Goal: Task Accomplishment & Management: Manage account settings

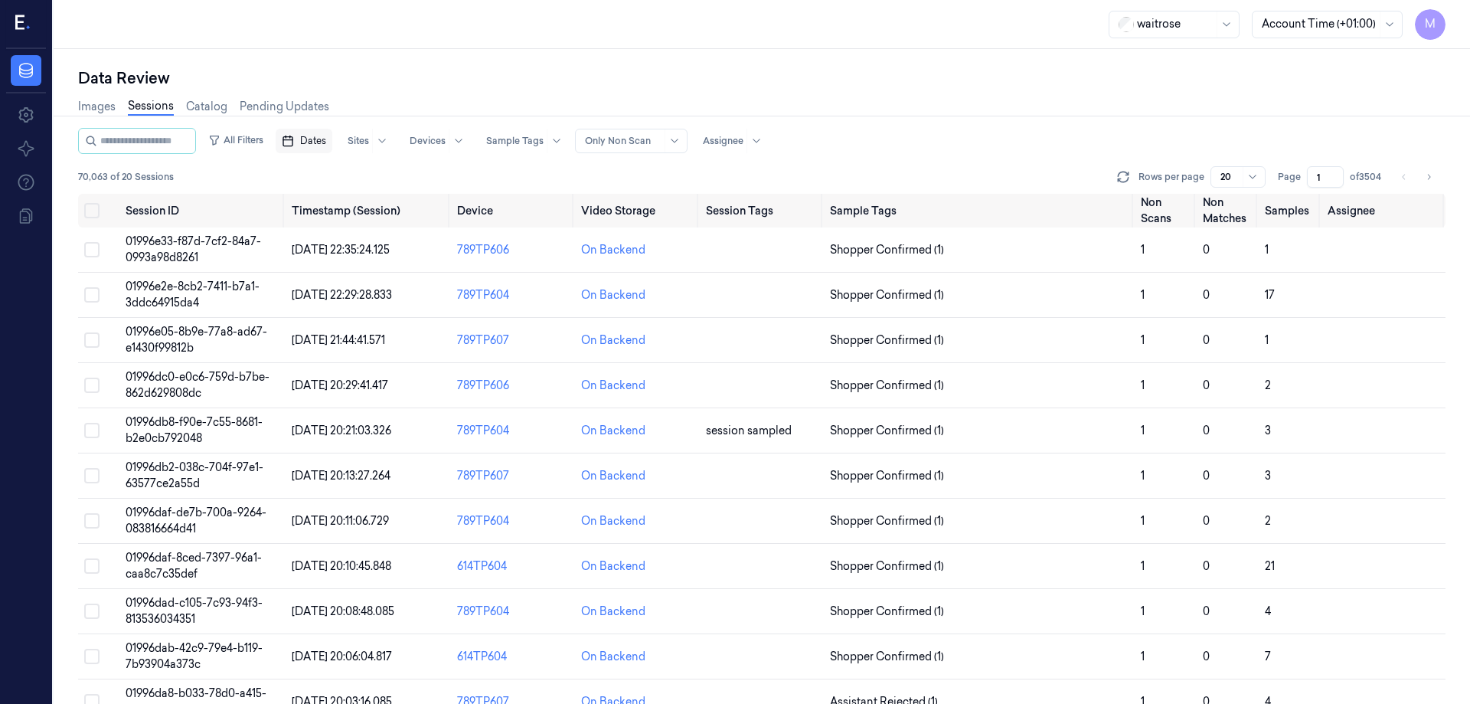
click at [326, 141] on span "Dates" at bounding box center [313, 141] width 26 height 14
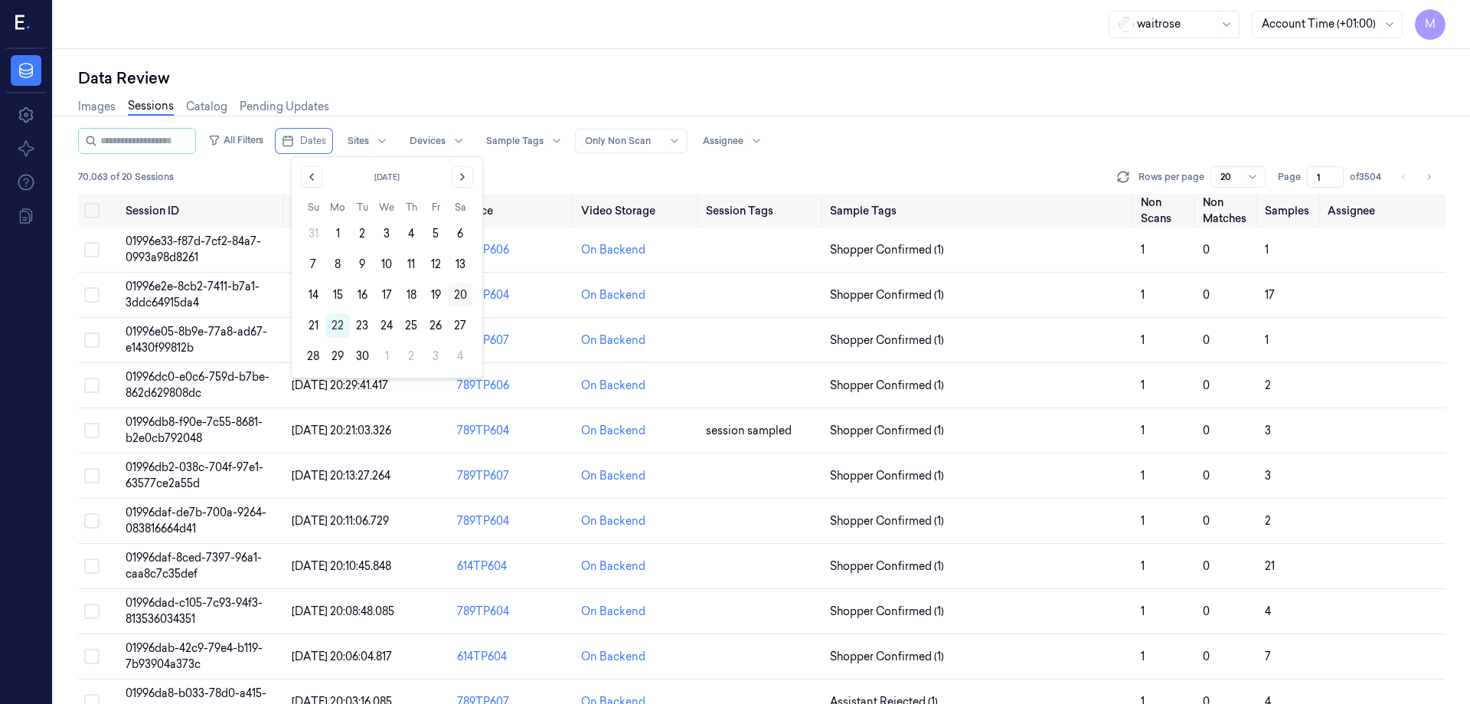
click at [450, 296] on button "20" at bounding box center [460, 295] width 25 height 25
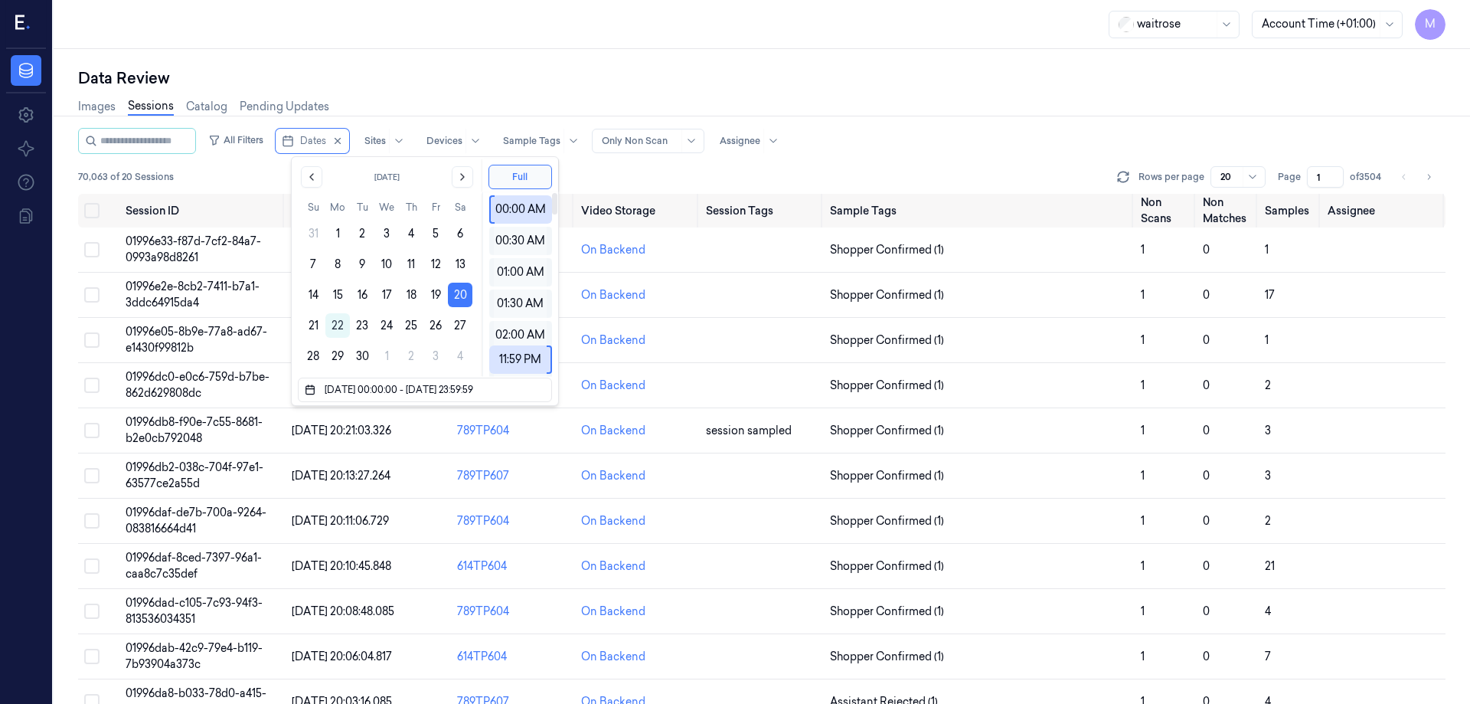
click at [553, 57] on div "Data Review Images Sessions Catalog Pending Updates All Filters Dates Sites Dev…" at bounding box center [762, 376] width 1416 height 655
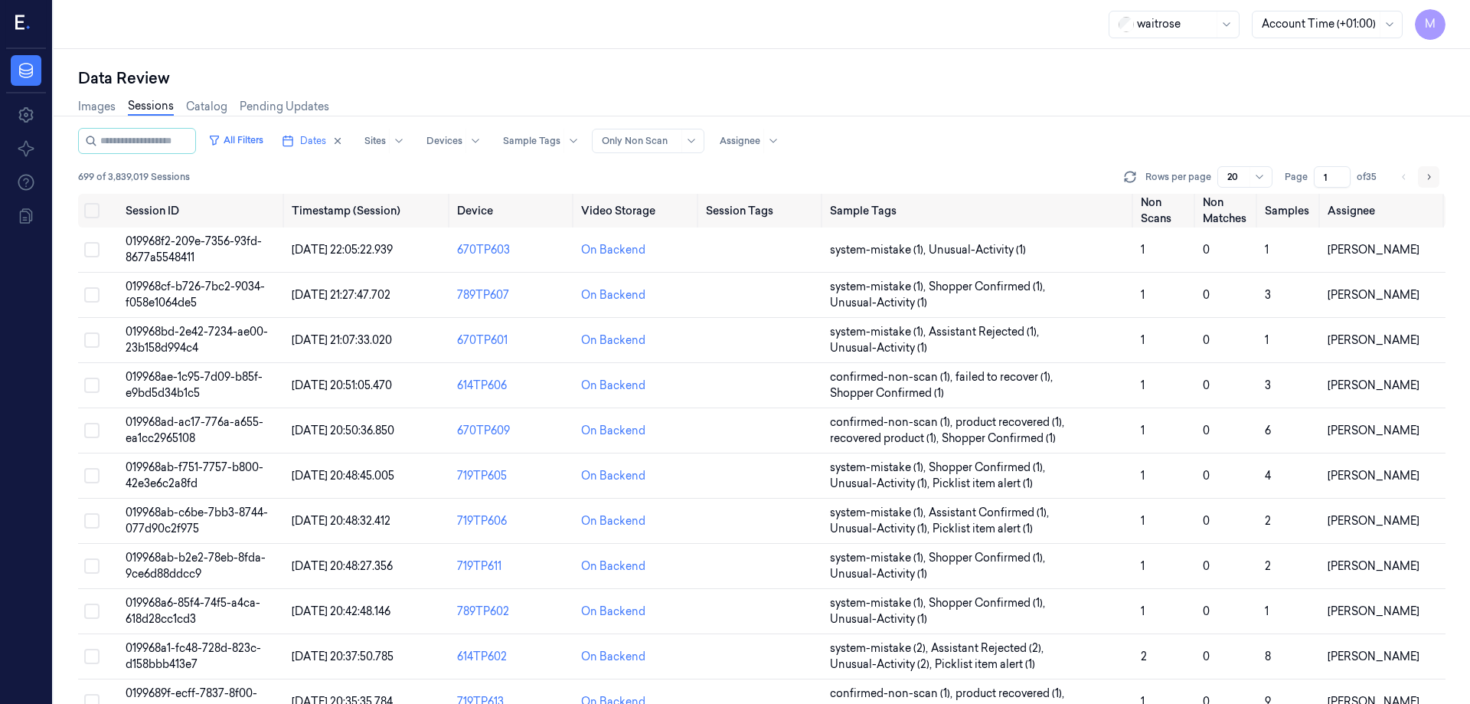
click at [979, 183] on button "Go to next page" at bounding box center [1428, 176] width 21 height 21
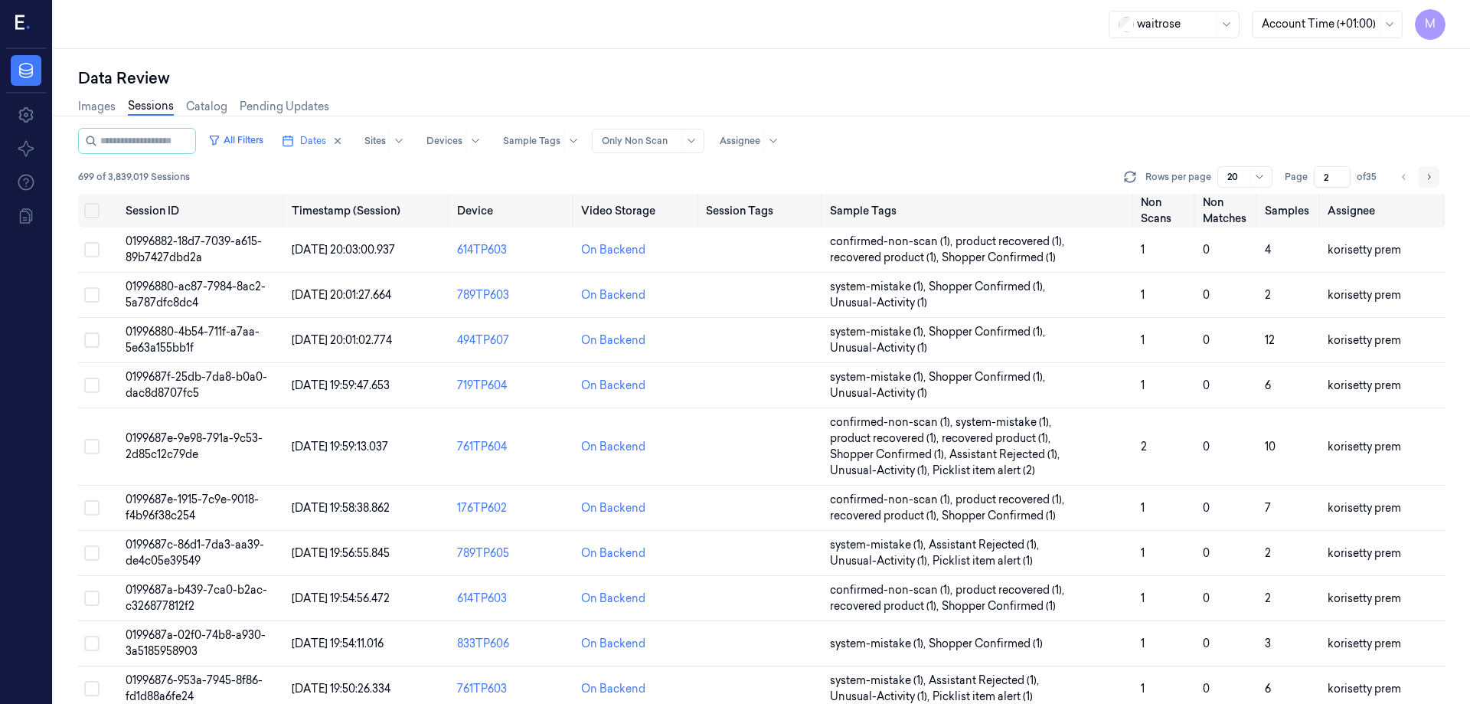
click at [979, 182] on button "Go to next page" at bounding box center [1428, 176] width 21 height 21
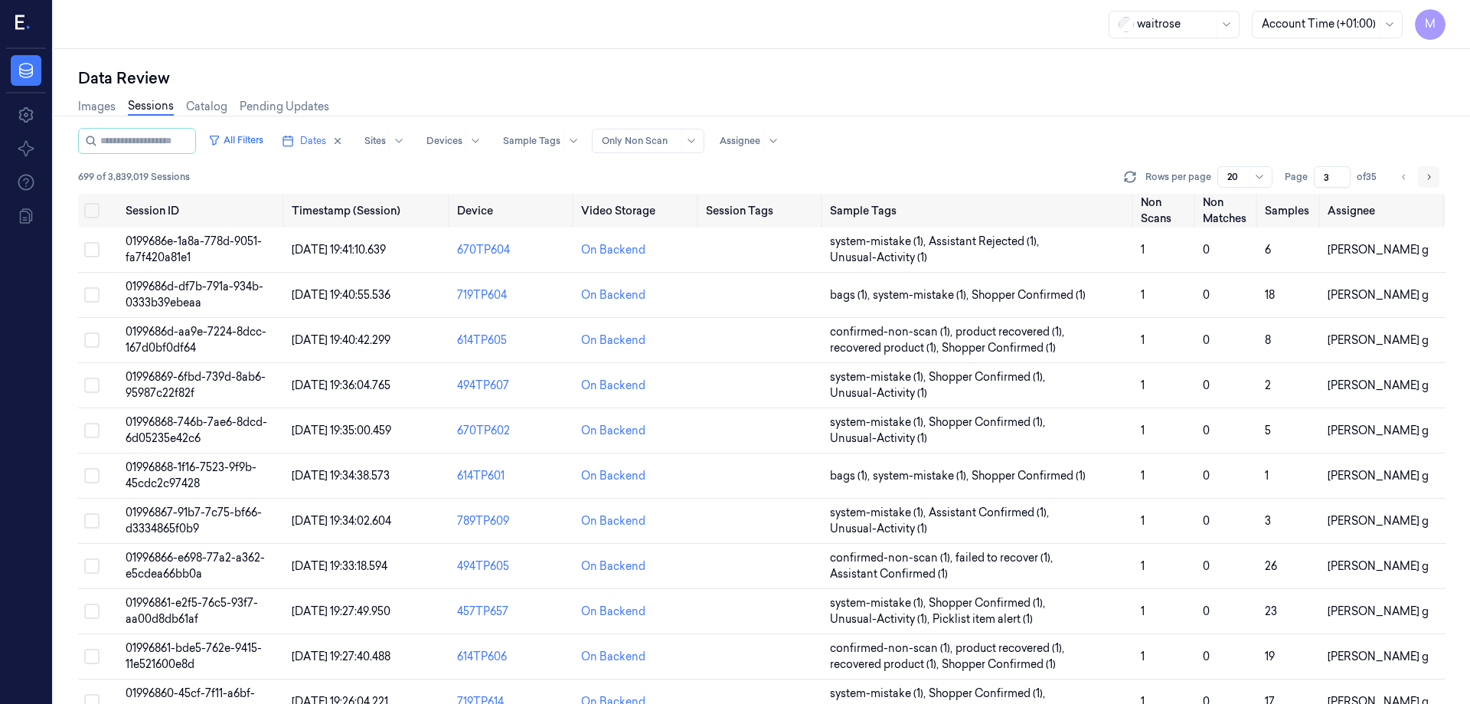
click at [979, 182] on button "Go to next page" at bounding box center [1428, 176] width 21 height 21
type input "4"
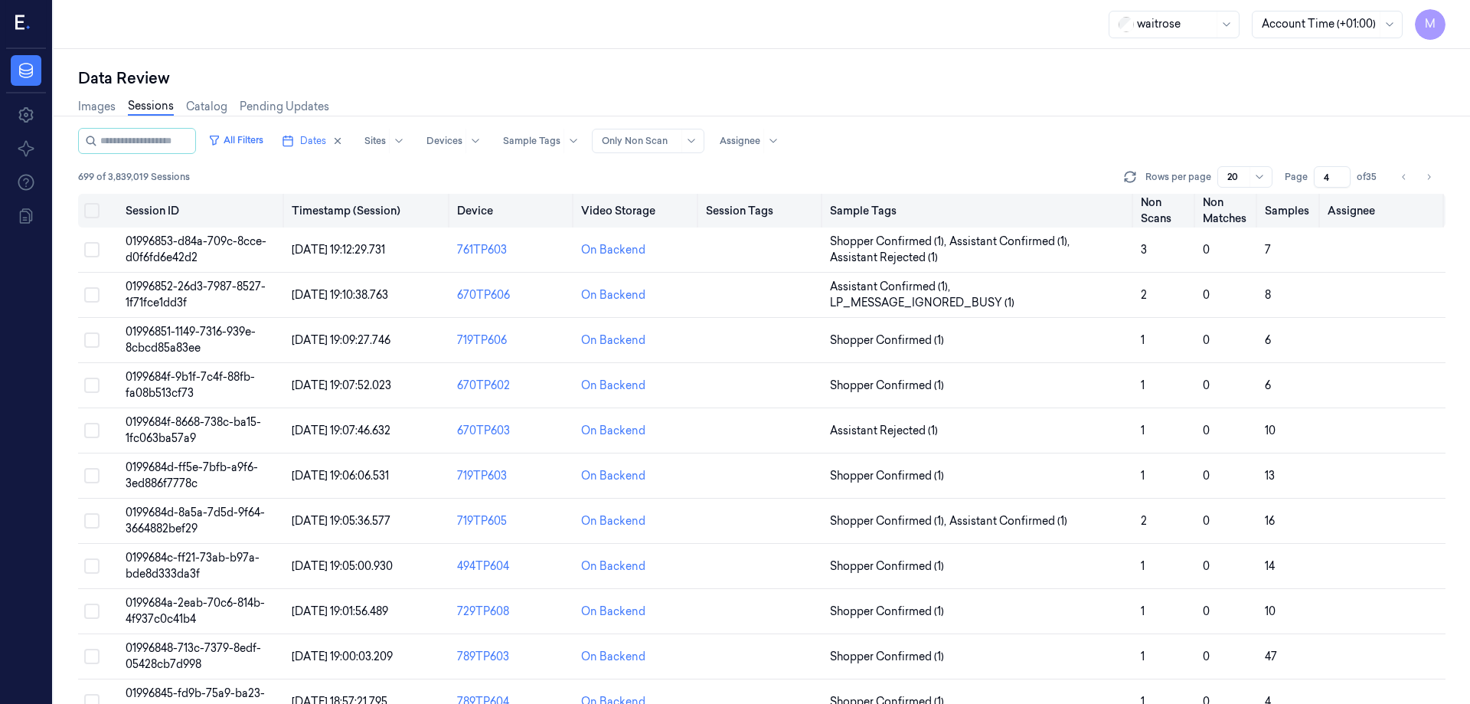
click at [94, 212] on button "Select all" at bounding box center [91, 210] width 15 height 15
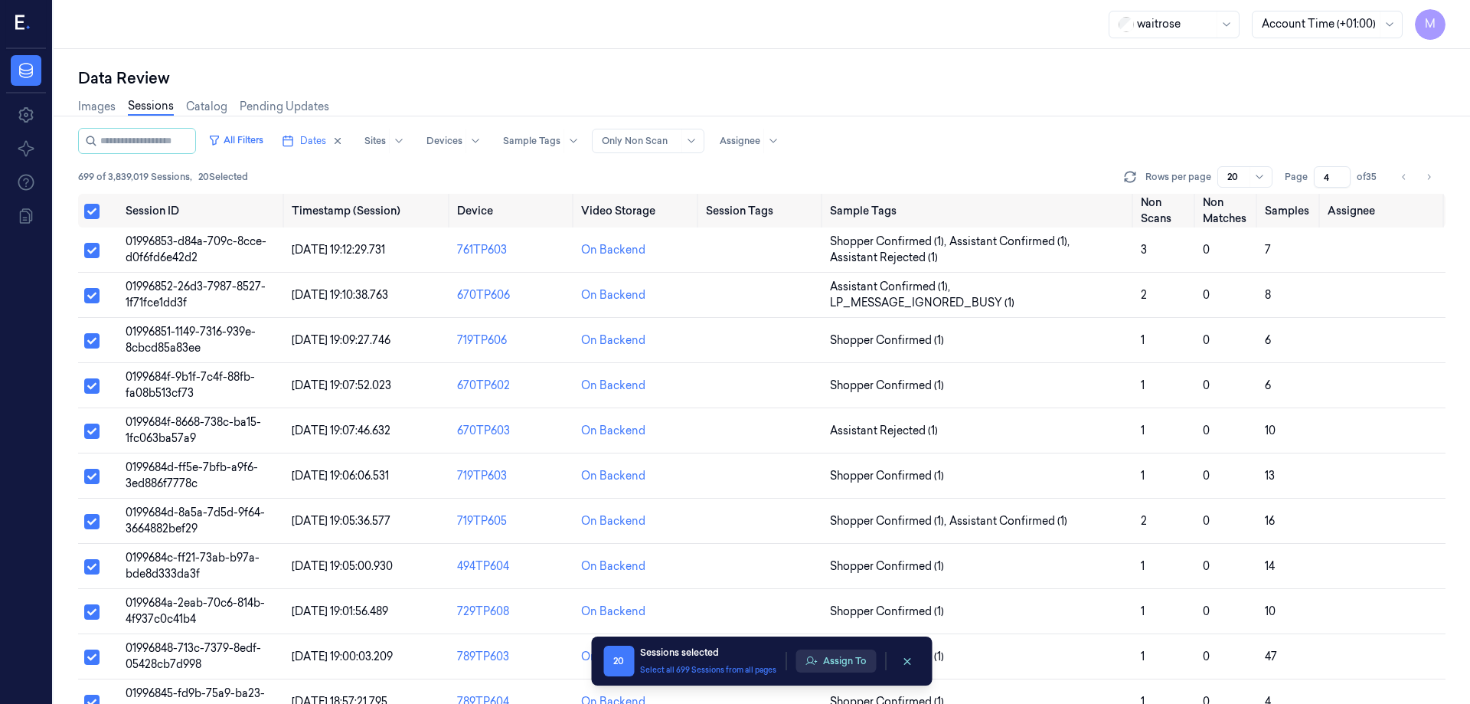
click at [845, 427] on button "Assign To" at bounding box center [836, 660] width 80 height 23
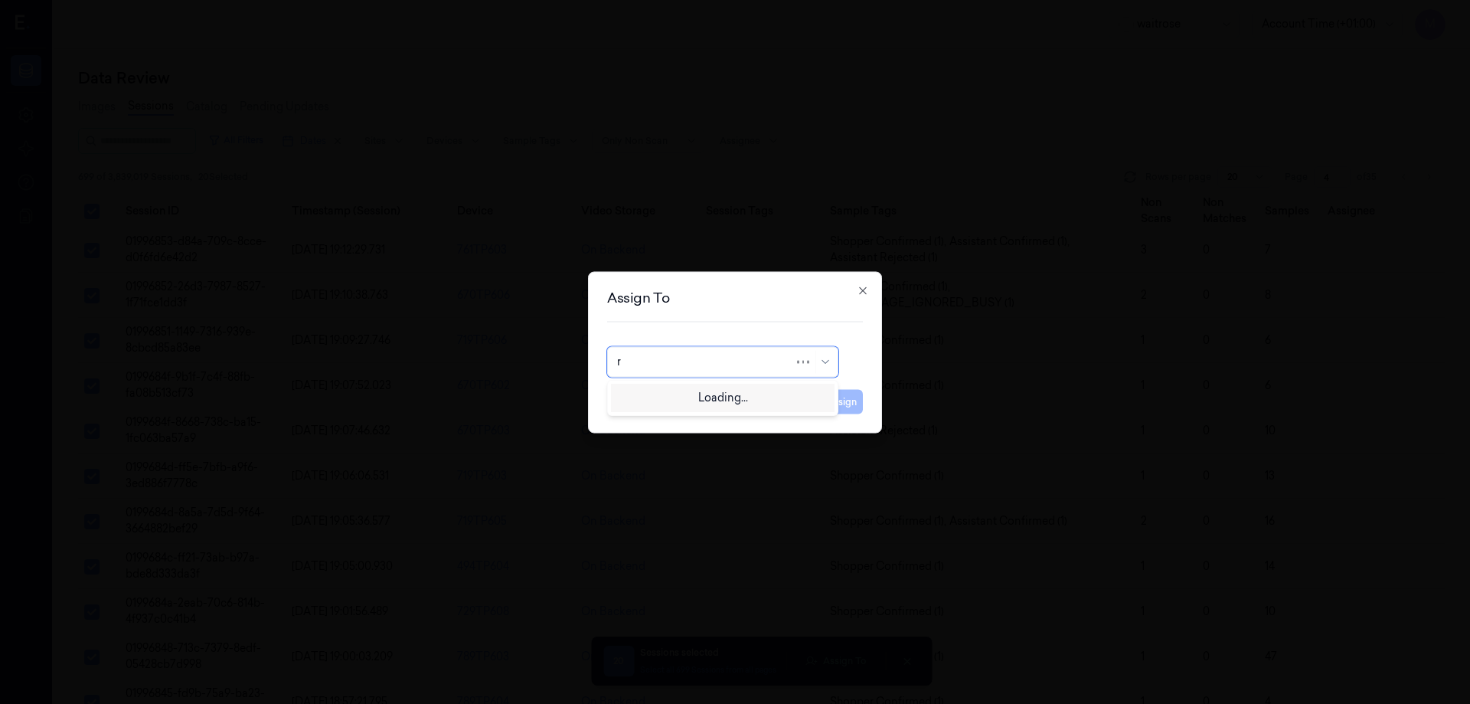
type input "ro"
click at [693, 403] on div "Rohith Acharya" at bounding box center [663, 396] width 92 height 16
click at [845, 402] on button "Assign" at bounding box center [842, 401] width 42 height 25
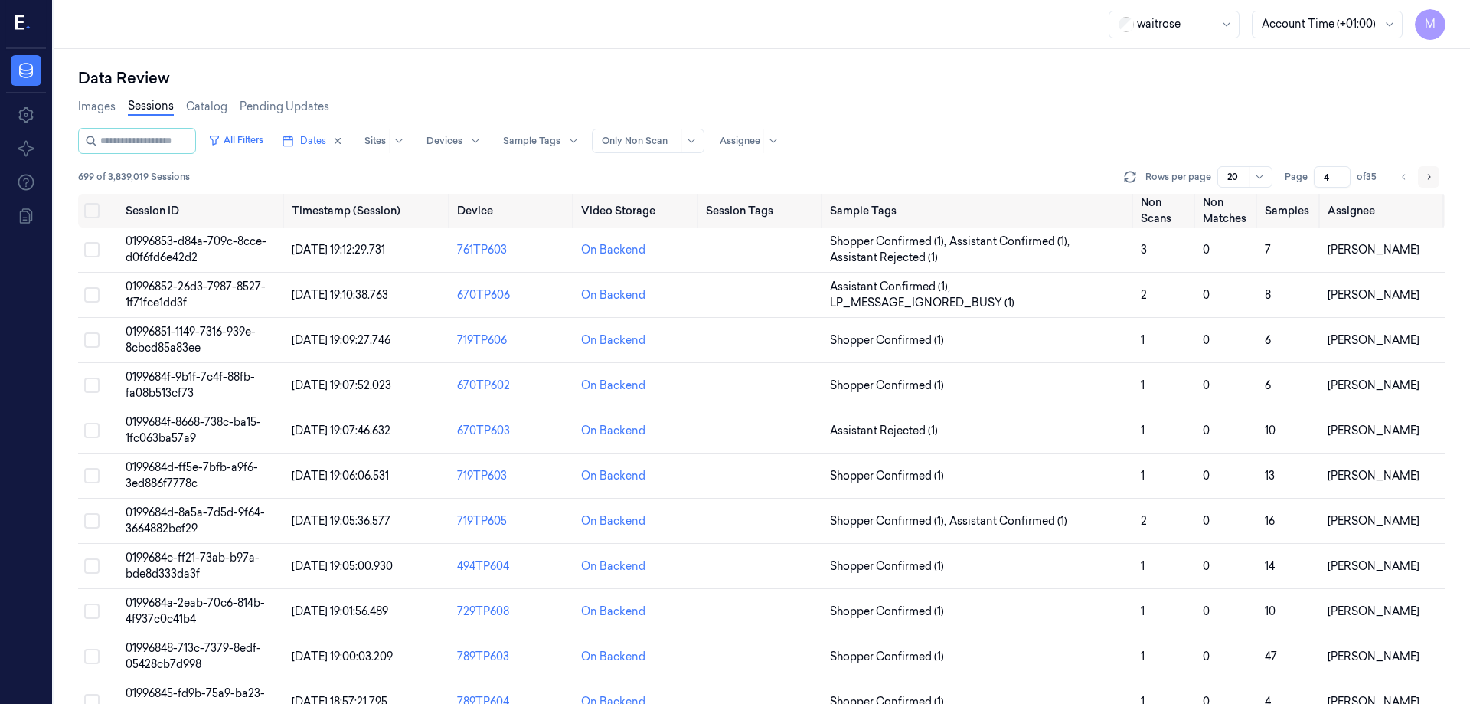
click at [979, 178] on icon "Go to next page" at bounding box center [1428, 177] width 9 height 12
type input "5"
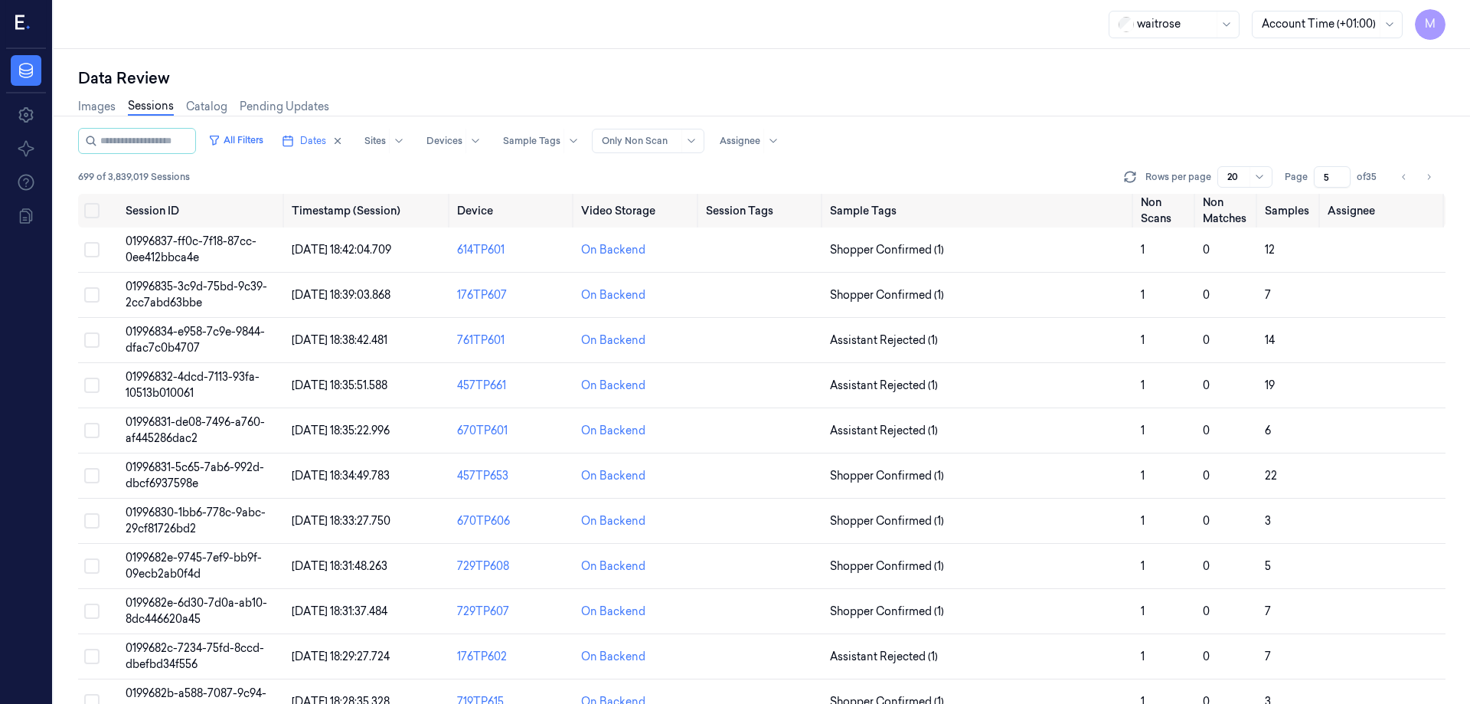
click at [979, 129] on div "All Filters Dates Sites Devices Sample Tags Alert Type Only Non Scan Assignee" at bounding box center [761, 141] width 1367 height 26
click at [90, 204] on button "Select all" at bounding box center [91, 210] width 15 height 15
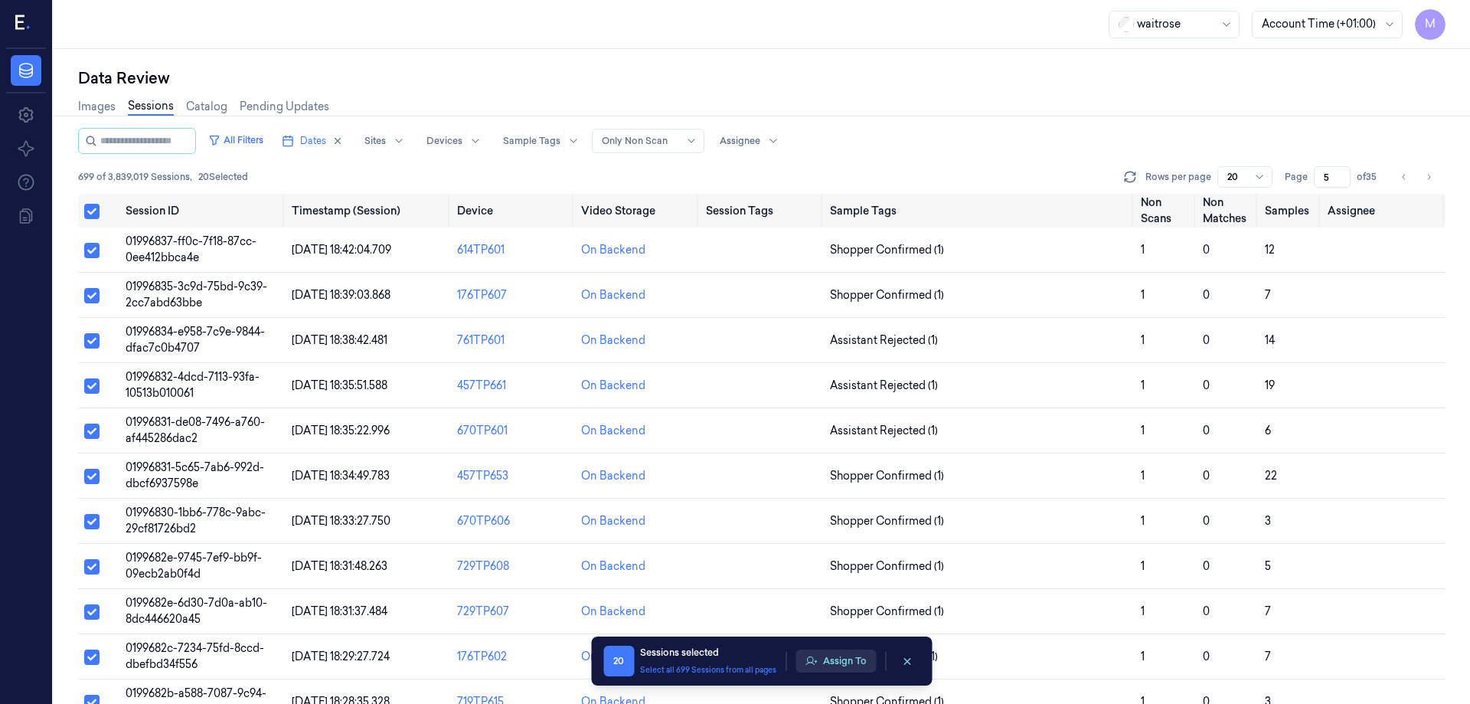
click at [824, 427] on button "Assign To" at bounding box center [836, 660] width 80 height 23
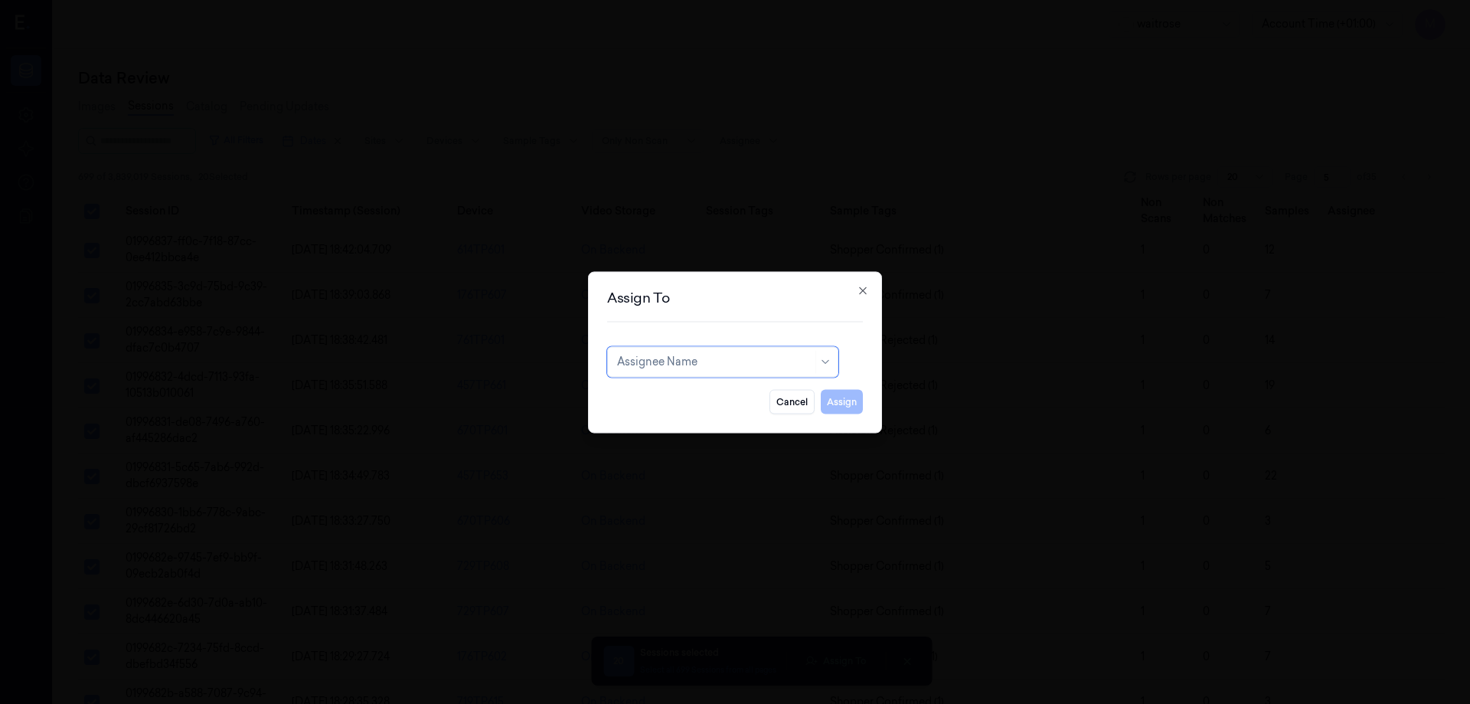
click at [701, 363] on div at bounding box center [714, 362] width 195 height 16
type input "rupa"
click at [689, 395] on div "rupa a" at bounding box center [722, 396] width 211 height 16
click at [854, 402] on button "Assign" at bounding box center [842, 401] width 42 height 25
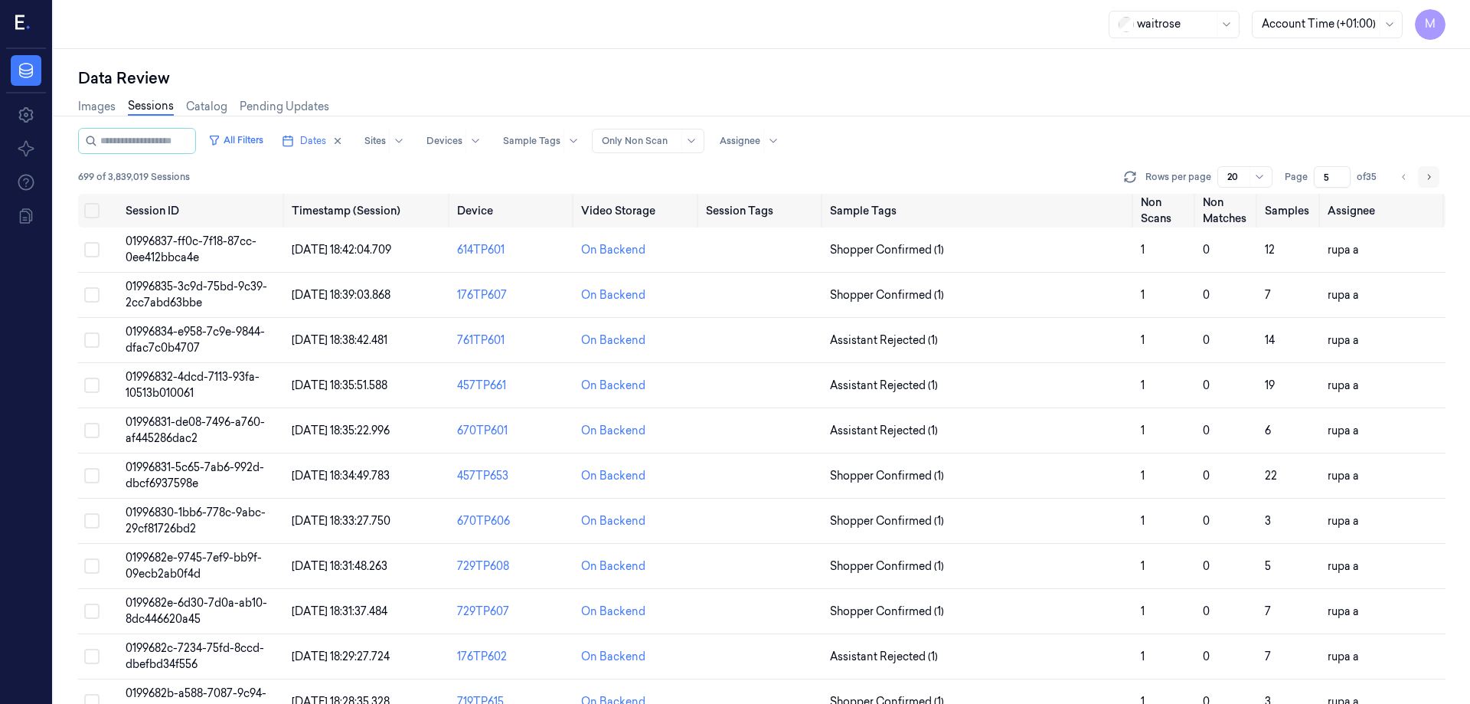
click at [979, 172] on button "Go to next page" at bounding box center [1428, 176] width 21 height 21
type input "6"
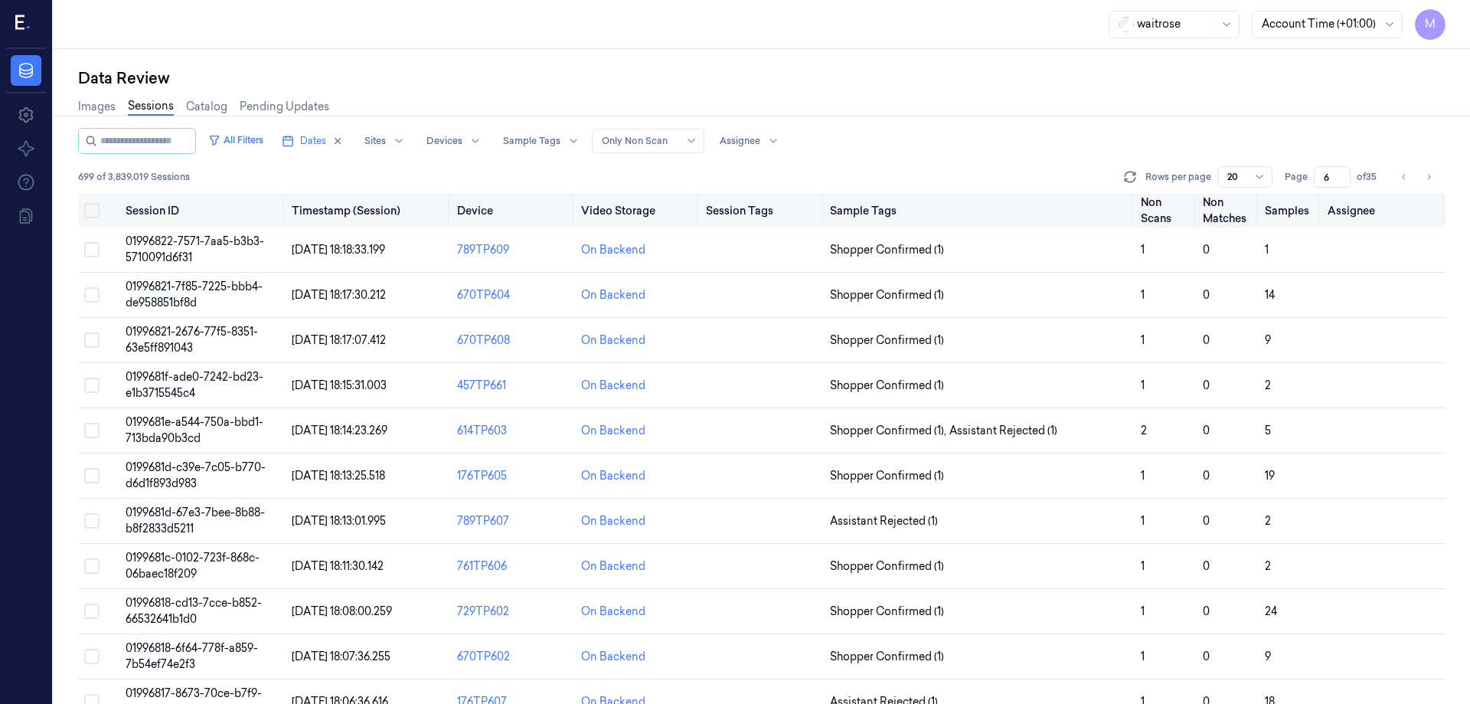
drag, startPoint x: 93, startPoint y: 211, endPoint x: 107, endPoint y: 214, distance: 14.9
click at [93, 211] on button "Select all" at bounding box center [91, 210] width 15 height 15
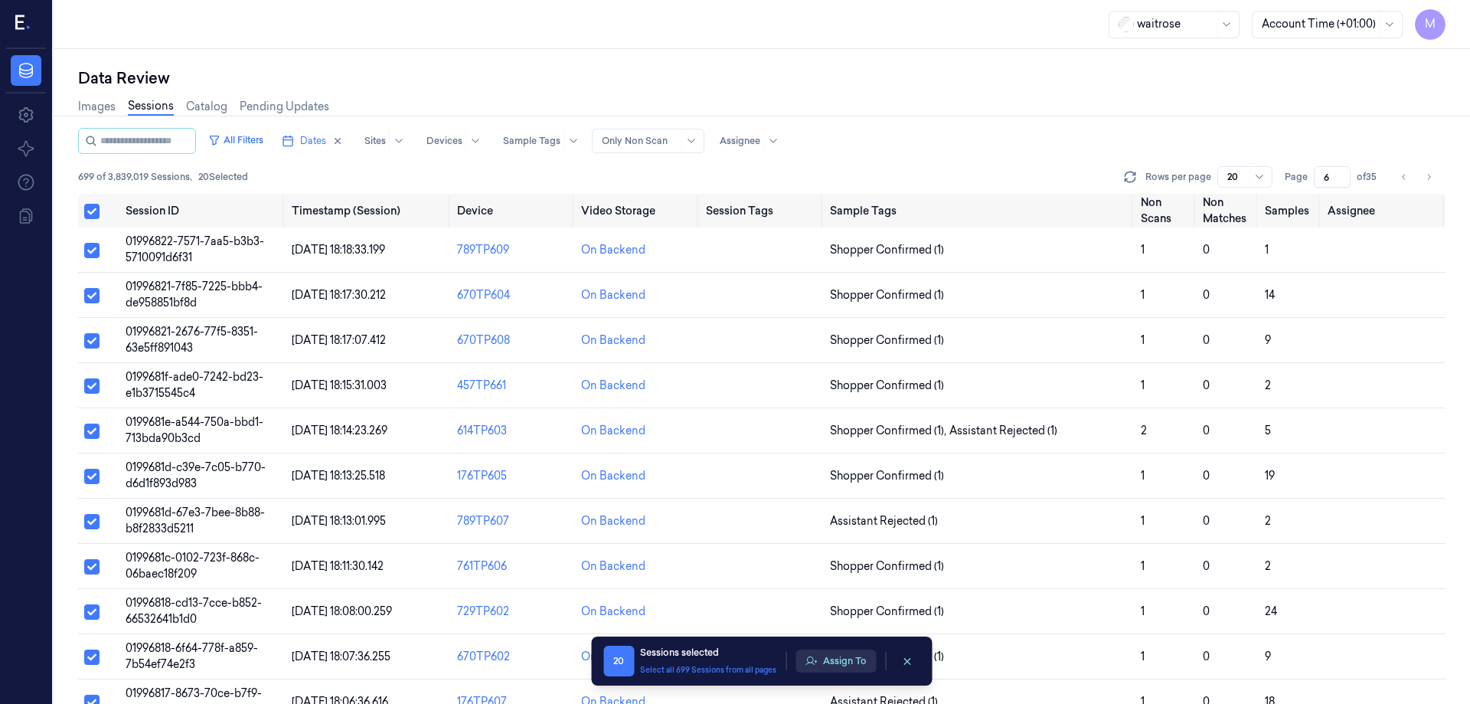
click at [867, 427] on button "Assign To" at bounding box center [836, 660] width 80 height 23
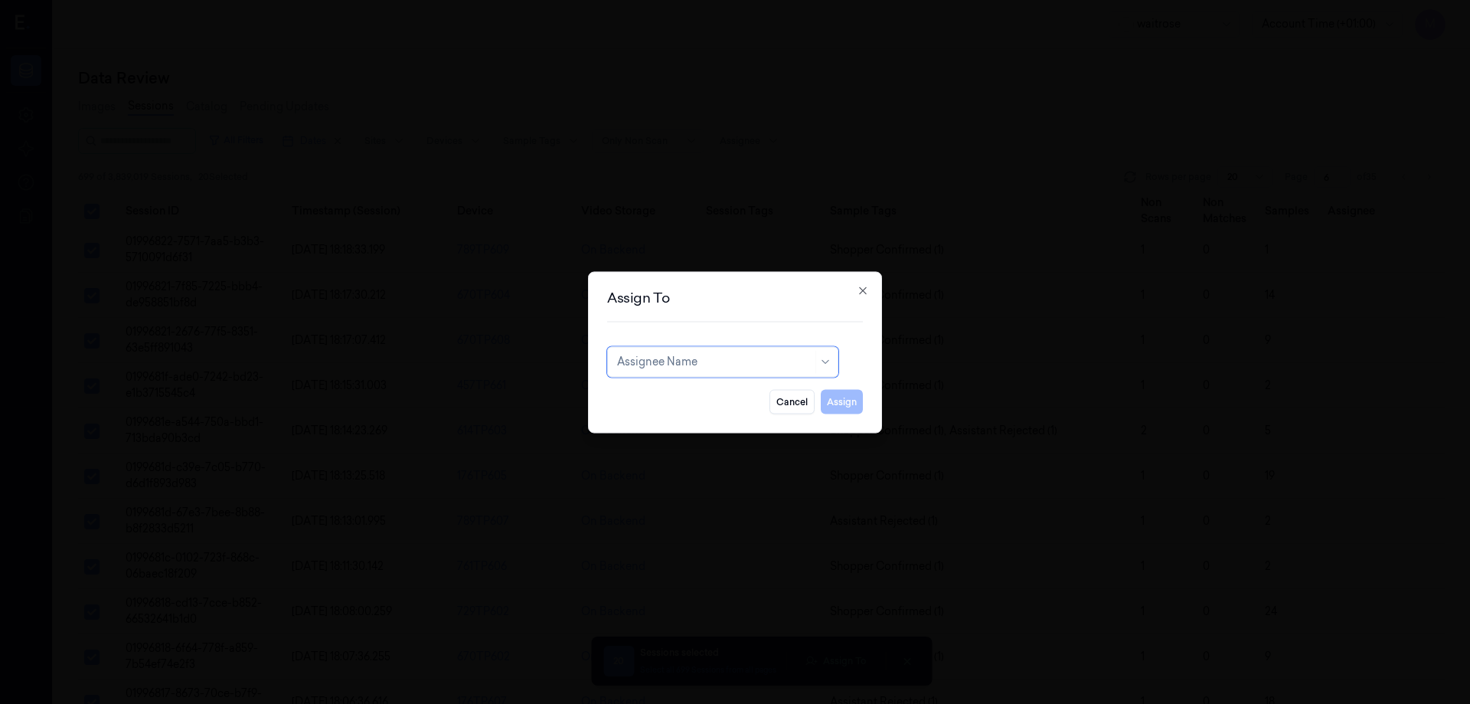
click at [775, 359] on div at bounding box center [714, 362] width 195 height 16
type input "VAR"
click at [688, 419] on div "varsha g" at bounding box center [722, 421] width 211 height 16
click at [844, 394] on button "Assign" at bounding box center [842, 401] width 42 height 25
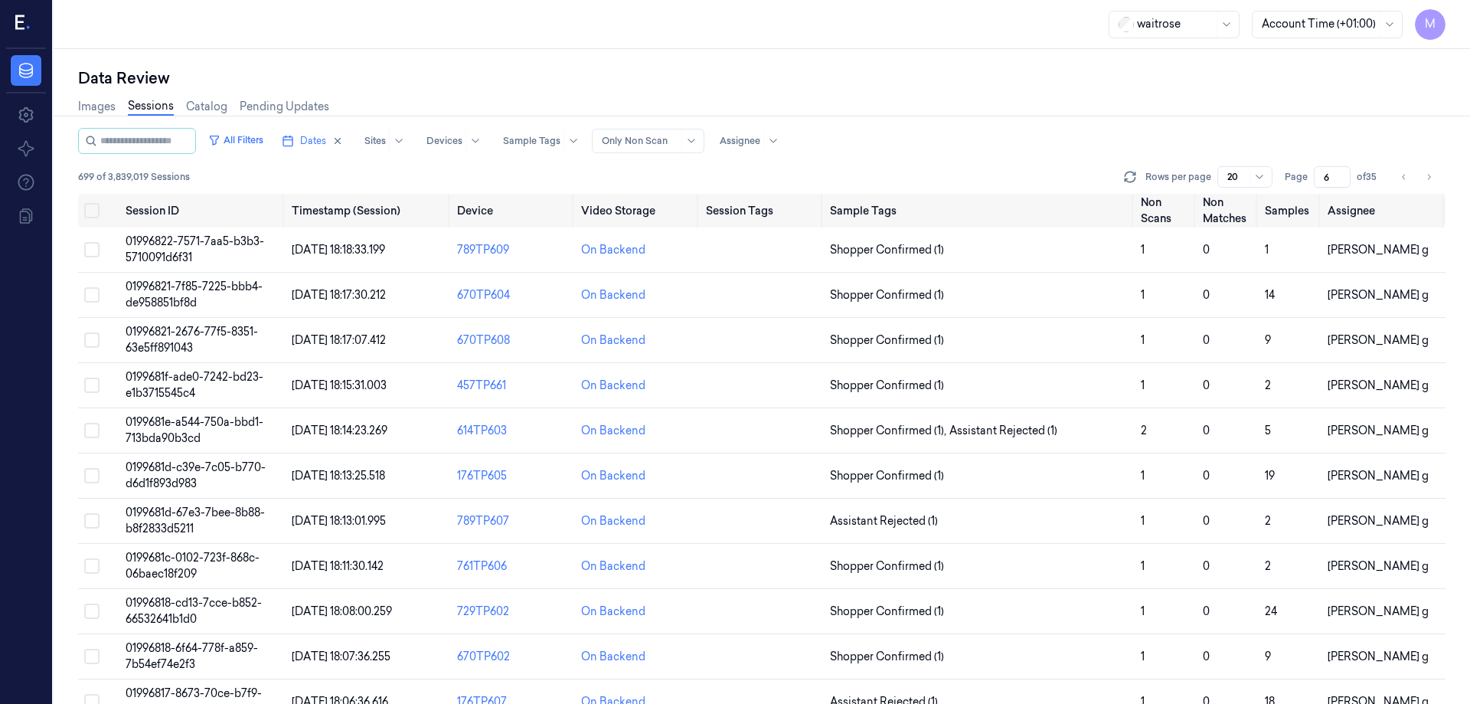
drag, startPoint x: 1429, startPoint y: 182, endPoint x: 1334, endPoint y: 185, distance: 95.8
click at [979, 182] on icon "Go to next page" at bounding box center [1428, 177] width 9 height 12
type input "7"
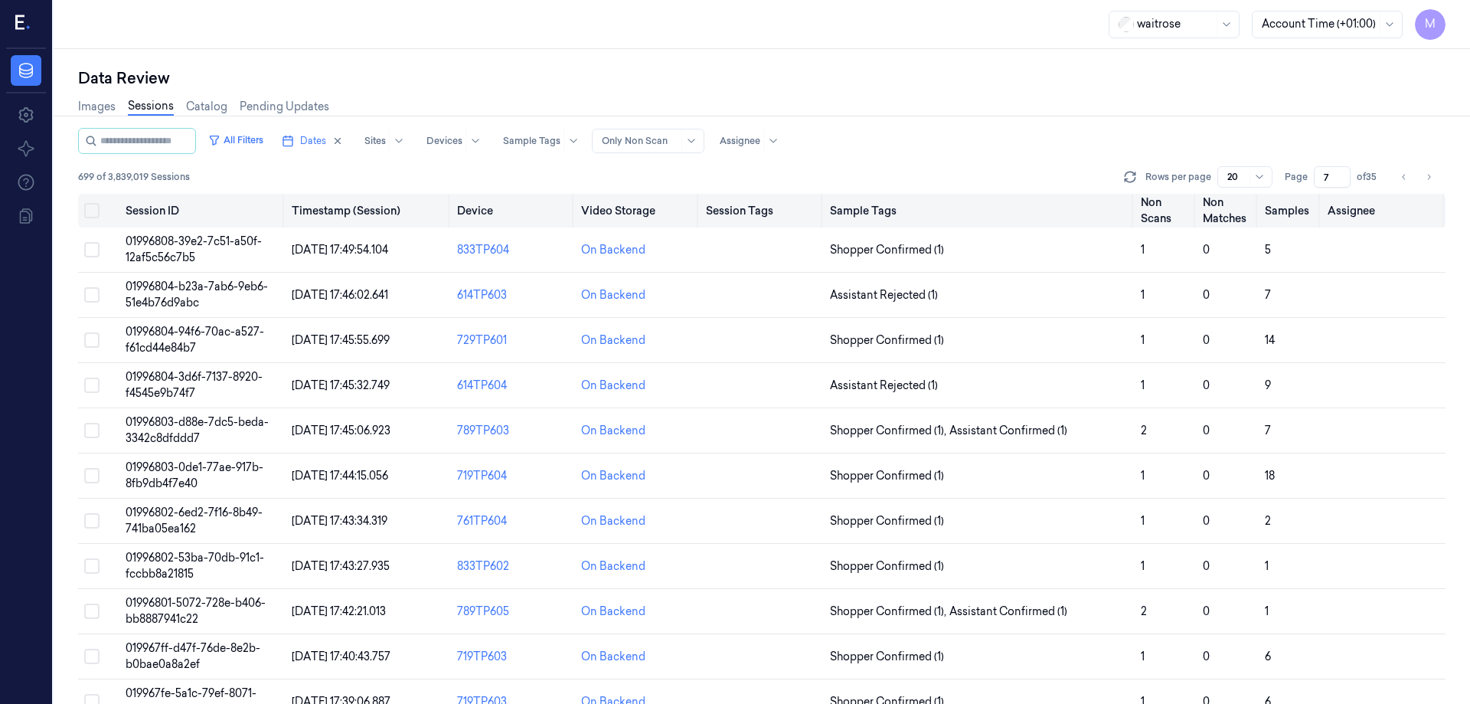
click at [89, 212] on button "Select all" at bounding box center [91, 210] width 15 height 15
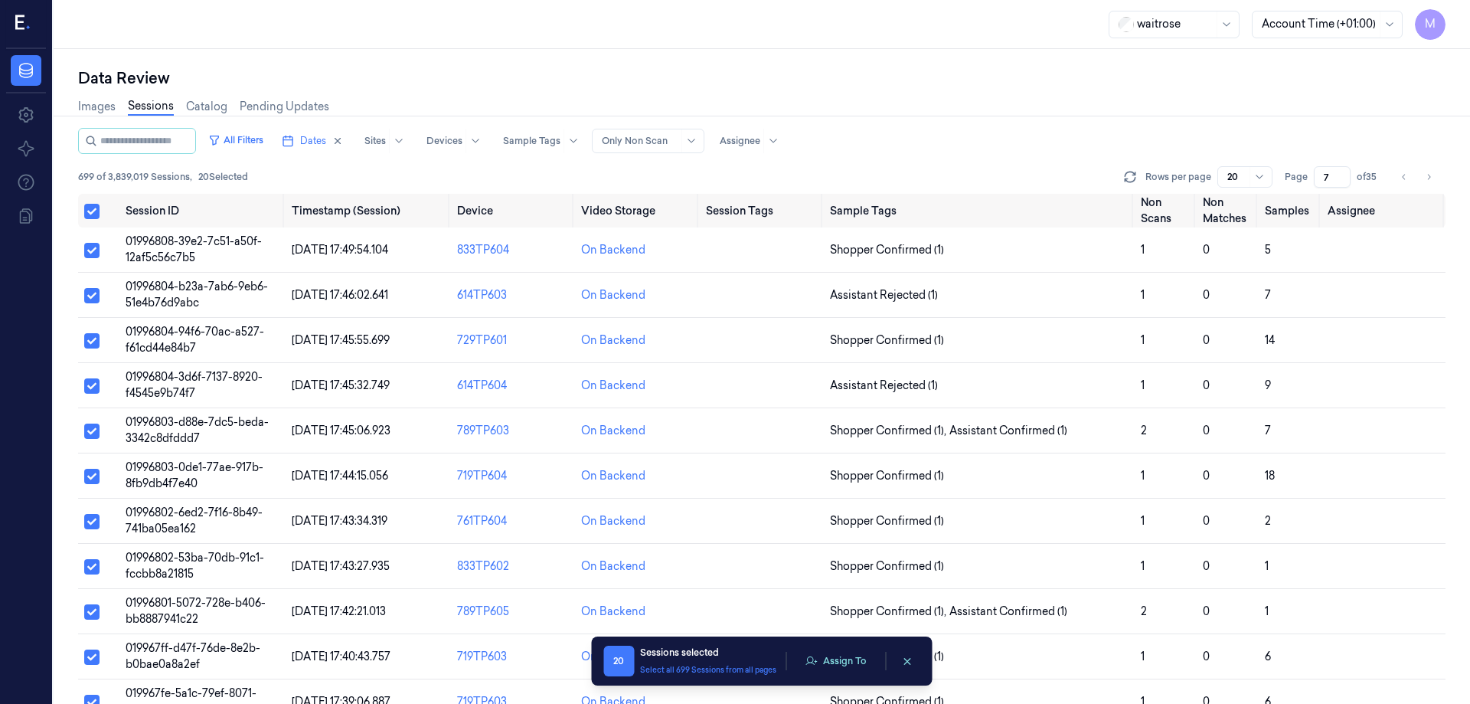
click at [841, 427] on div "20 Sessions selected Select all 699 Sessions from all pages Assign To" at bounding box center [761, 660] width 316 height 31
click at [838, 427] on button "Assign To" at bounding box center [836, 660] width 80 height 23
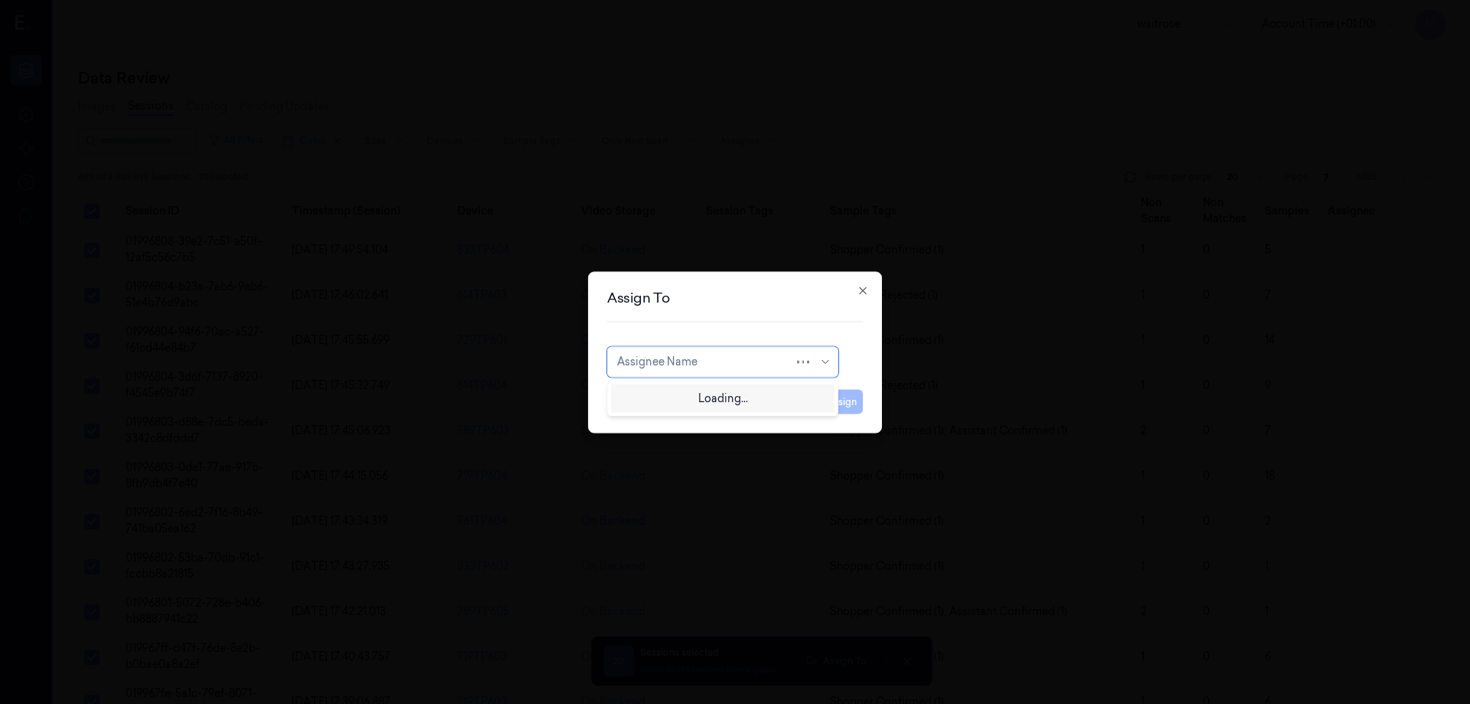
click at [726, 361] on div at bounding box center [705, 362] width 177 height 16
type input "P"
type input "p"
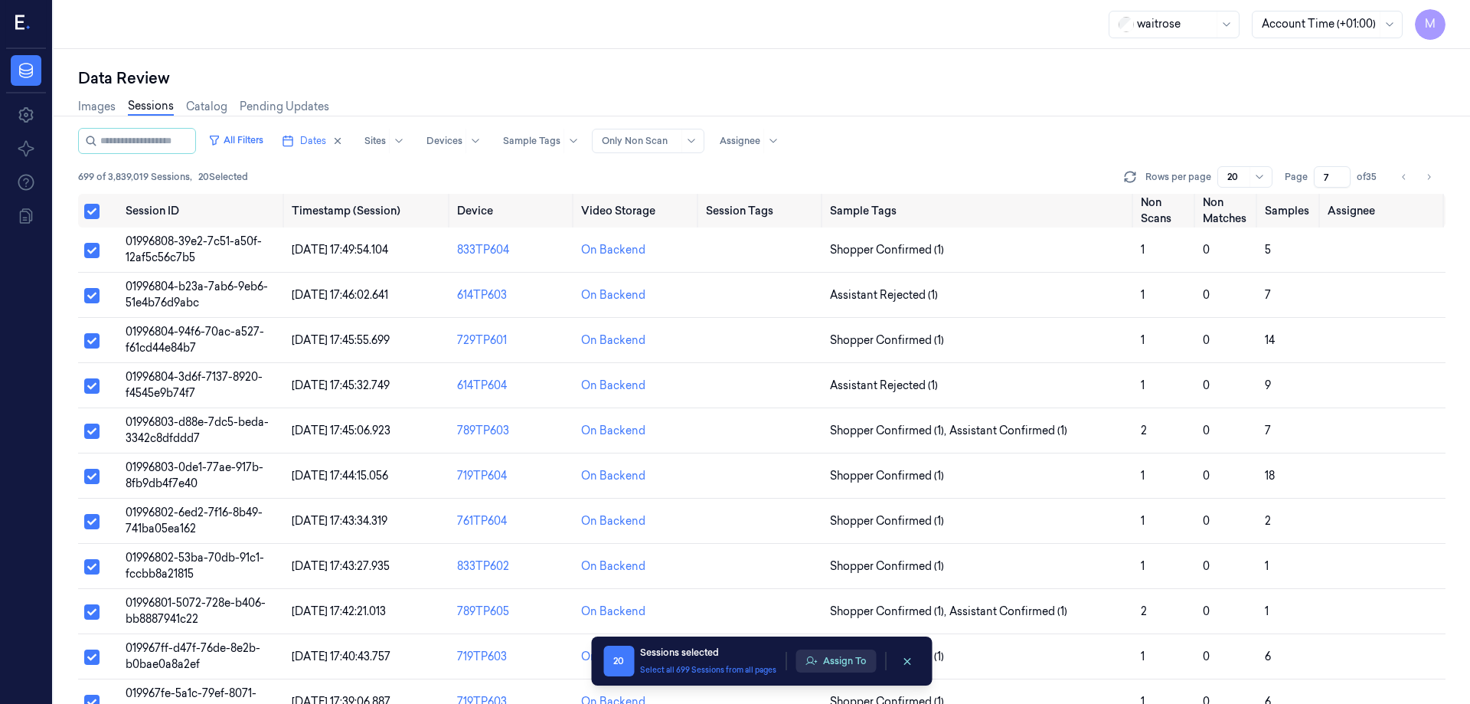
click at [838, 427] on button "Assign To" at bounding box center [836, 660] width 80 height 23
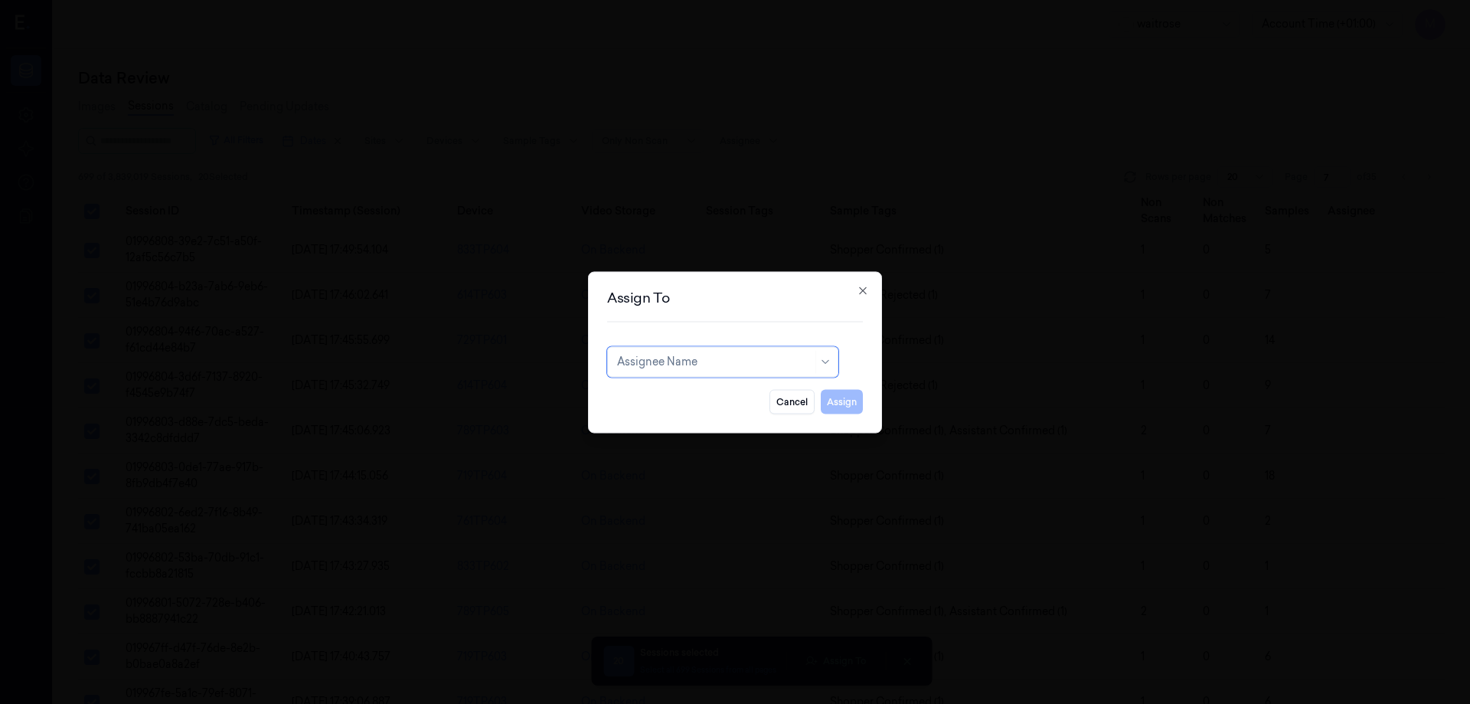
click at [741, 367] on div at bounding box center [714, 362] width 195 height 16
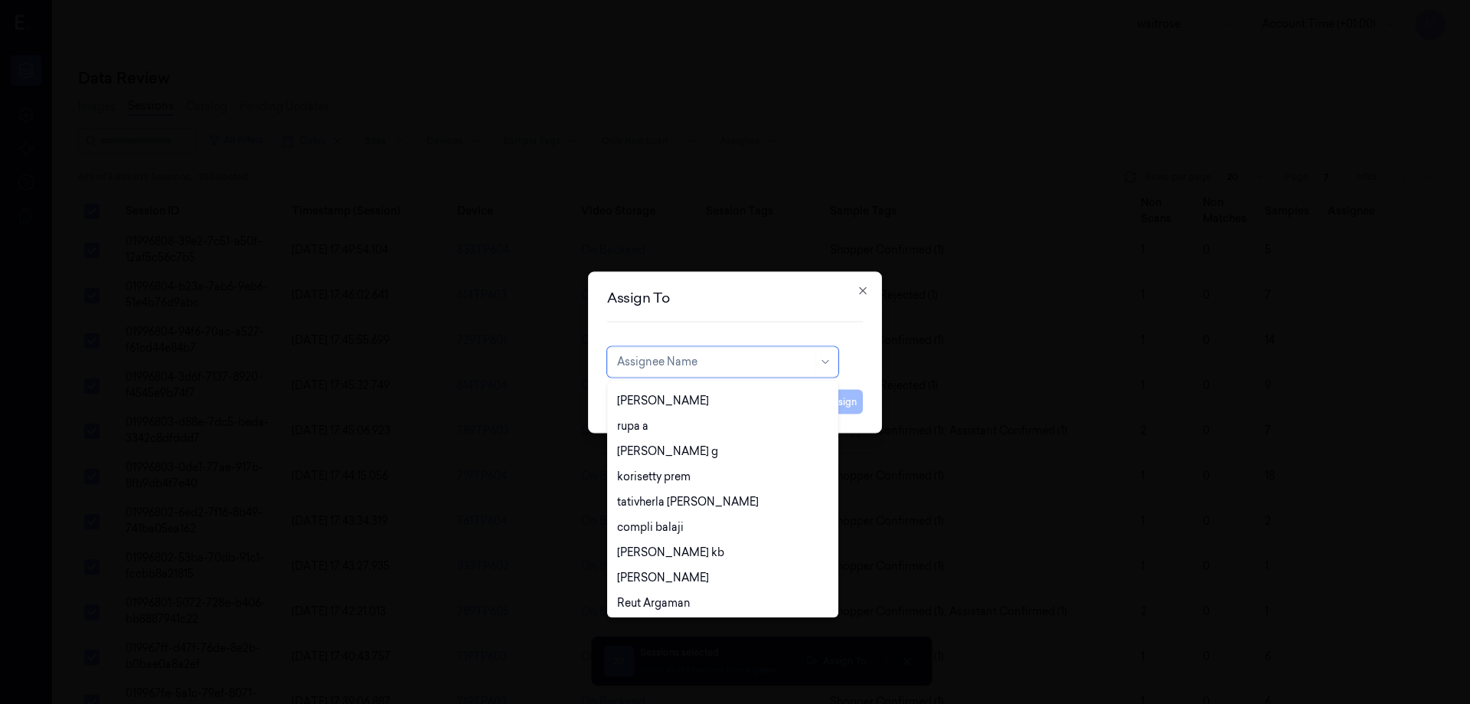
scroll to position [680, 0]
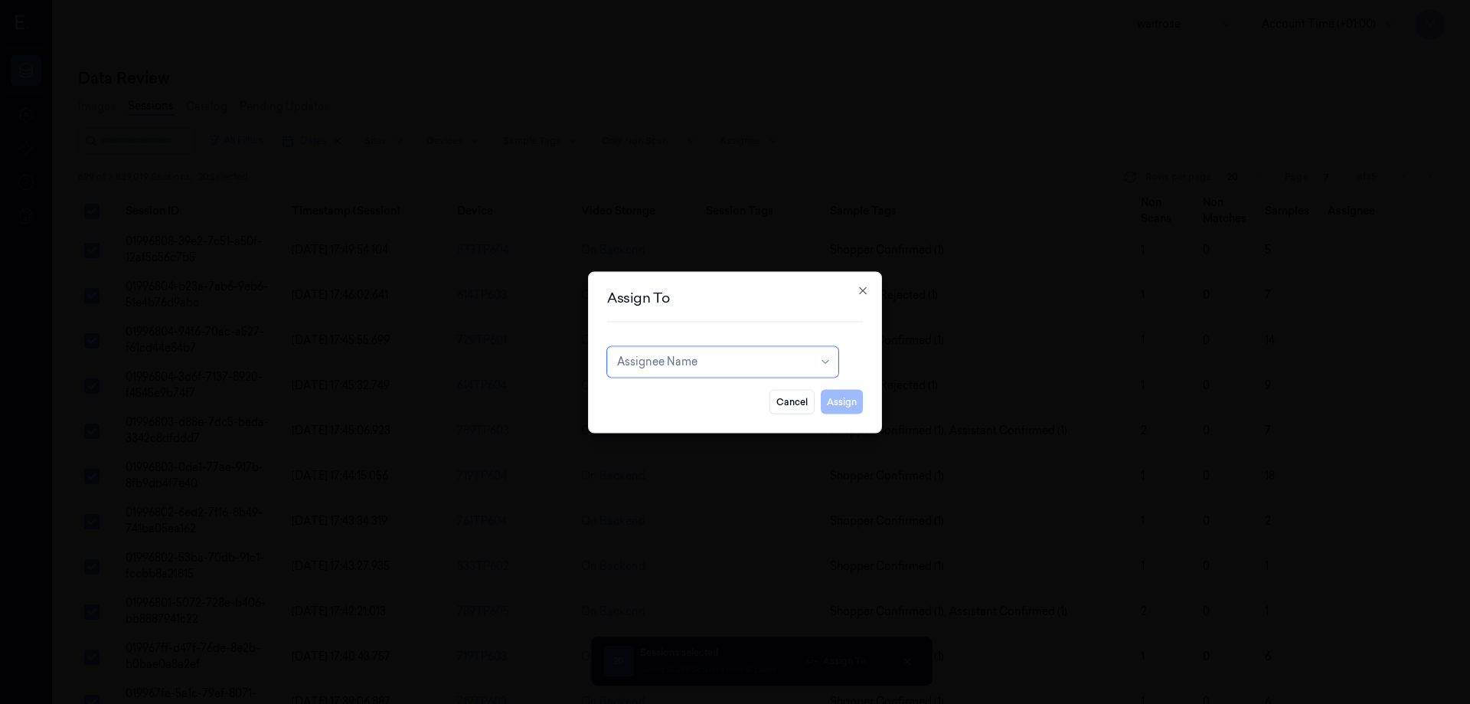
click at [726, 366] on div at bounding box center [714, 362] width 195 height 16
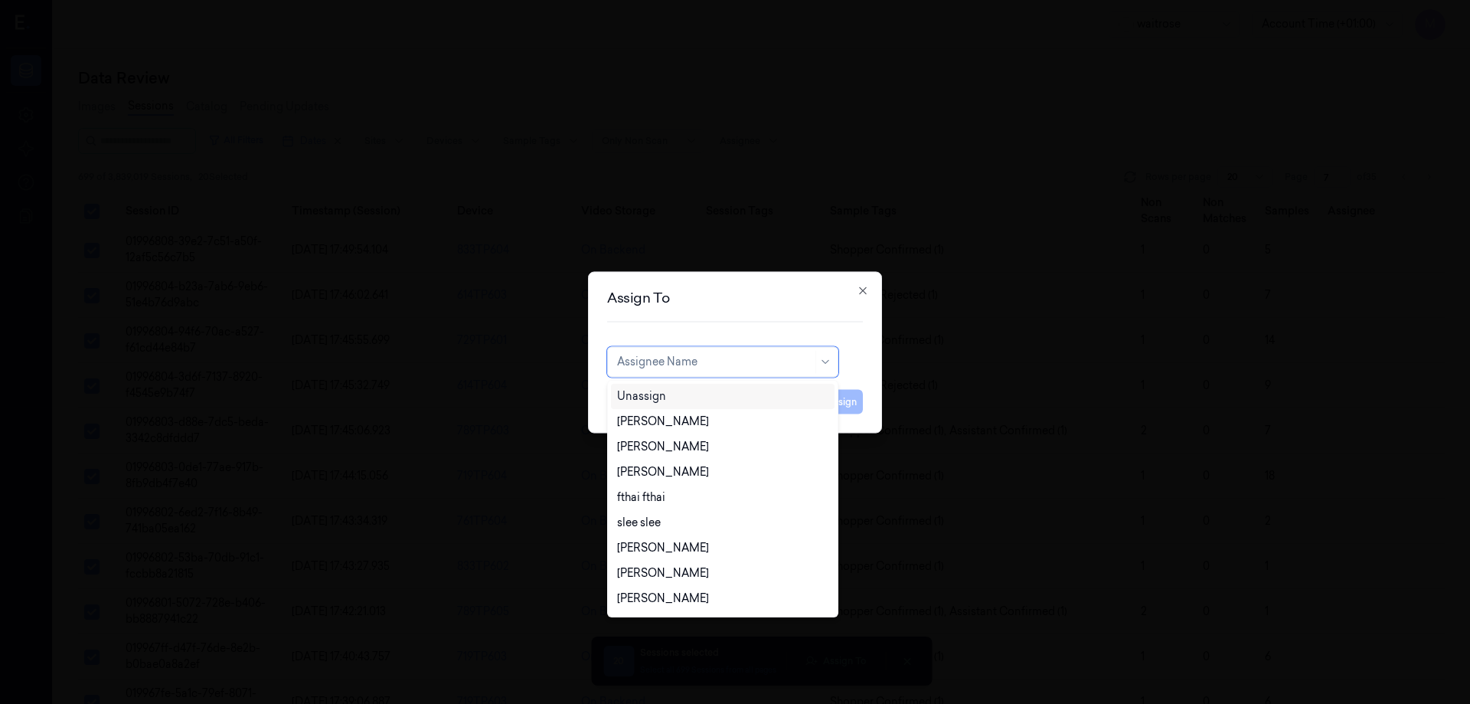
click at [726, 366] on div at bounding box center [714, 362] width 195 height 16
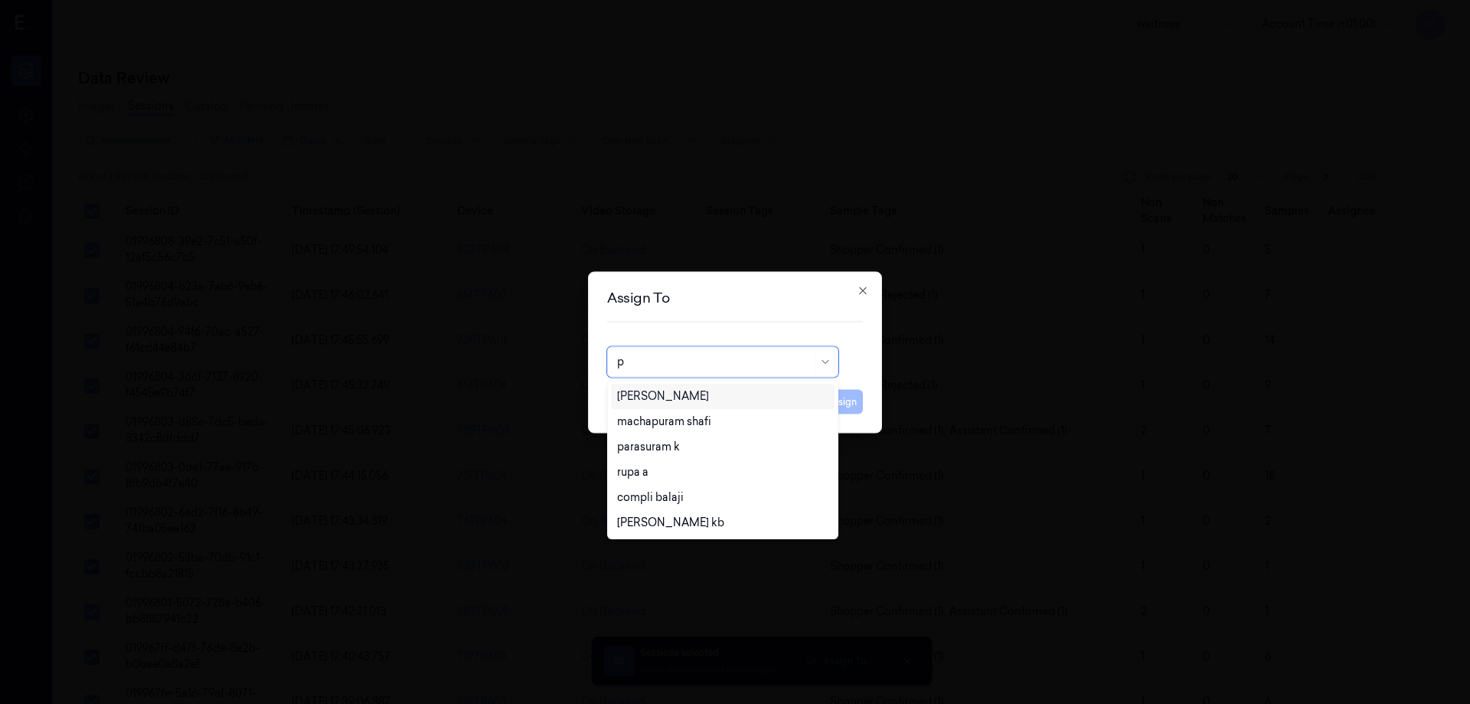
type input "p"
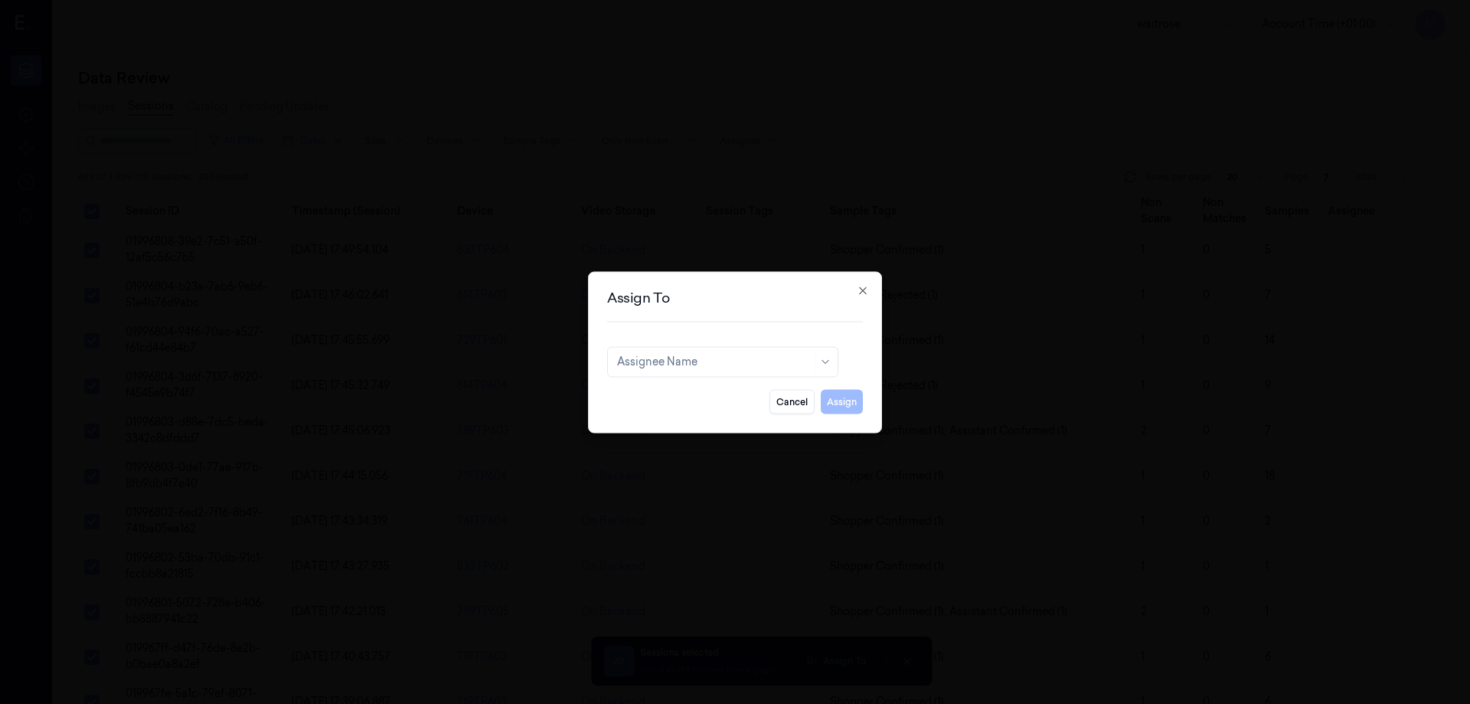
click at [859, 302] on h2 "Assign To" at bounding box center [735, 297] width 256 height 14
click at [860, 296] on h2 "Assign To" at bounding box center [735, 297] width 256 height 14
click at [862, 289] on icon "button" at bounding box center [862, 289] width 7 height 7
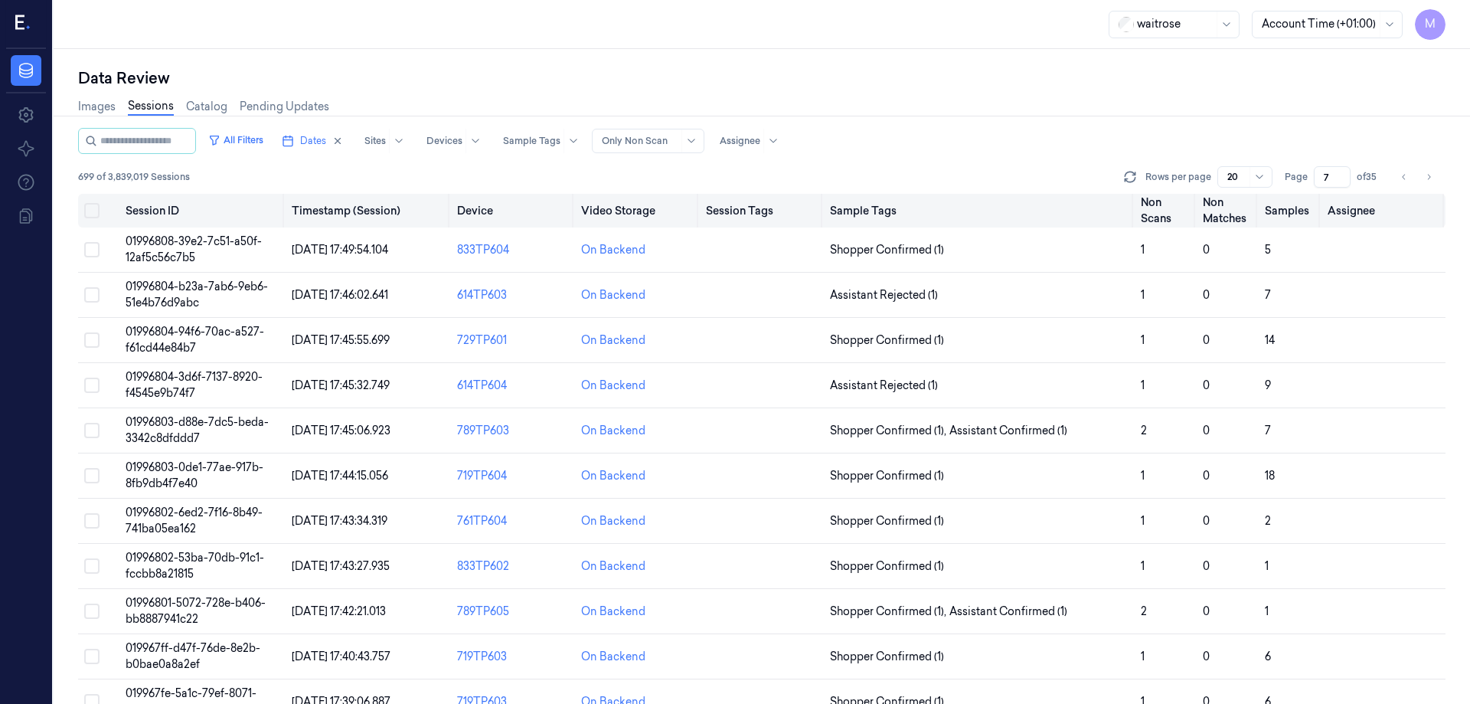
click at [96, 212] on button "Select all" at bounding box center [91, 210] width 15 height 15
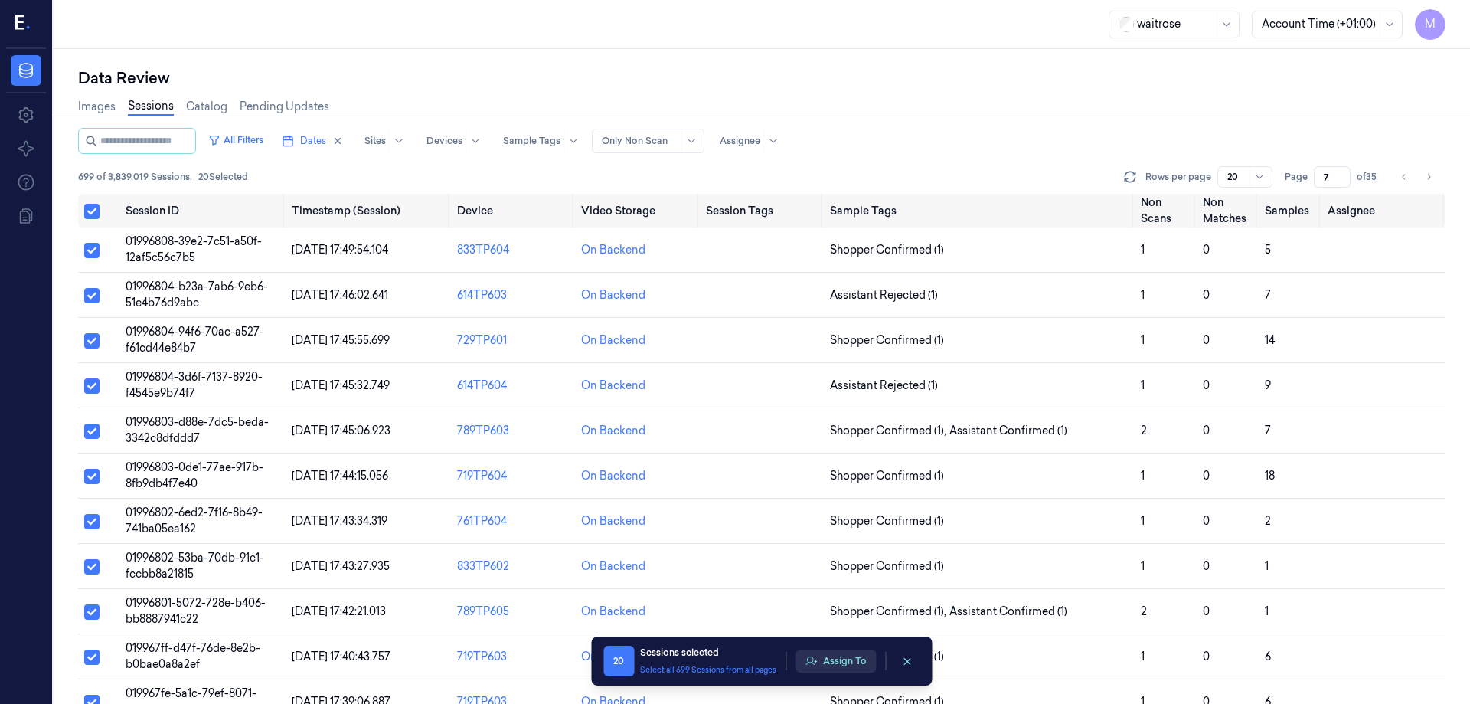
click at [843, 665] on button "Assign To" at bounding box center [836, 660] width 80 height 23
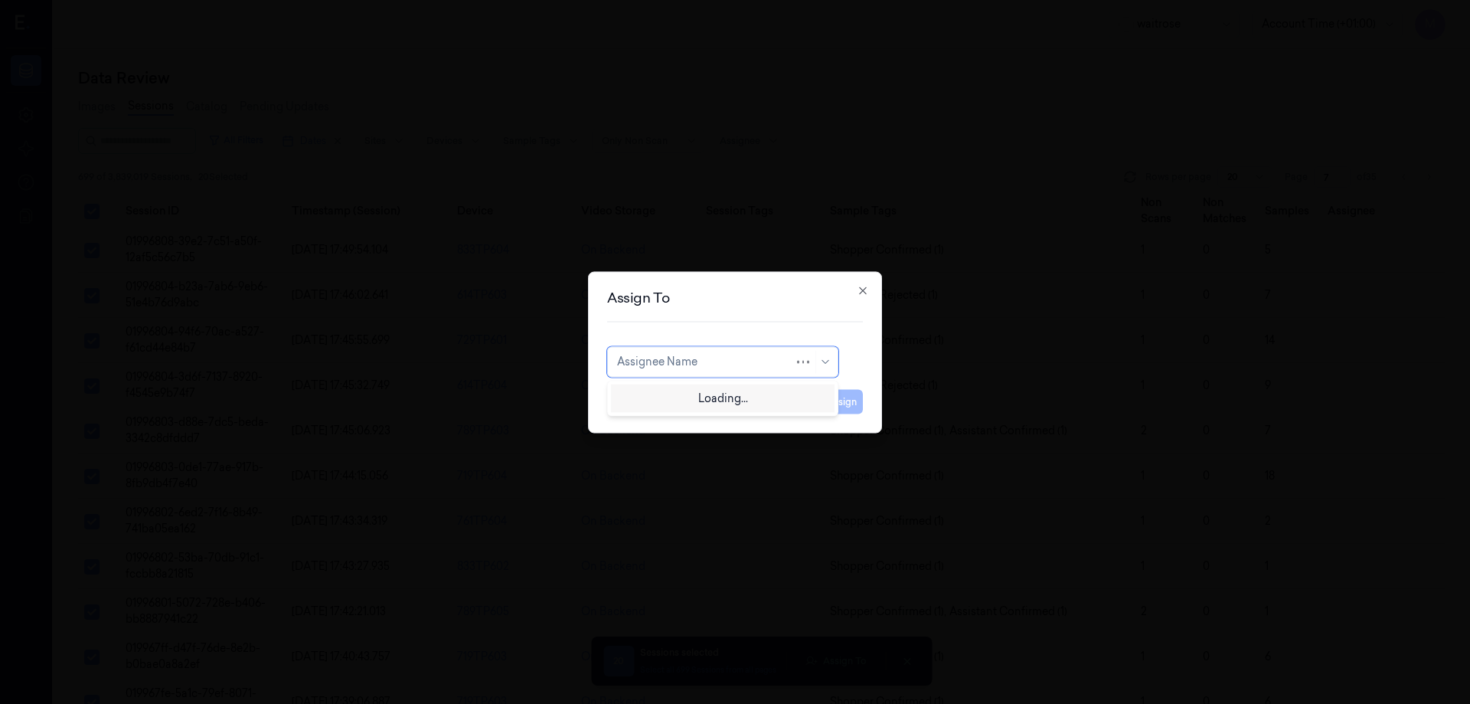
click at [693, 369] on div at bounding box center [705, 362] width 177 height 16
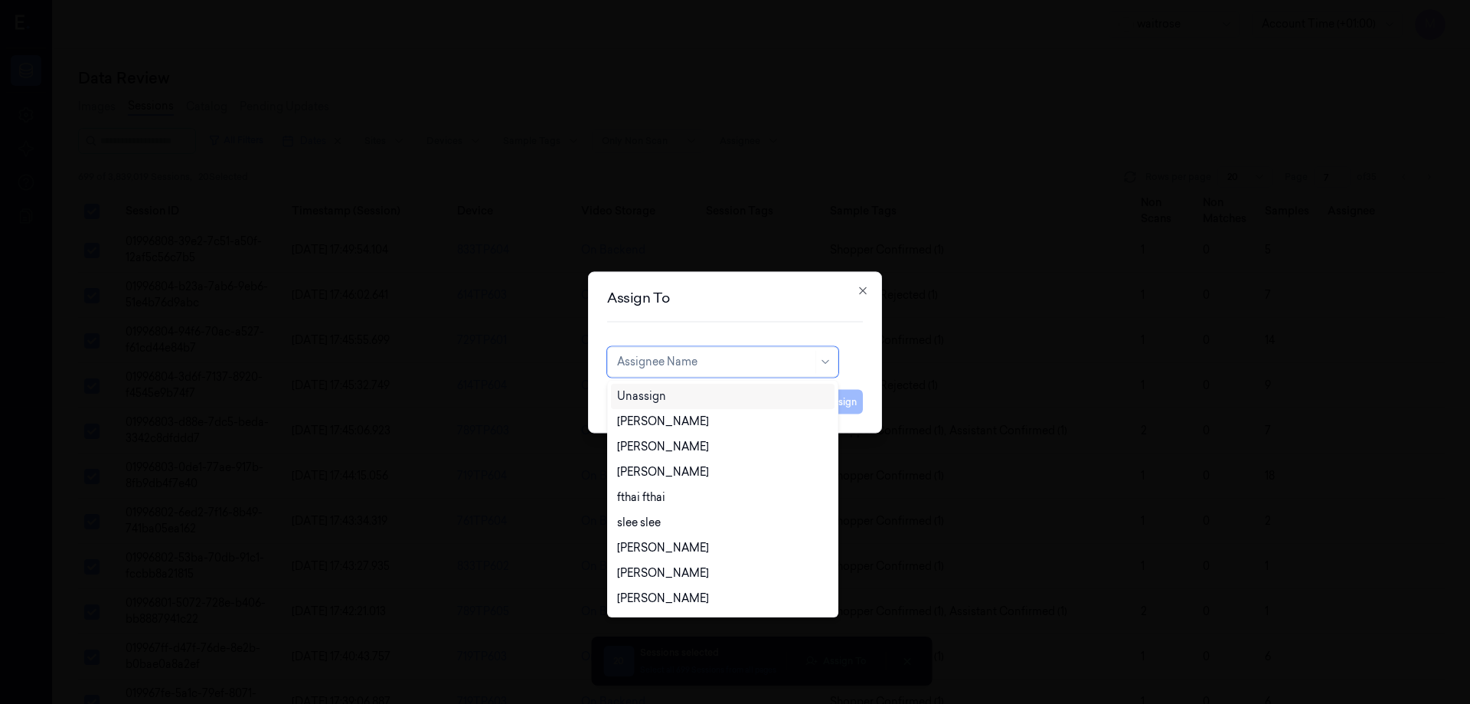
type input "p"
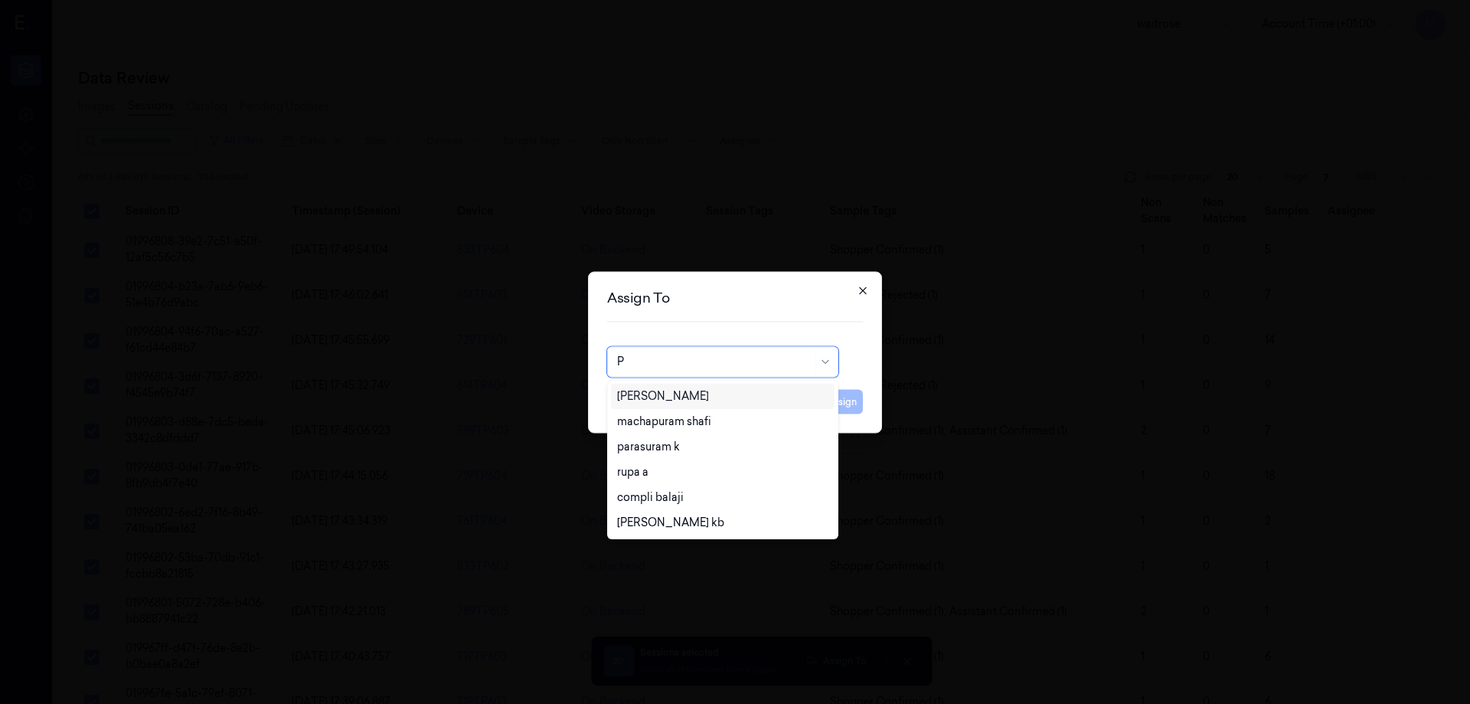
type input "P"
click at [861, 290] on icon "button" at bounding box center [863, 290] width 12 height 12
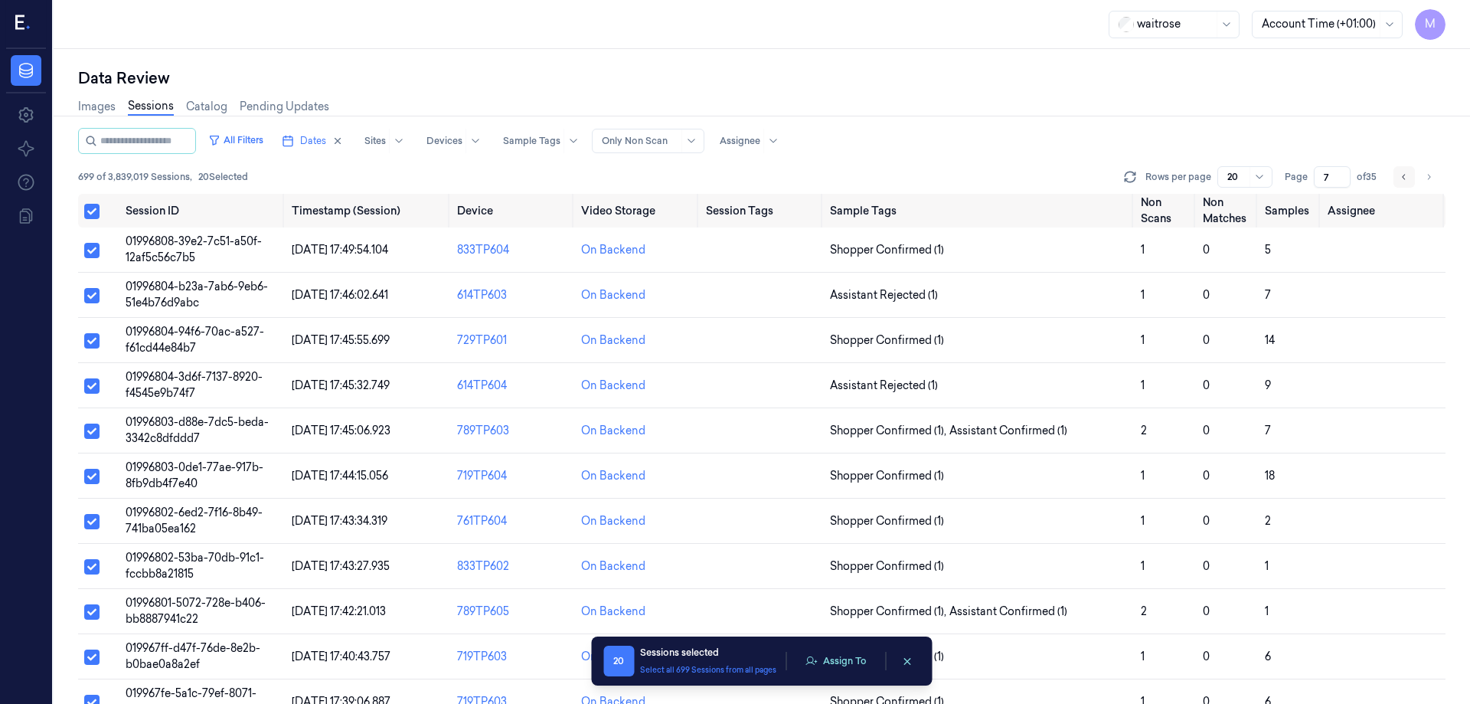
click at [1399, 174] on button "Go to previous page" at bounding box center [1403, 176] width 21 height 21
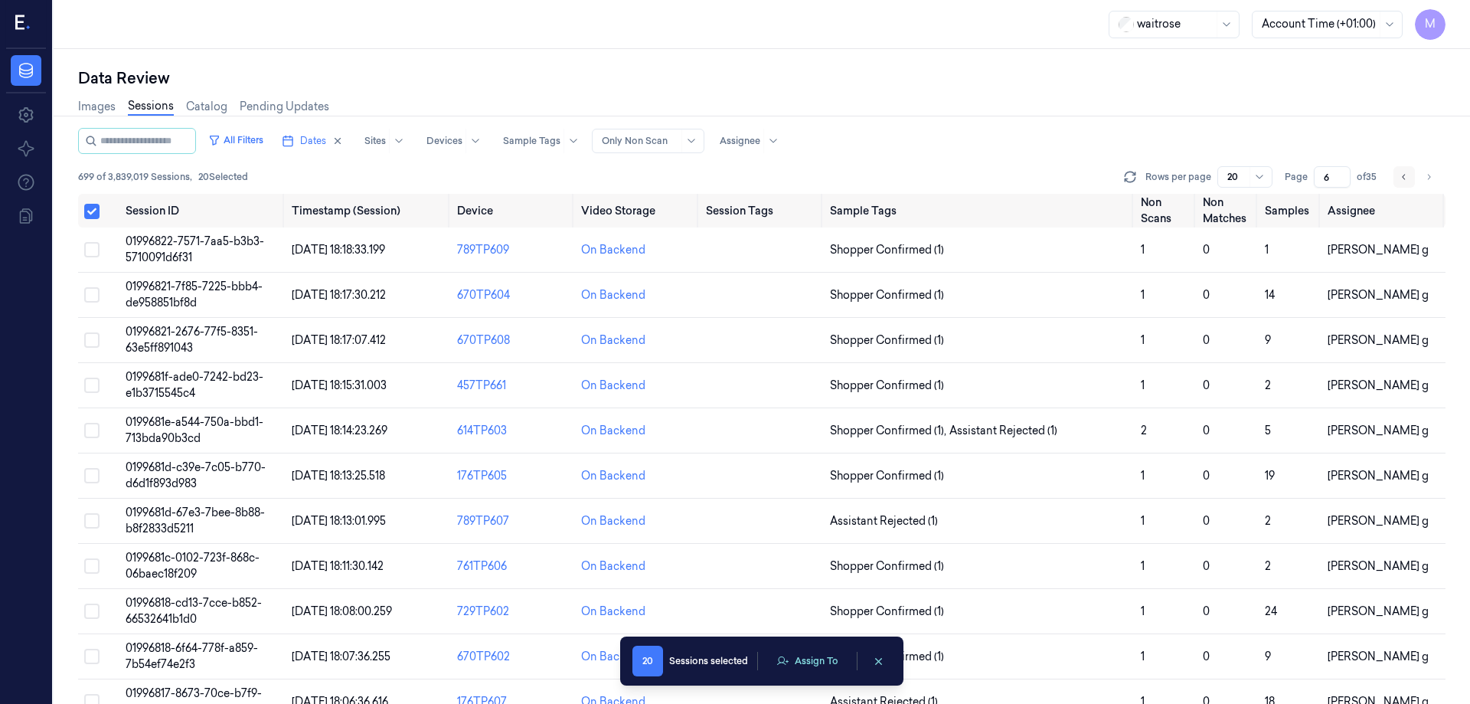
click at [1399, 173] on button "Go to previous page" at bounding box center [1403, 176] width 21 height 21
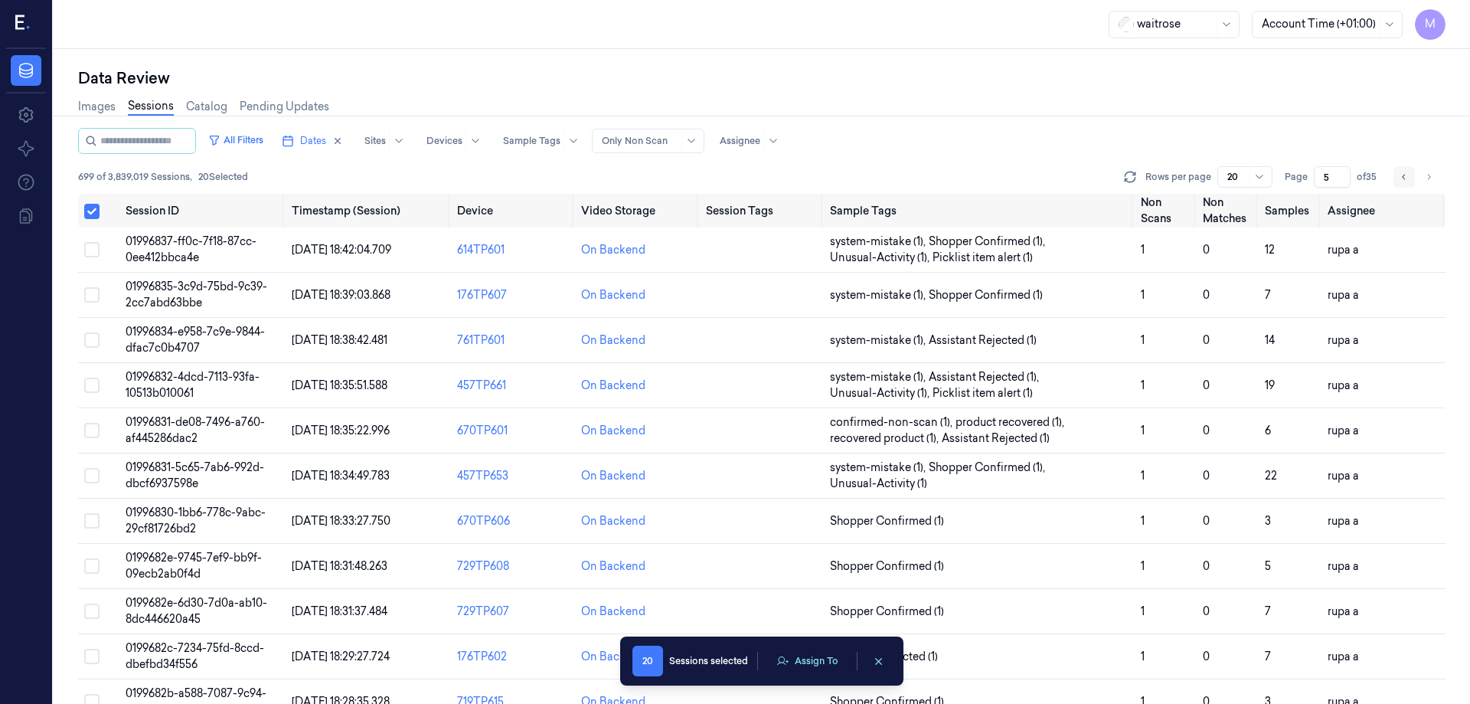
click at [1399, 173] on button "Go to previous page" at bounding box center [1403, 176] width 21 height 21
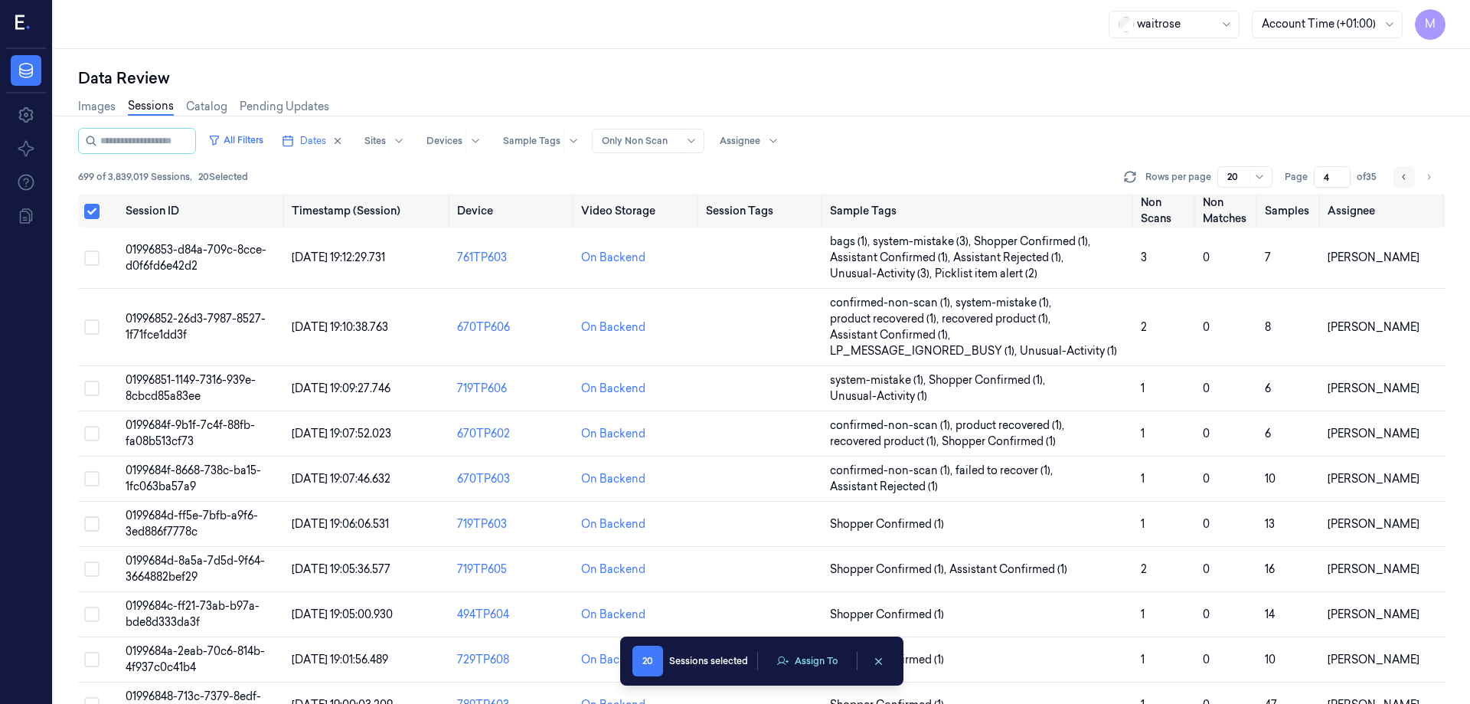
click at [1399, 173] on button "Go to previous page" at bounding box center [1403, 176] width 21 height 21
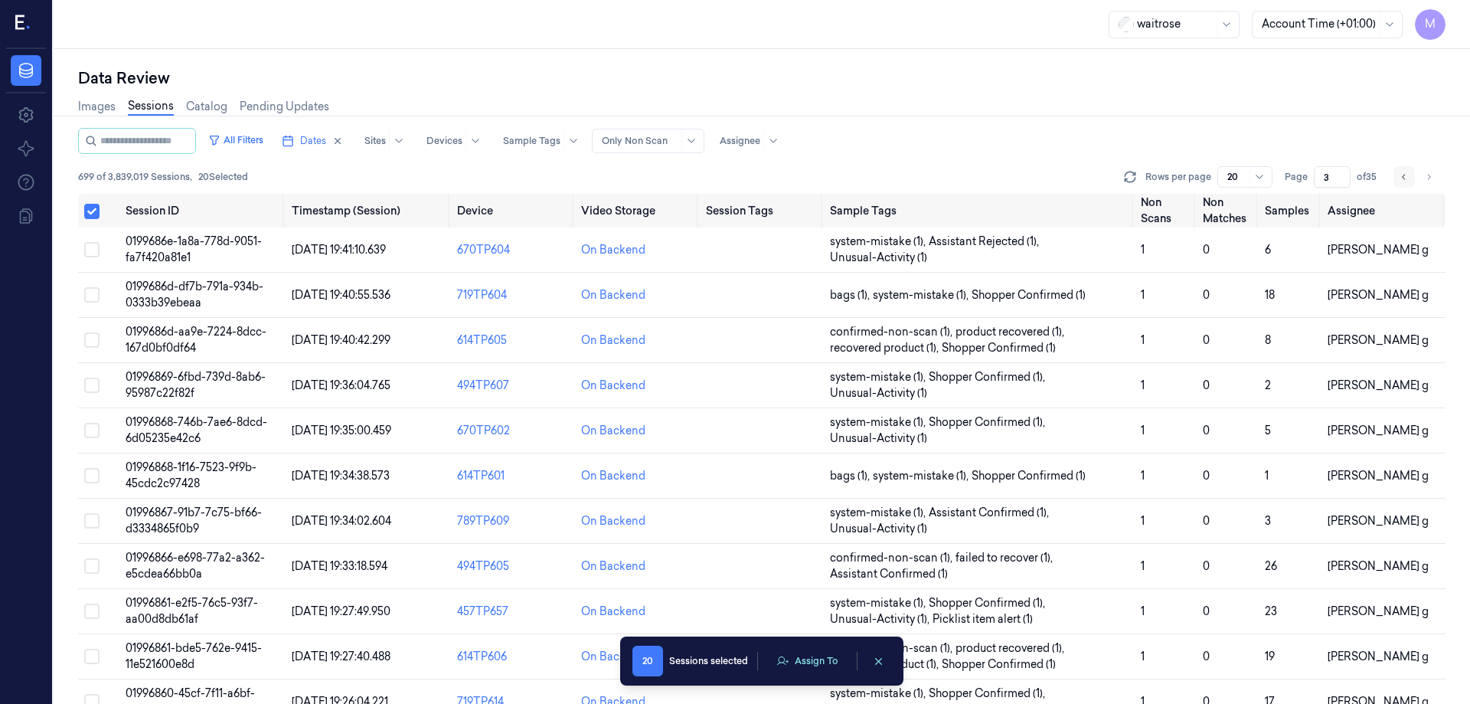
click at [1399, 173] on button "Go to previous page" at bounding box center [1403, 176] width 21 height 21
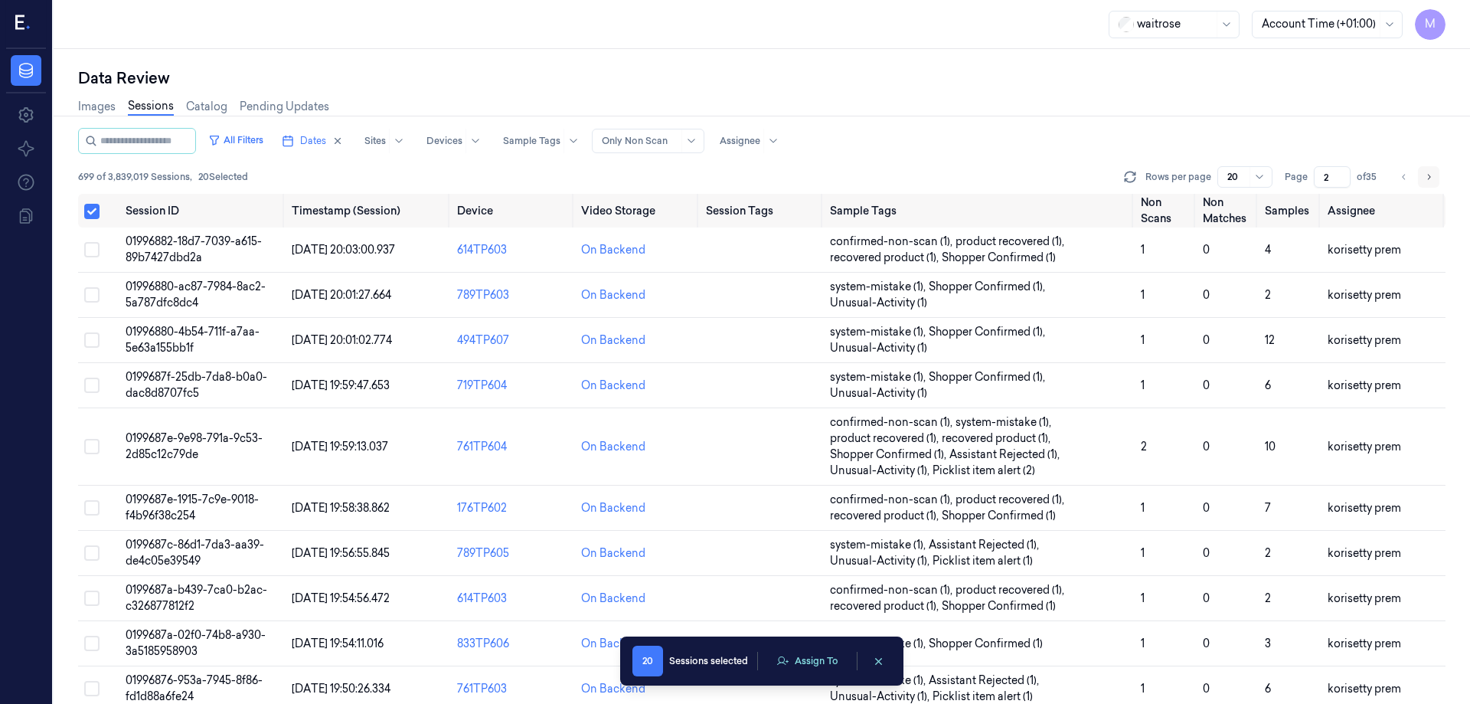
click at [1420, 175] on button "Go to next page" at bounding box center [1428, 176] width 21 height 21
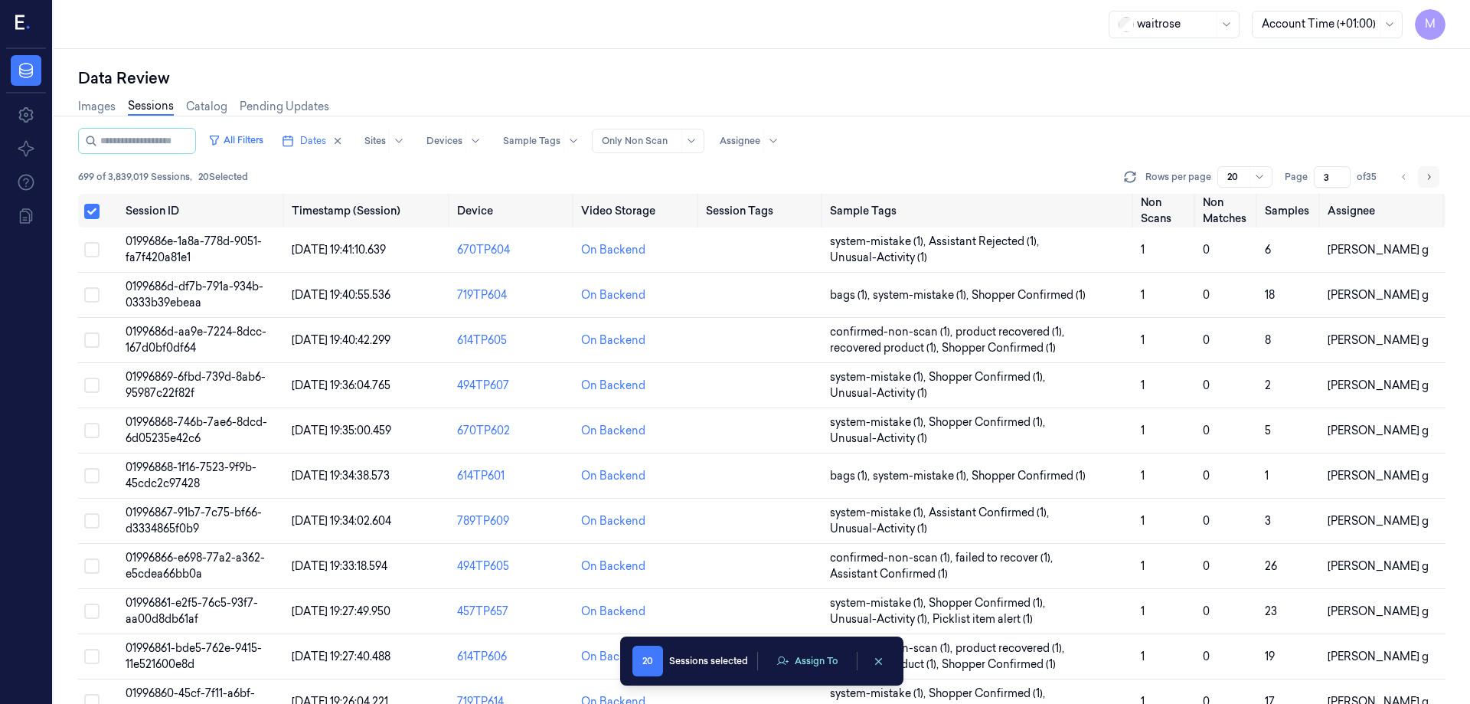
click at [1420, 175] on button "Go to next page" at bounding box center [1428, 176] width 21 height 21
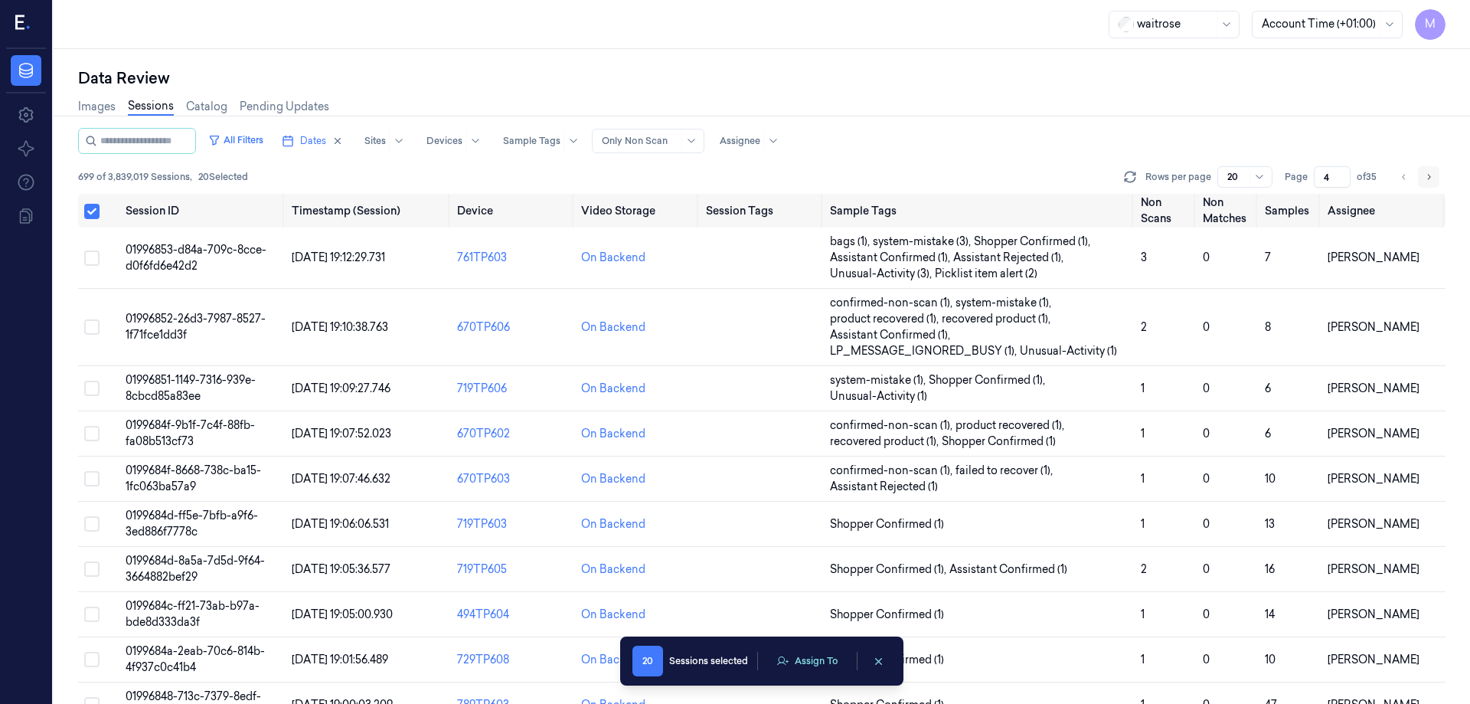
click at [1420, 175] on button "Go to next page" at bounding box center [1428, 176] width 21 height 21
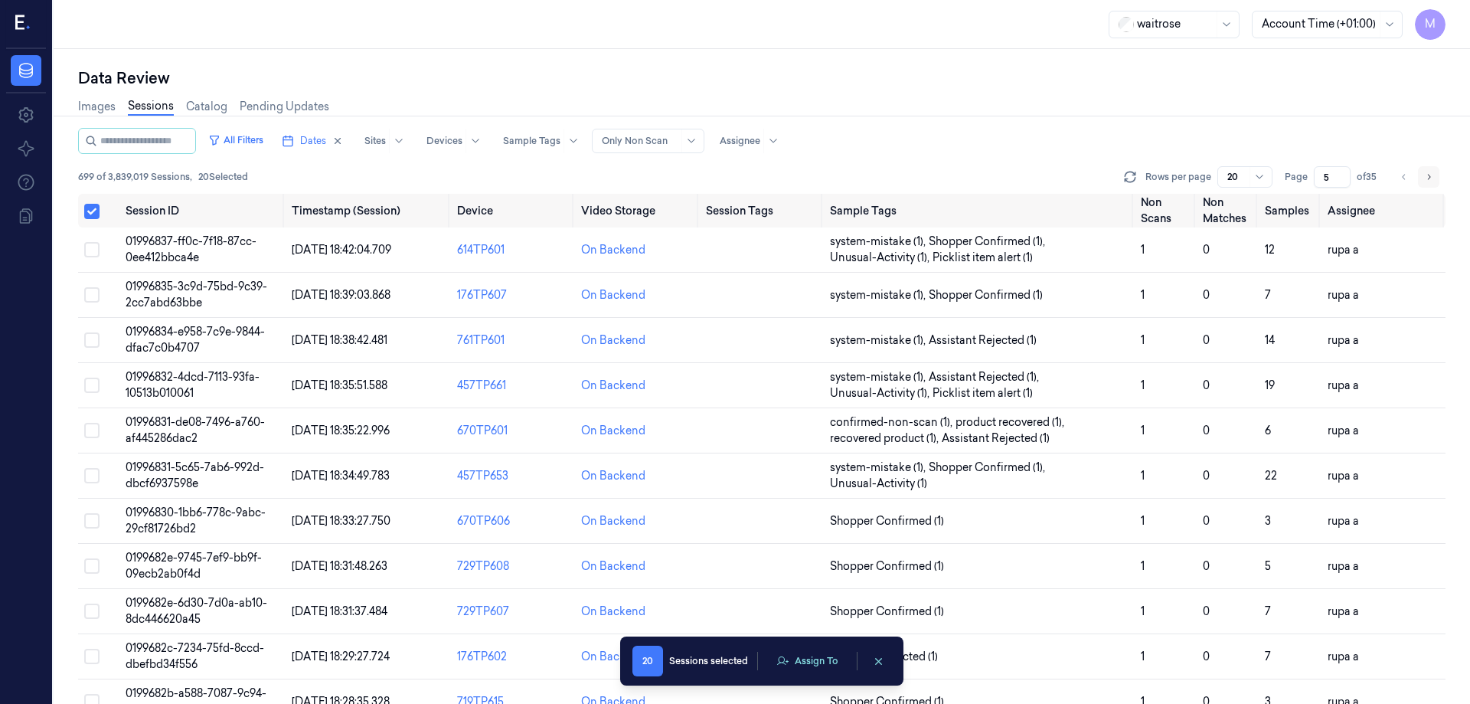
click at [1420, 175] on button "Go to next page" at bounding box center [1428, 176] width 21 height 21
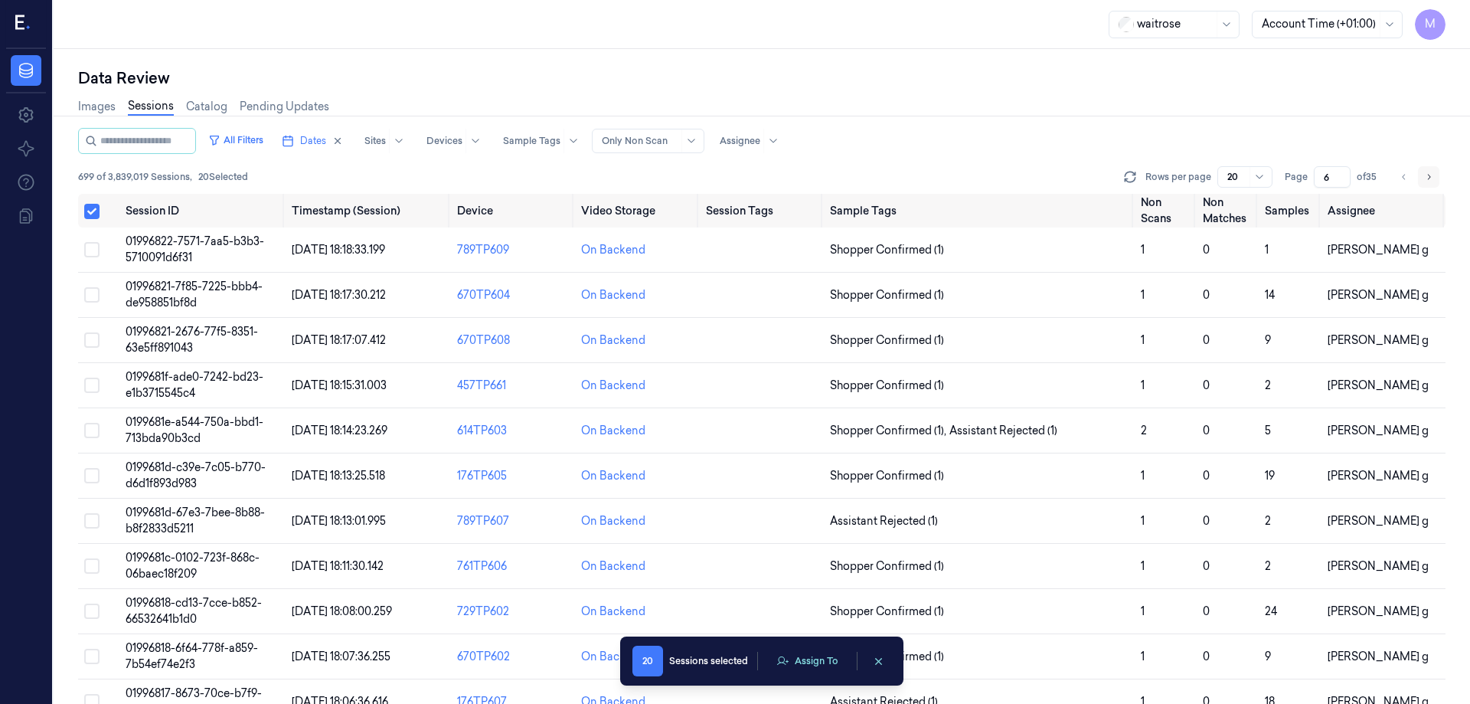
click at [1420, 175] on button "Go to next page" at bounding box center [1428, 176] width 21 height 21
type input "7"
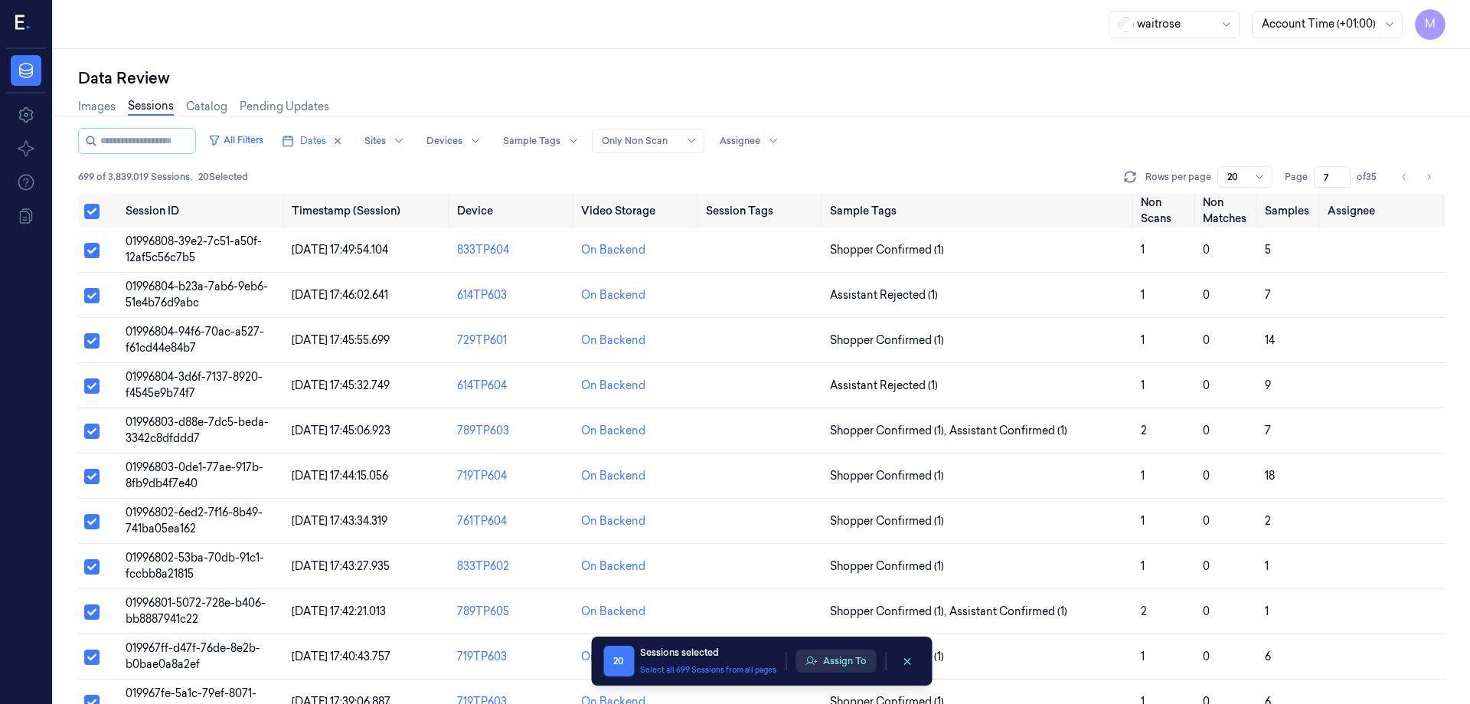
click at [827, 652] on button "Assign To" at bounding box center [836, 660] width 80 height 23
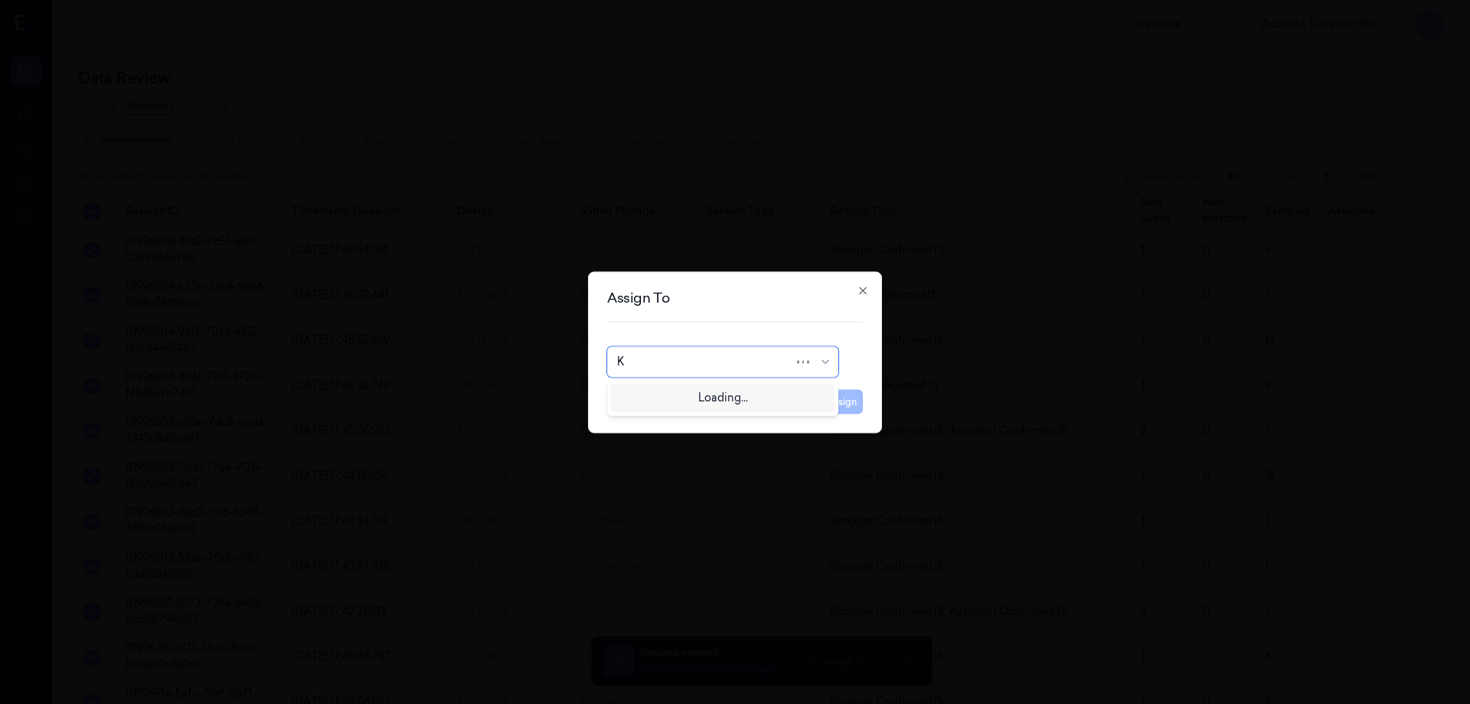
type input "KO"
click at [712, 398] on div "korisetty prem" at bounding box center [722, 396] width 211 height 16
click at [835, 403] on button "Assign" at bounding box center [842, 401] width 42 height 25
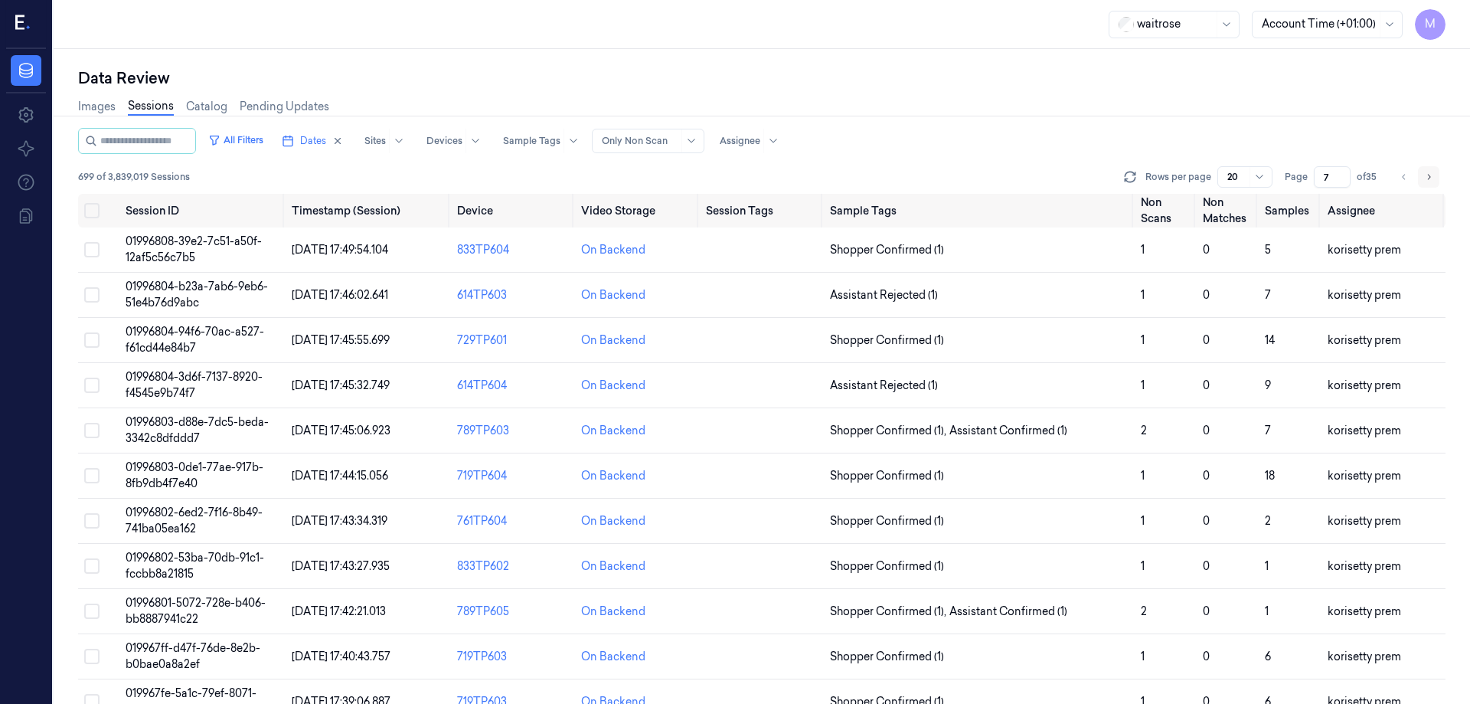
click at [1435, 185] on button "Go to next page" at bounding box center [1428, 176] width 21 height 21
type input "8"
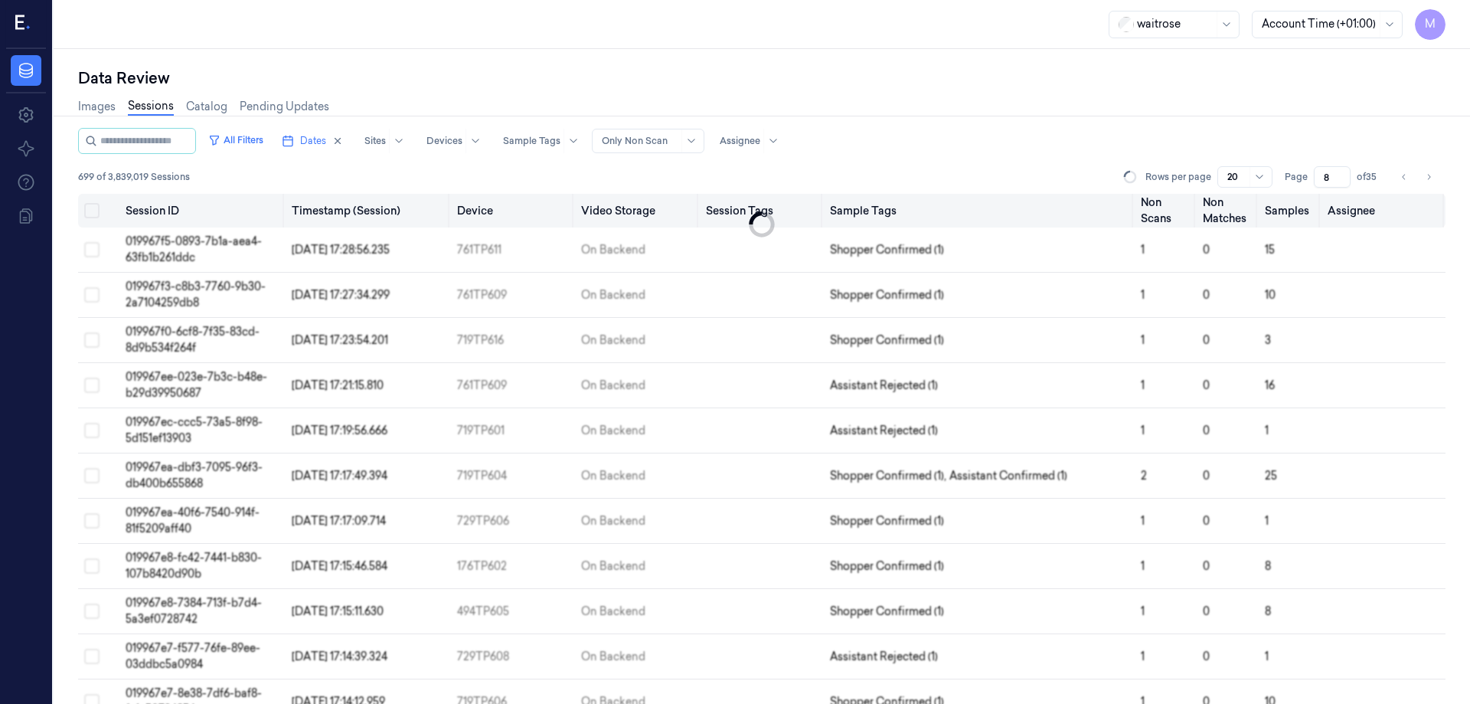
click at [93, 206] on button "Select all" at bounding box center [91, 210] width 15 height 15
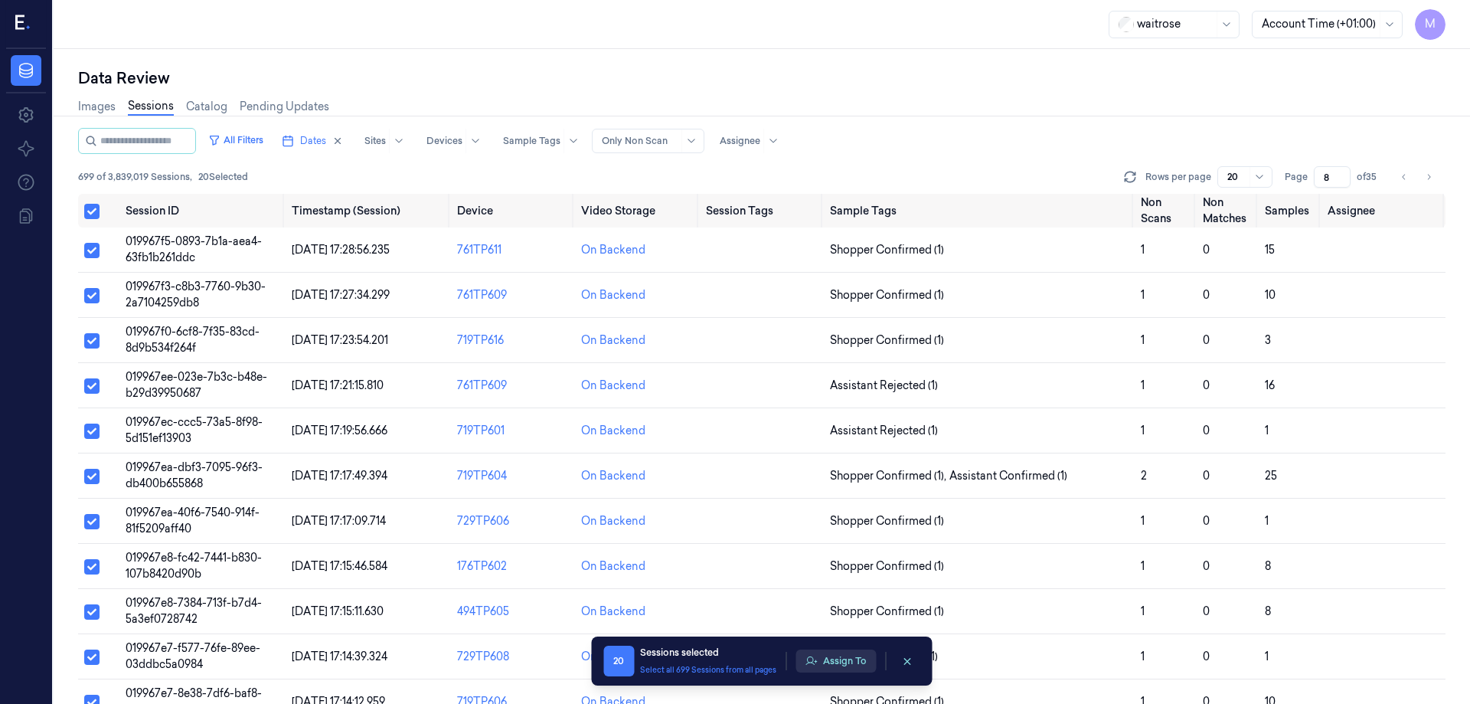
click at [841, 668] on button "Assign To" at bounding box center [836, 660] width 80 height 23
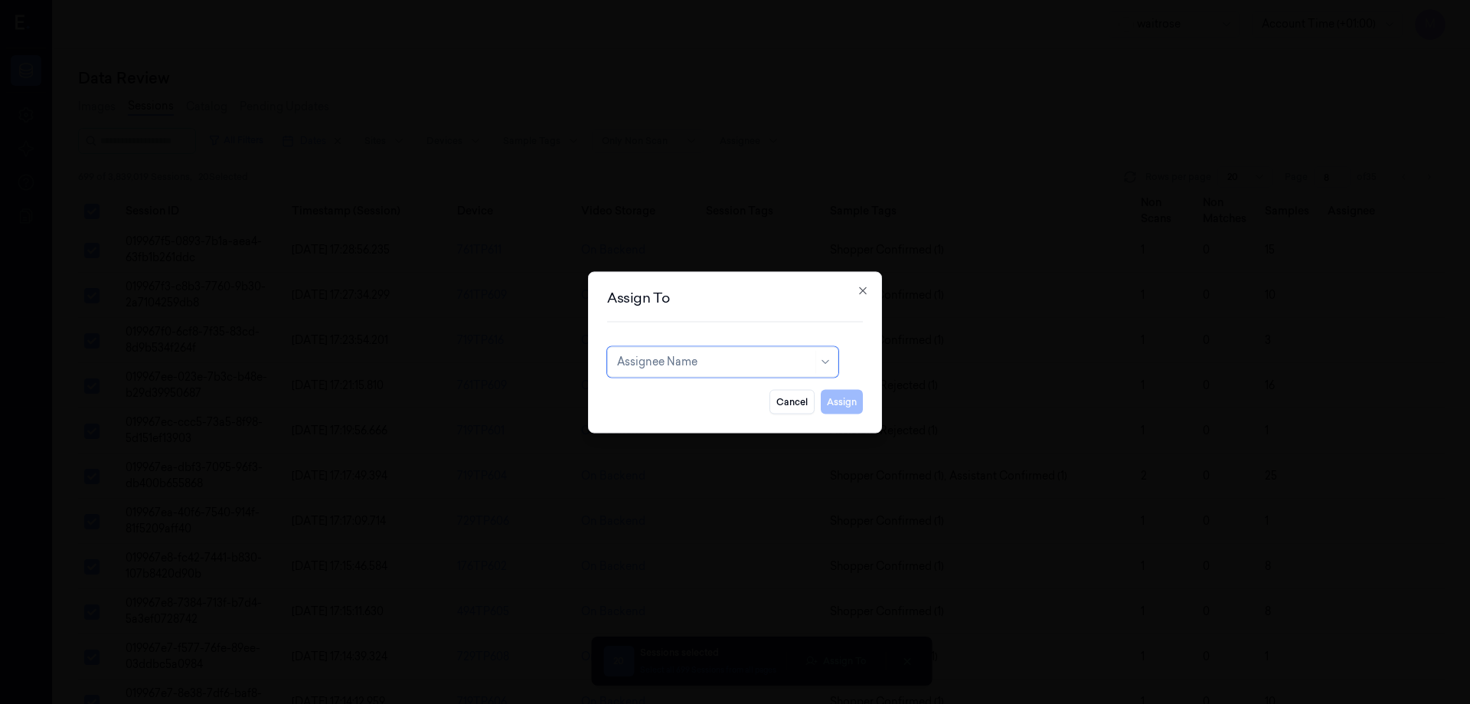
click at [702, 364] on div at bounding box center [714, 362] width 195 height 16
type input "VAR"
click at [710, 394] on div "Varsha Poojary" at bounding box center [722, 396] width 211 height 16
click at [849, 401] on button "Assign" at bounding box center [842, 401] width 42 height 25
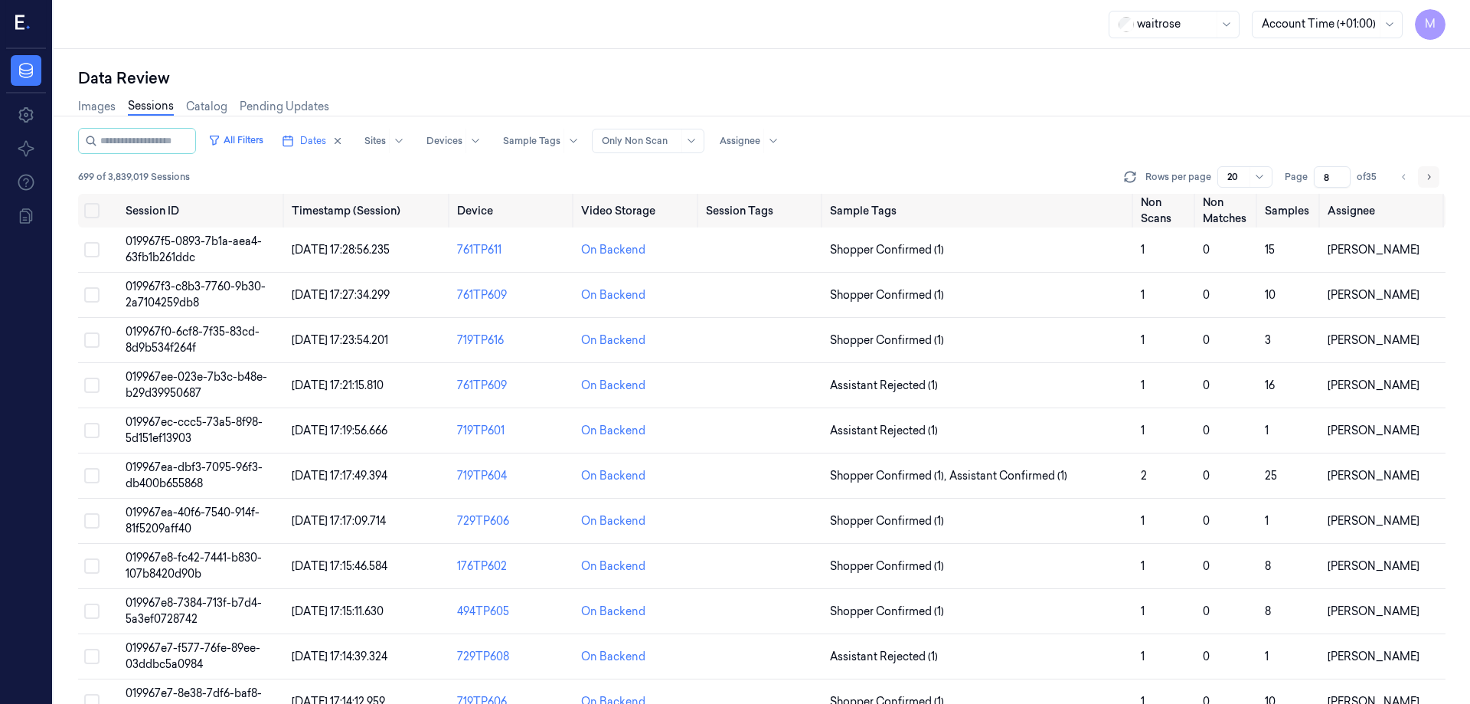
click at [1429, 184] on button "Go to next page" at bounding box center [1428, 176] width 21 height 21
type input "9"
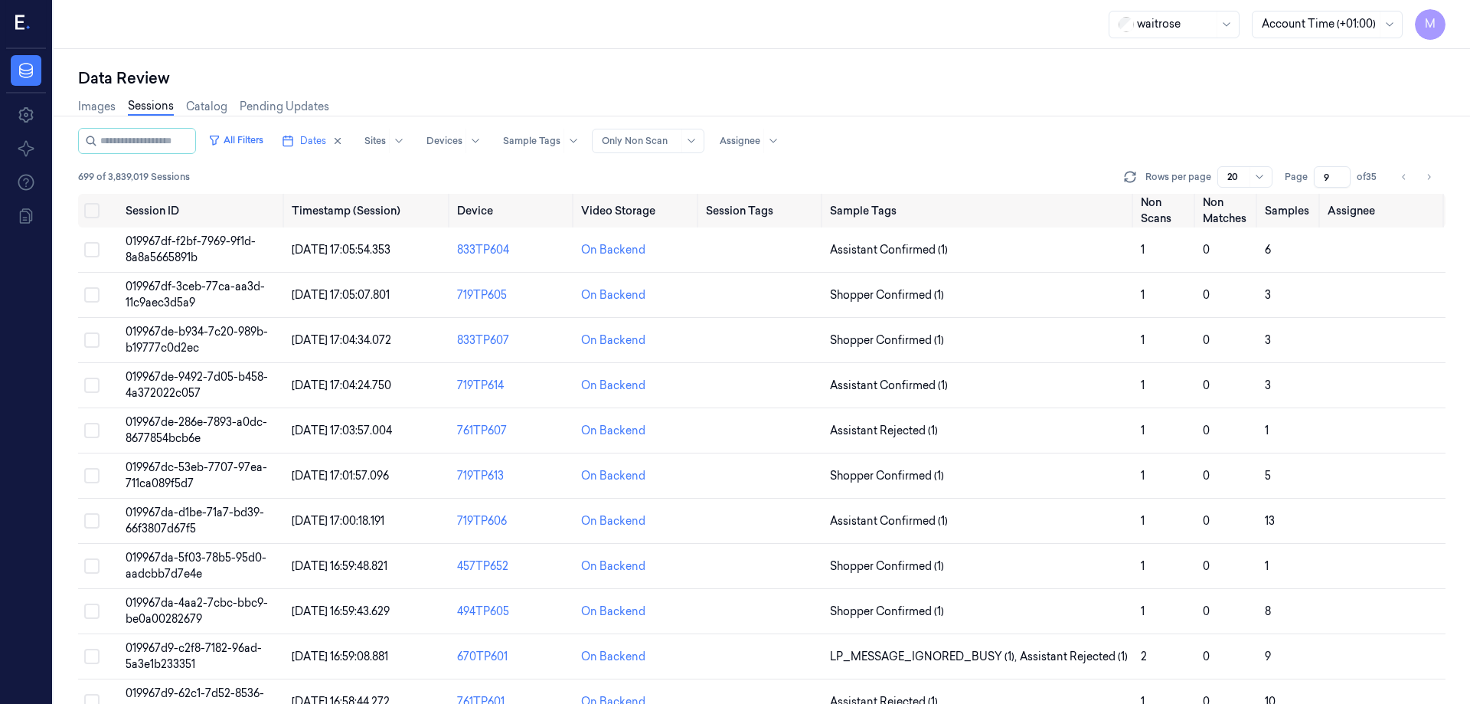
click at [979, 144] on div "All Filters Dates Sites Devices Sample Tags Alert Type Only Non Scan Assignee" at bounding box center [761, 141] width 1367 height 26
click at [96, 211] on button "Select all" at bounding box center [91, 210] width 15 height 15
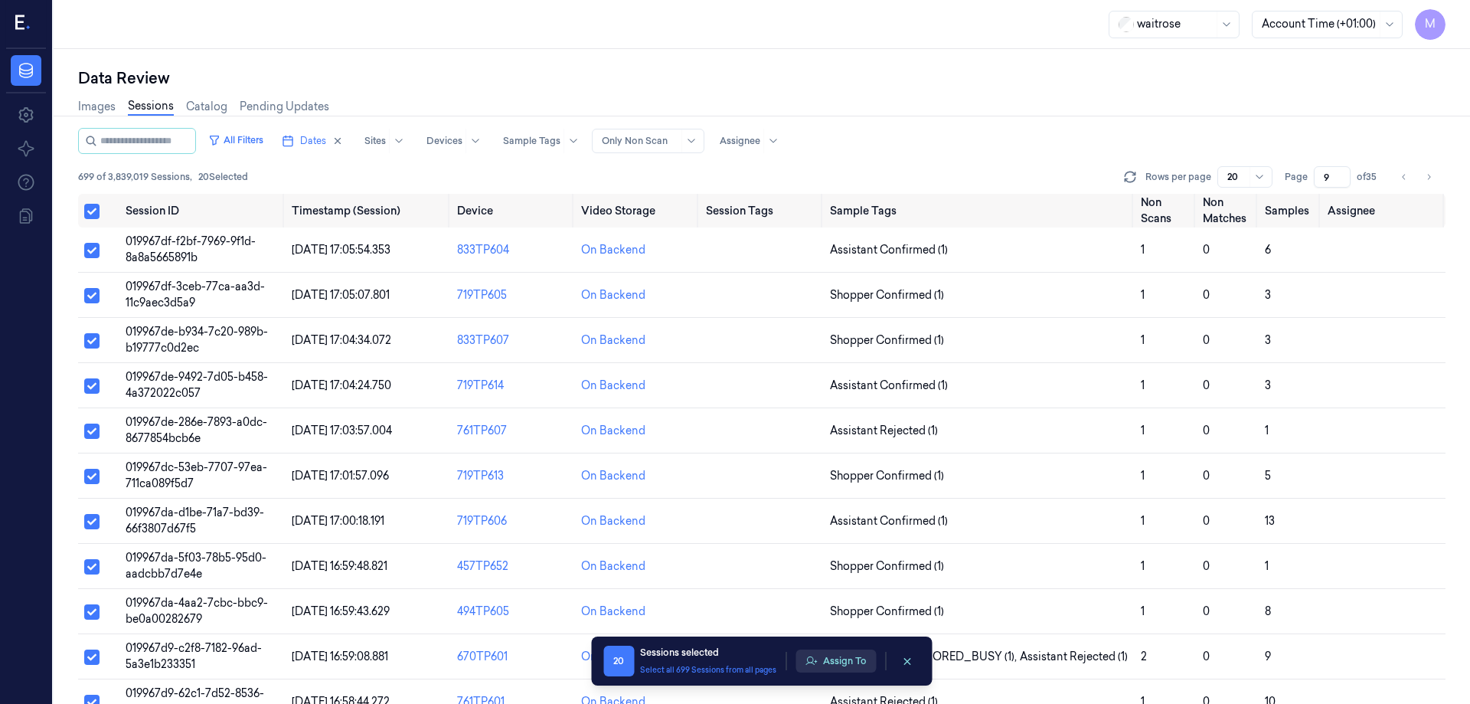
click at [849, 670] on button "Assign To" at bounding box center [836, 660] width 80 height 23
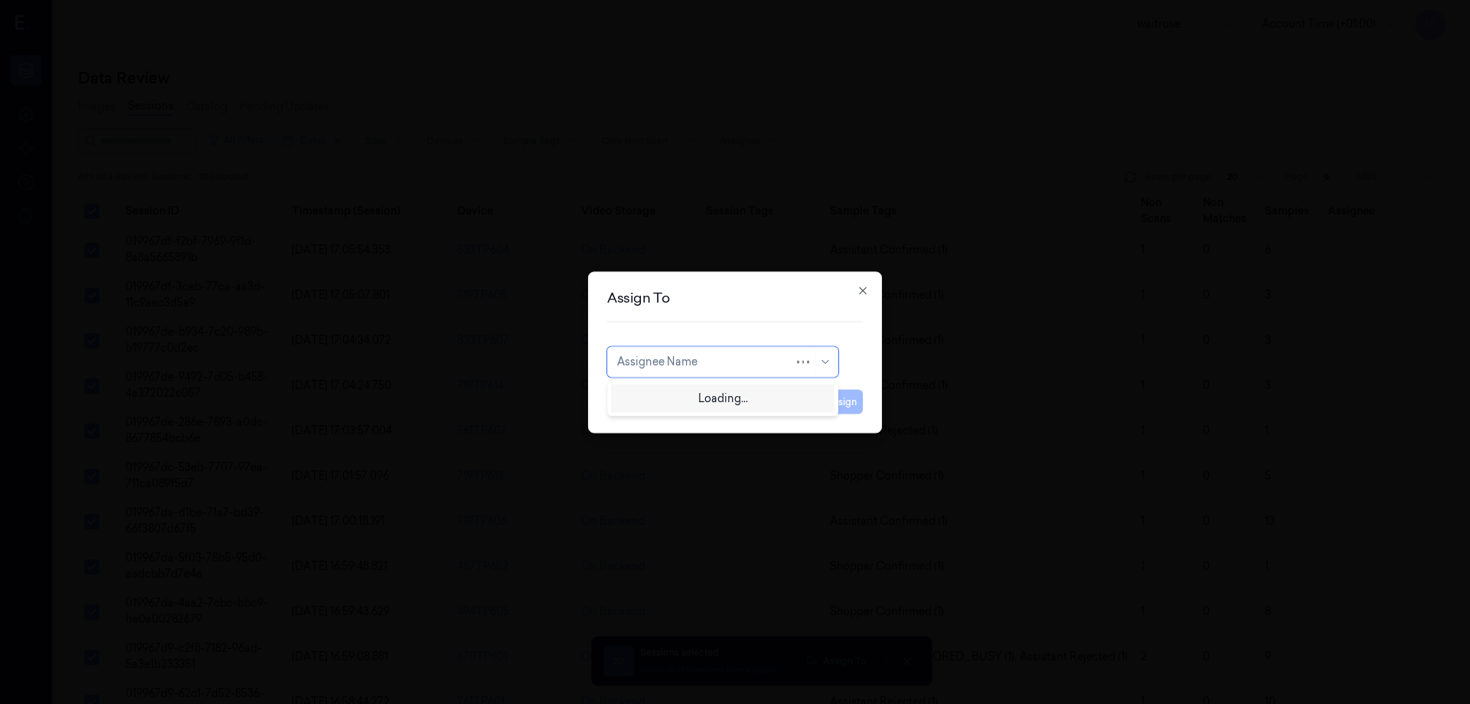
click at [786, 366] on div at bounding box center [705, 362] width 177 height 16
type input "MO"
click at [750, 400] on div "mohan kune" at bounding box center [722, 396] width 211 height 16
click at [826, 406] on button "Assign" at bounding box center [842, 401] width 42 height 25
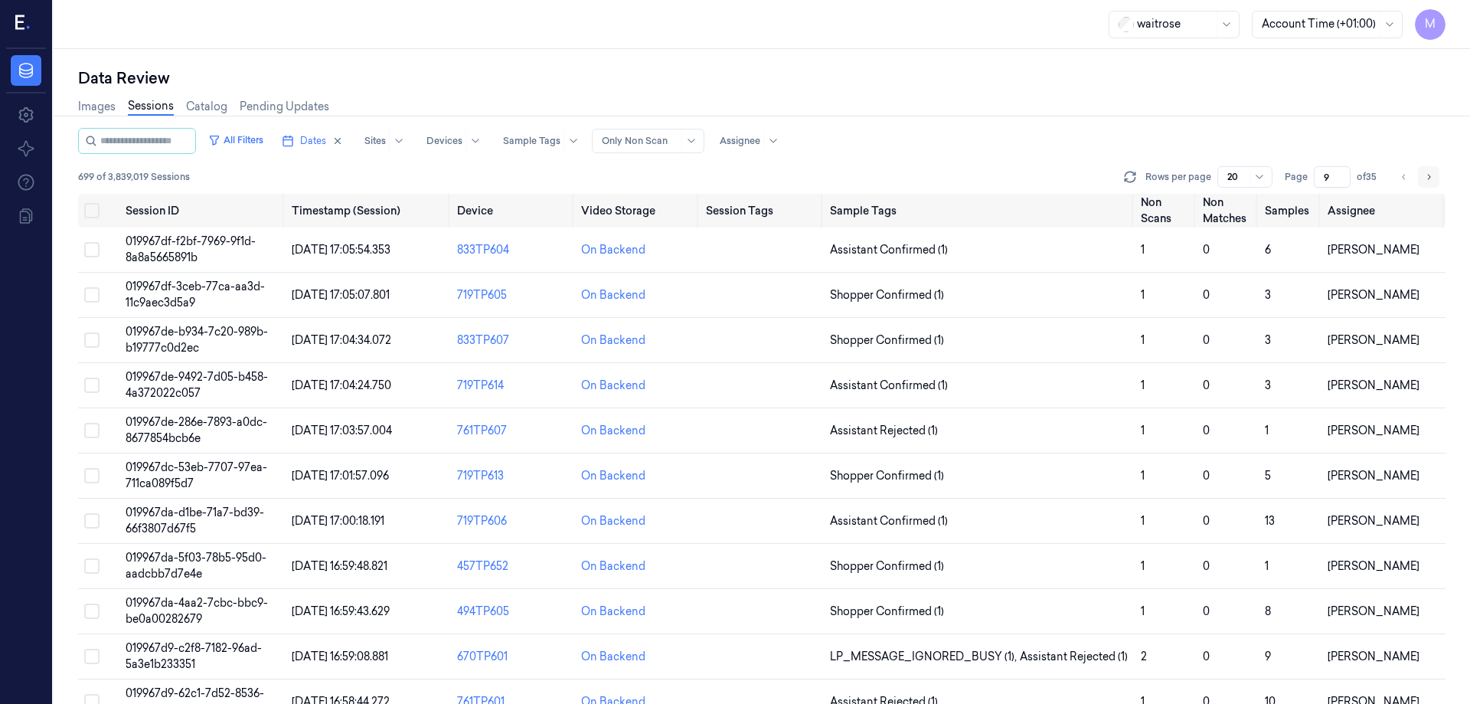
click at [1436, 166] on button "Go to next page" at bounding box center [1428, 176] width 21 height 21
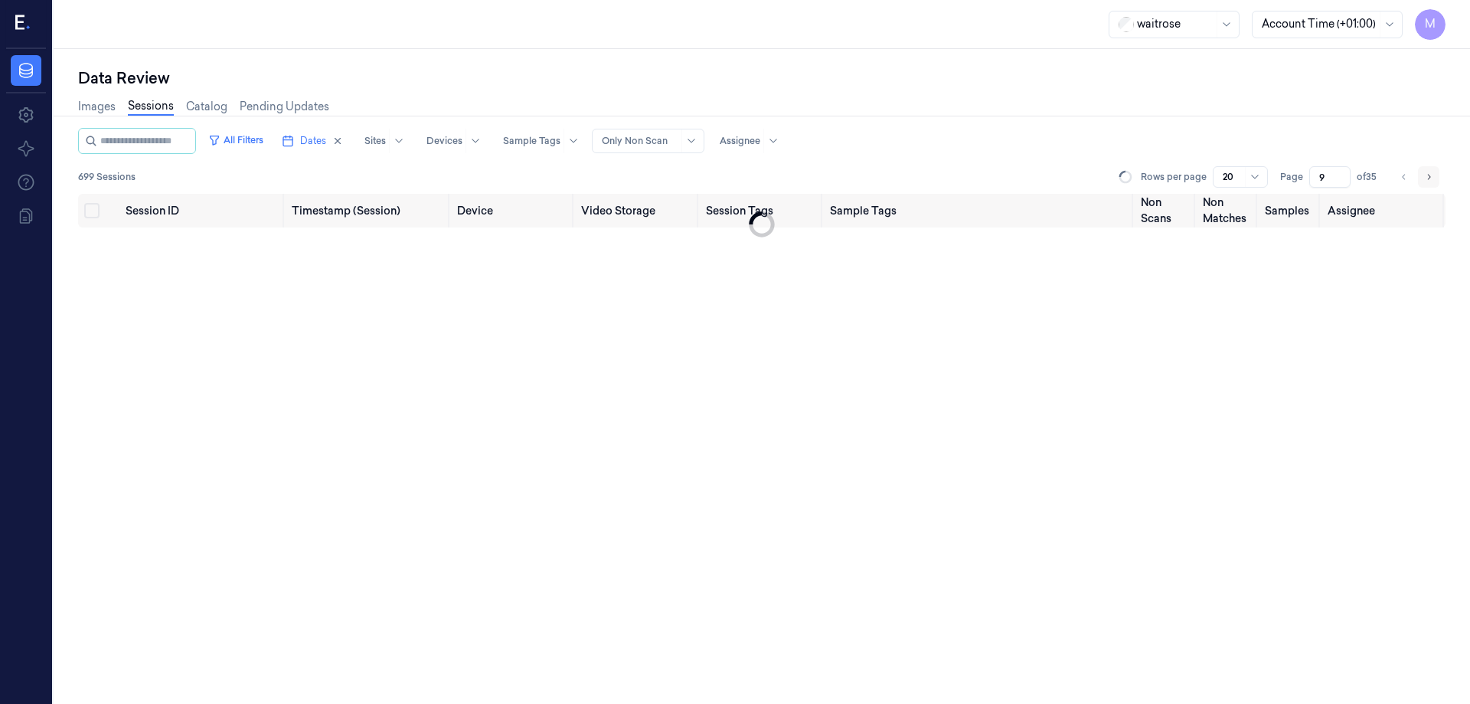
type input "10"
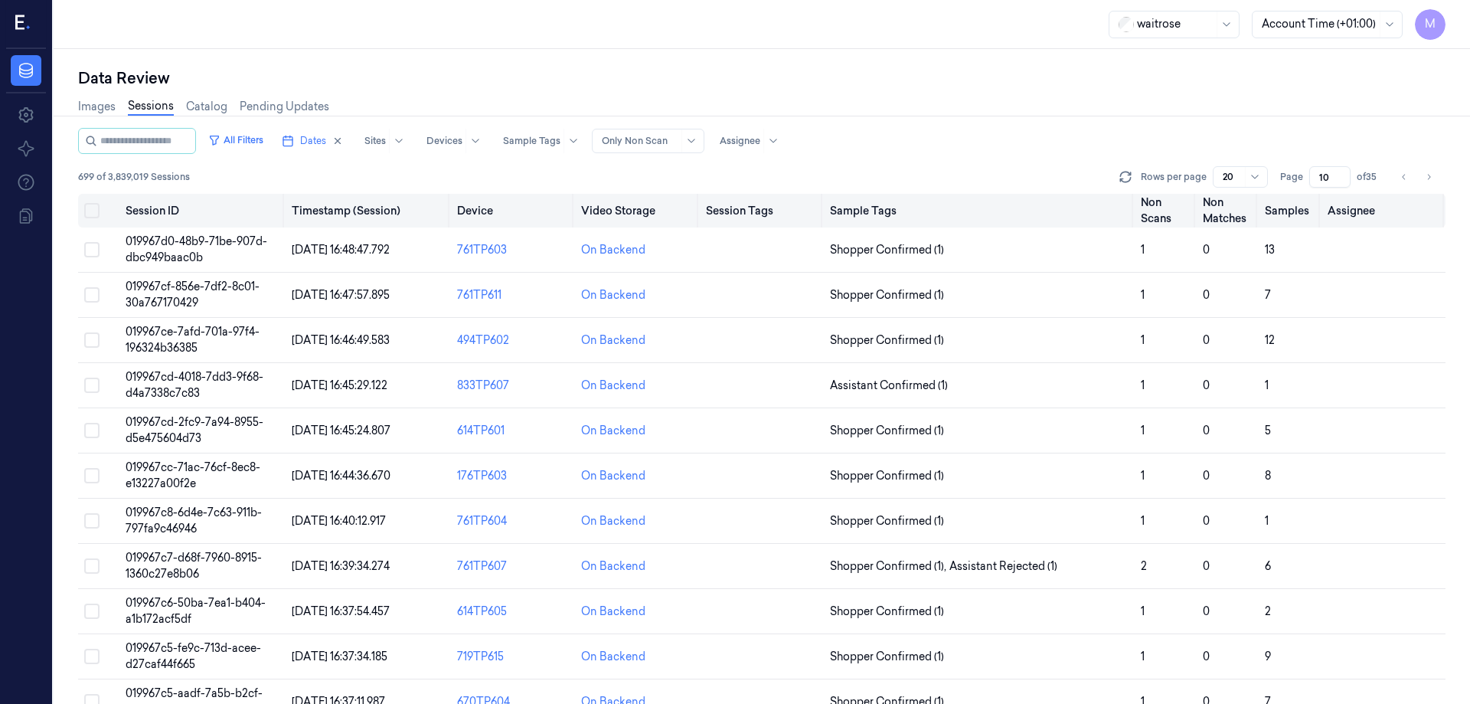
click at [91, 209] on button "Select all" at bounding box center [91, 210] width 15 height 15
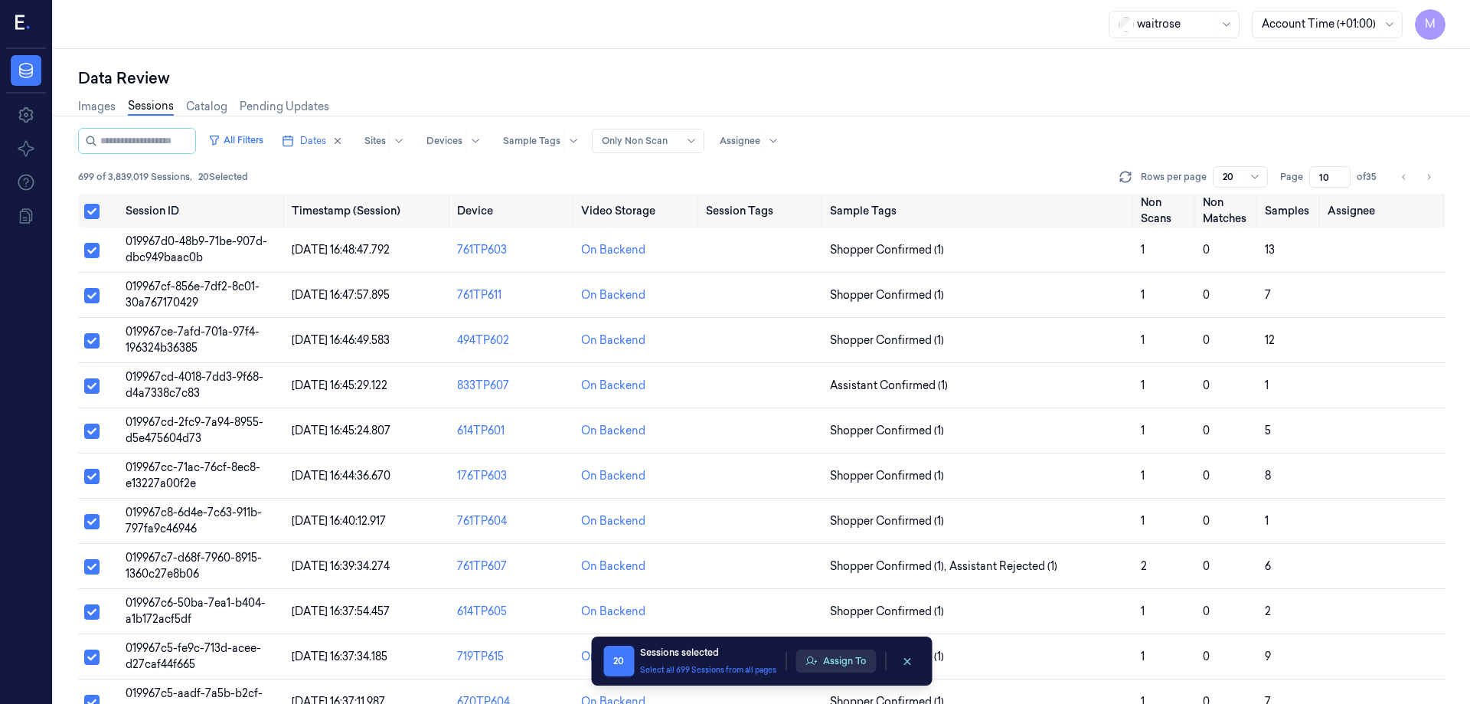
click at [860, 661] on button "Assign To" at bounding box center [836, 660] width 80 height 23
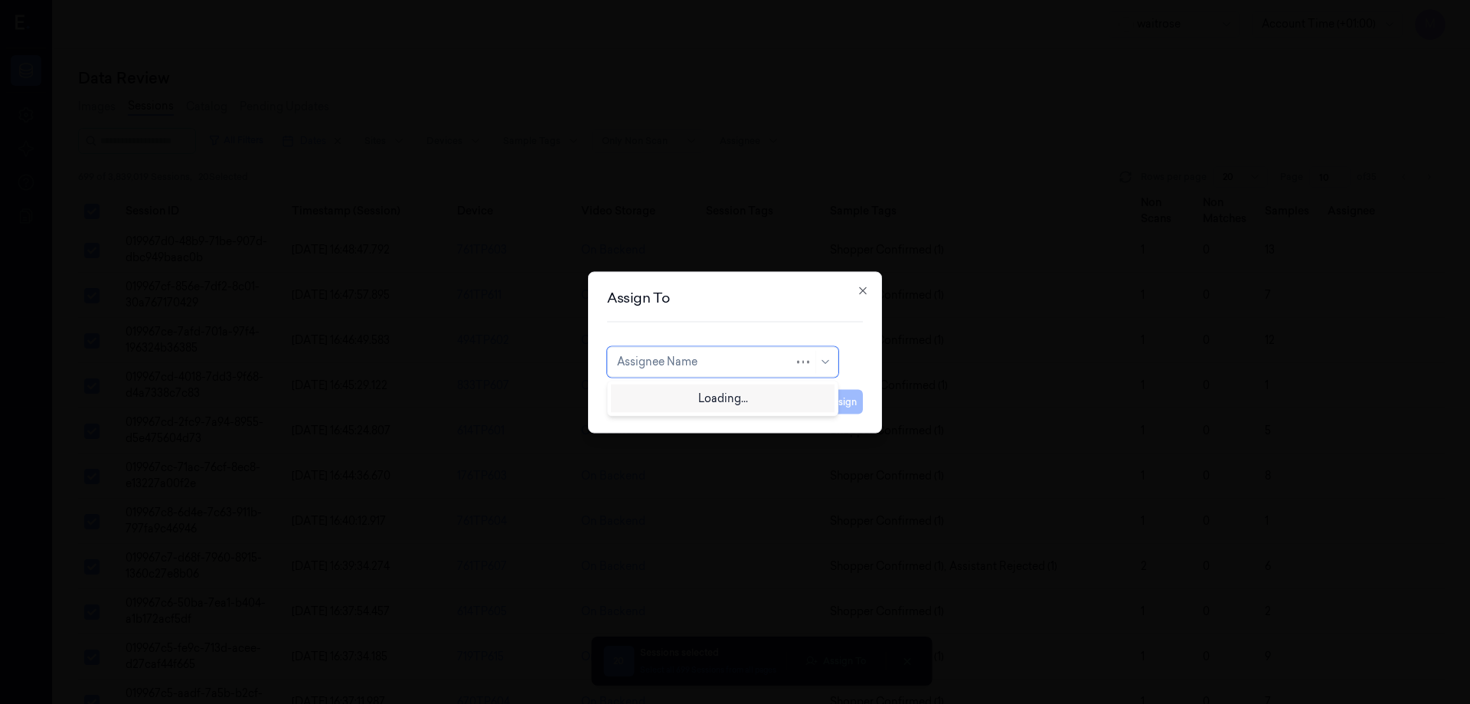
click at [731, 371] on div "Assignee Name" at bounding box center [705, 361] width 177 height 21
type input "RU"
click at [693, 400] on div "rupa a" at bounding box center [722, 396] width 211 height 16
click at [835, 404] on button "Assign" at bounding box center [842, 401] width 42 height 25
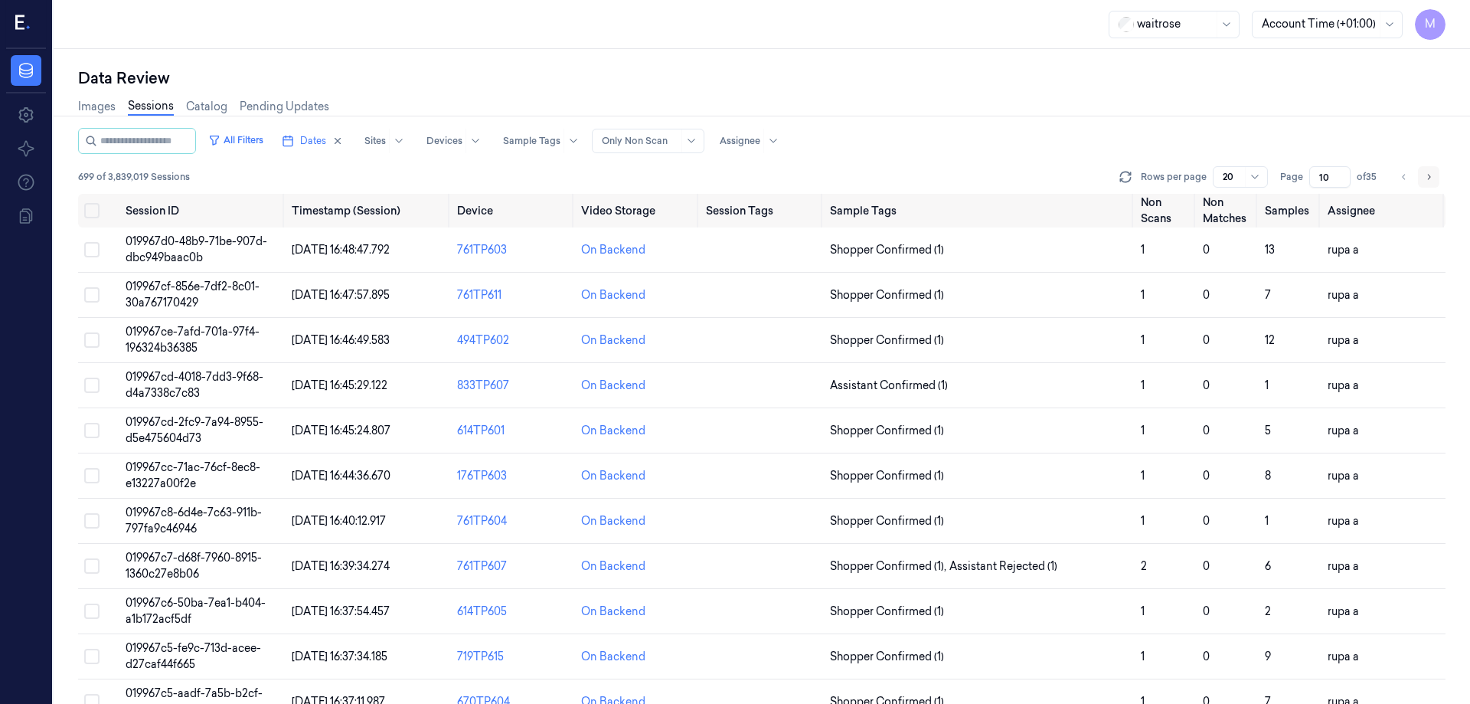
click at [1429, 174] on icon "Go to next page" at bounding box center [1428, 177] width 9 height 12
type input "11"
click at [956, 123] on div "Images Sessions Catalog Pending Updates" at bounding box center [761, 108] width 1367 height 39
drag, startPoint x: 90, startPoint y: 211, endPoint x: 122, endPoint y: 212, distance: 31.4
click at [90, 211] on button "Select all" at bounding box center [91, 210] width 15 height 15
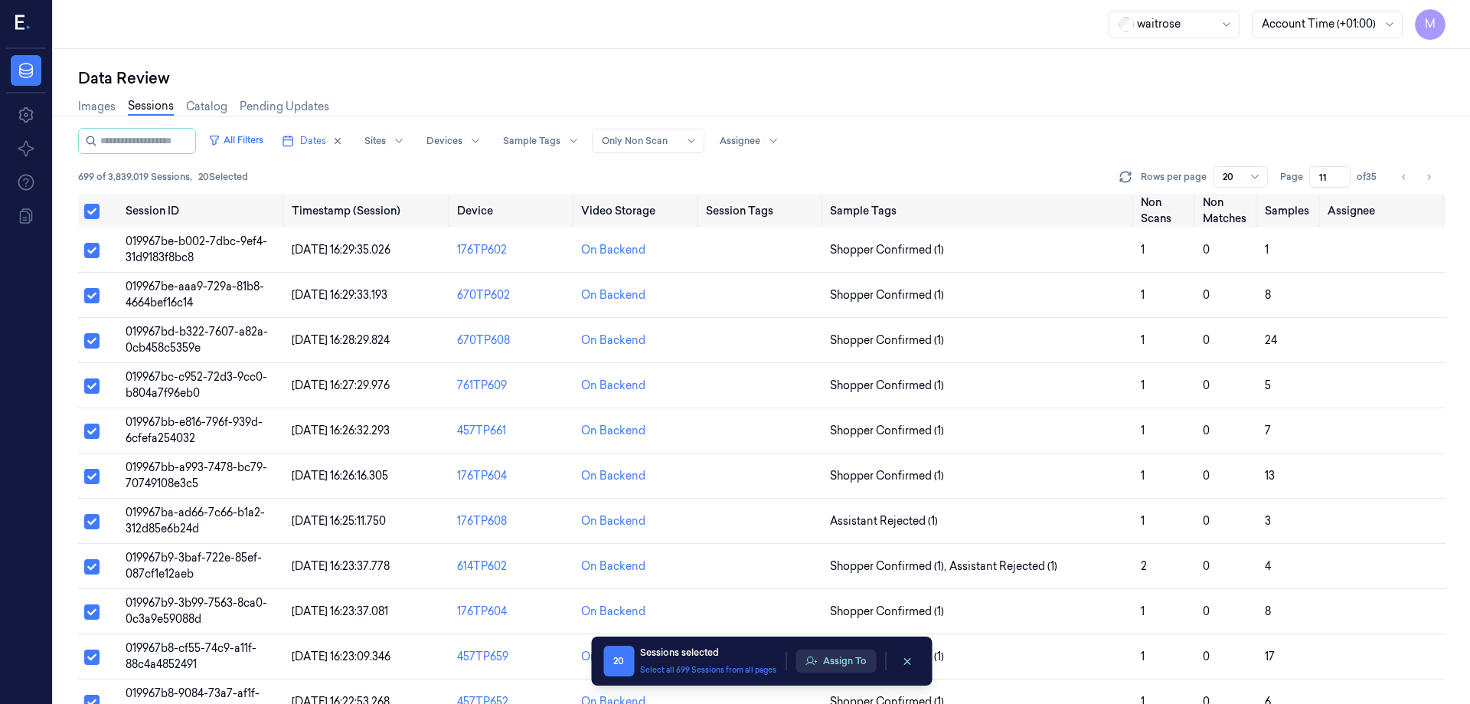
click at [846, 667] on button "Assign To" at bounding box center [836, 660] width 80 height 23
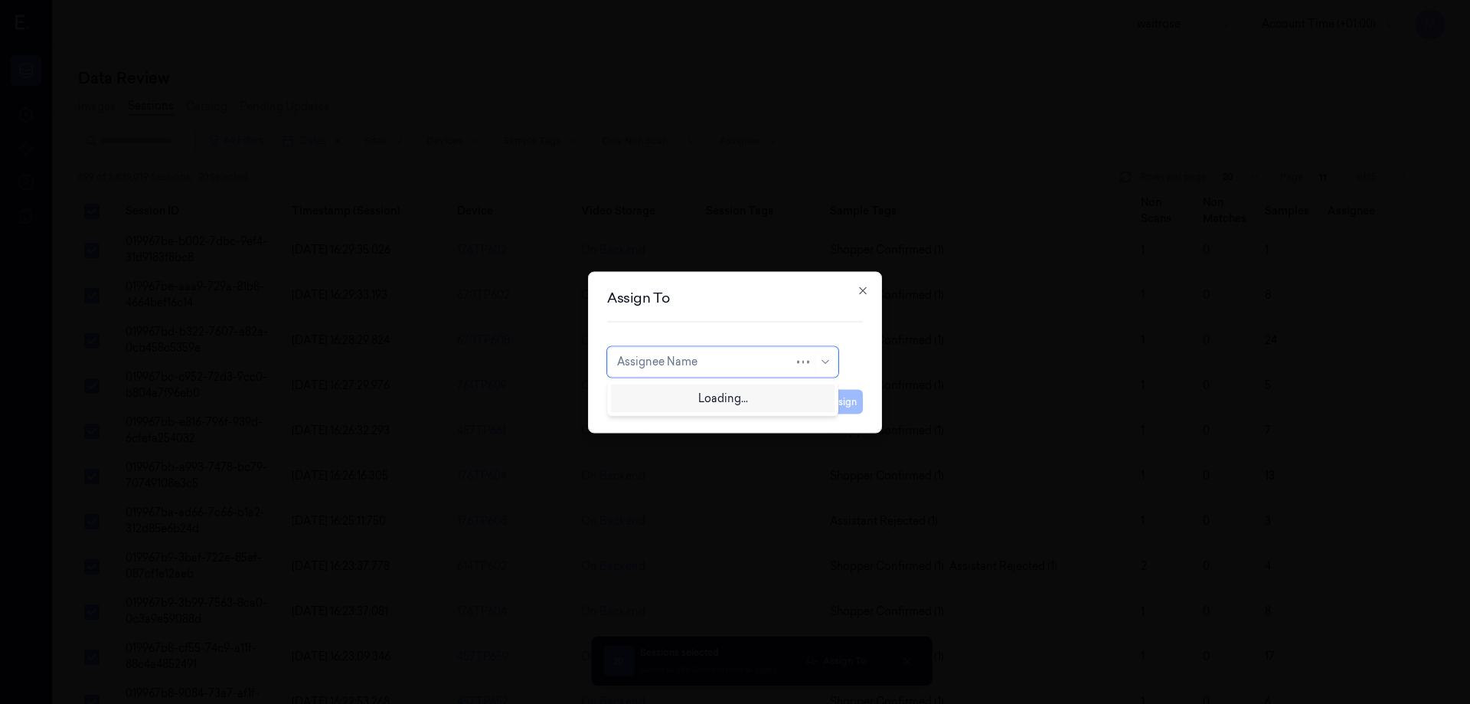
click at [727, 361] on div at bounding box center [705, 362] width 177 height 16
type input "RO"
click at [721, 387] on div "Rohith Acharya" at bounding box center [723, 396] width 224 height 25
click at [831, 398] on button "Assign" at bounding box center [842, 401] width 42 height 25
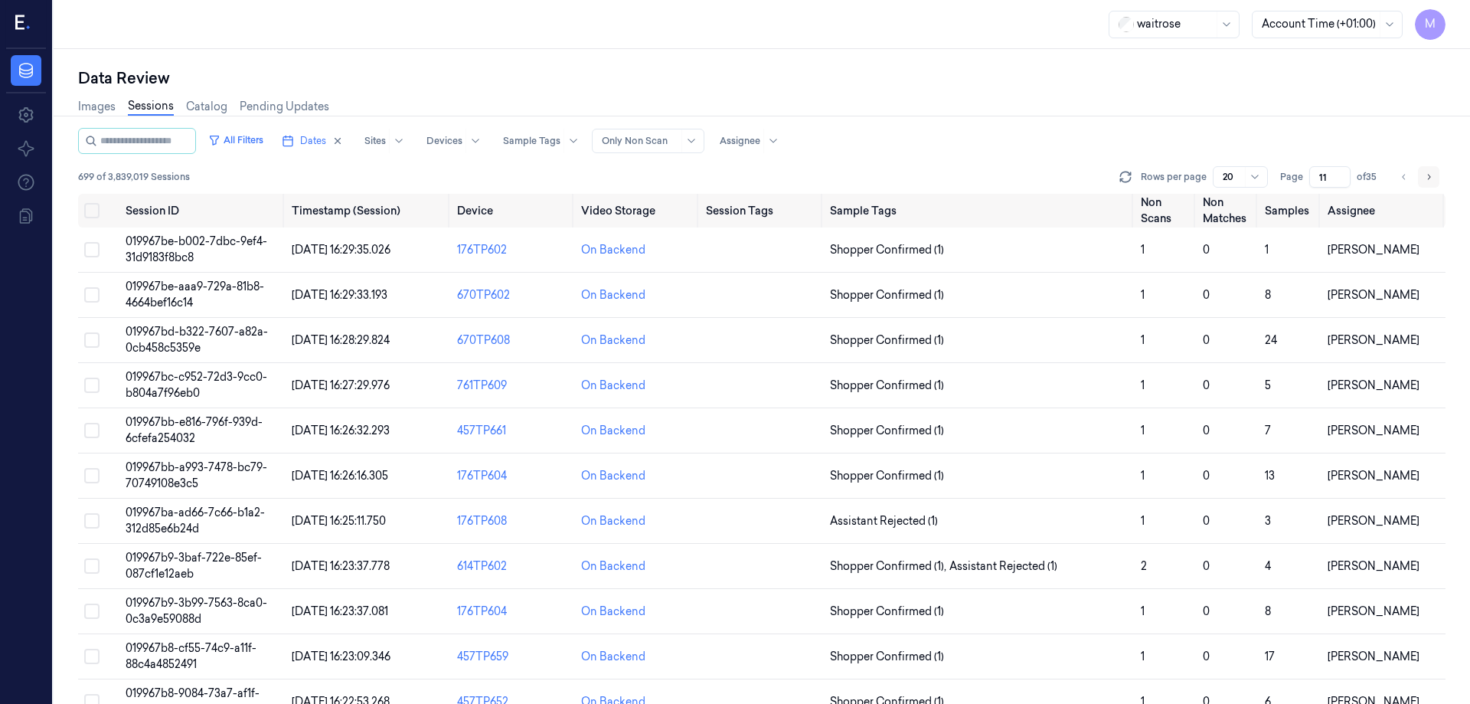
click at [1426, 180] on icon "Go to next page" at bounding box center [1428, 177] width 9 height 12
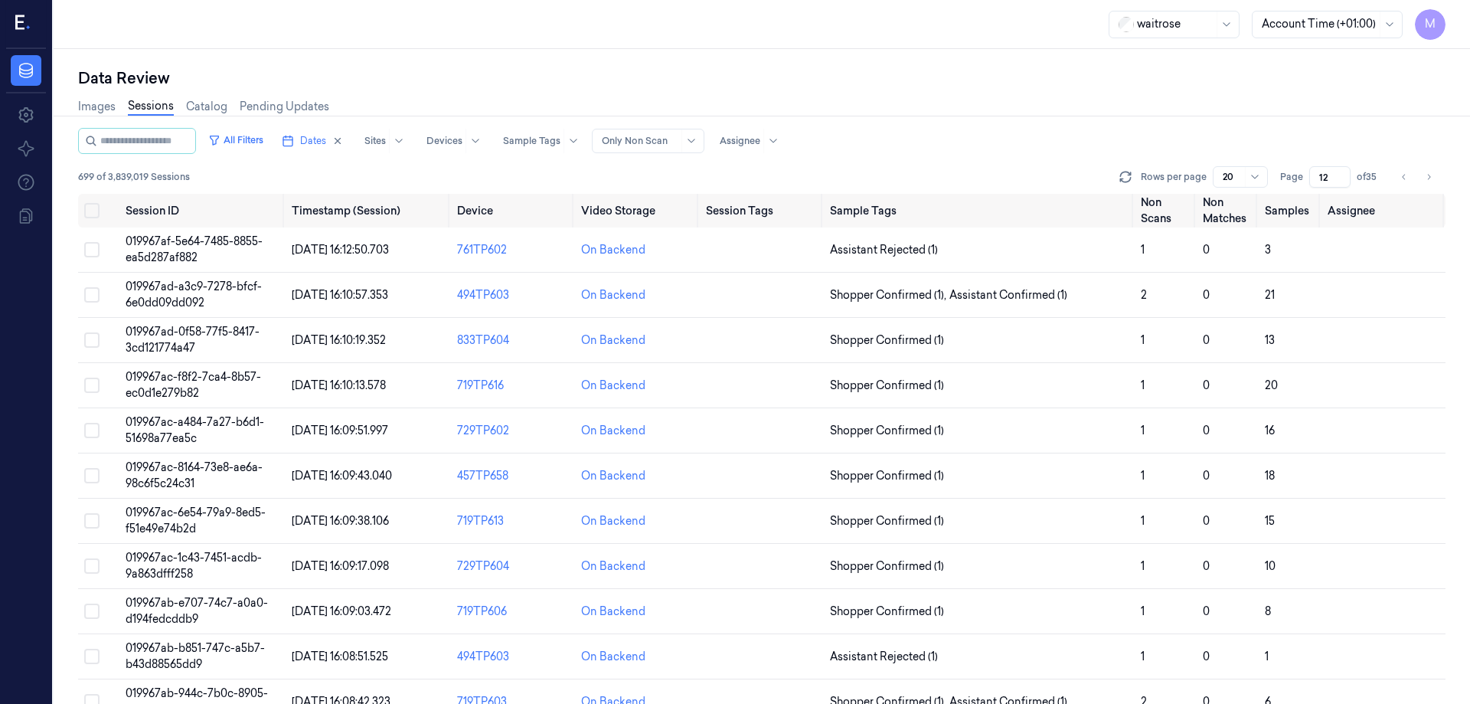
click at [1168, 127] on div "Images Sessions Catalog Pending Updates" at bounding box center [761, 108] width 1367 height 39
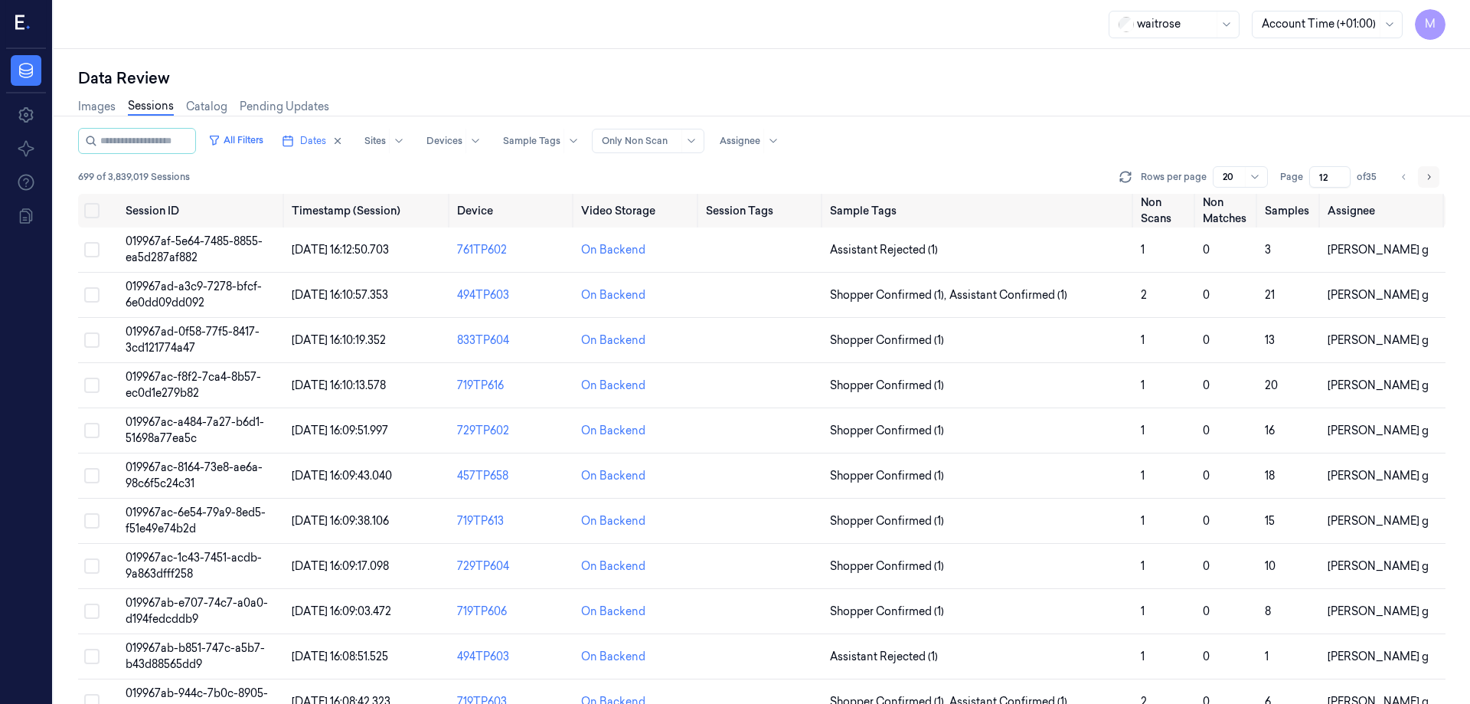
click at [1429, 185] on button "Go to next page" at bounding box center [1428, 176] width 21 height 21
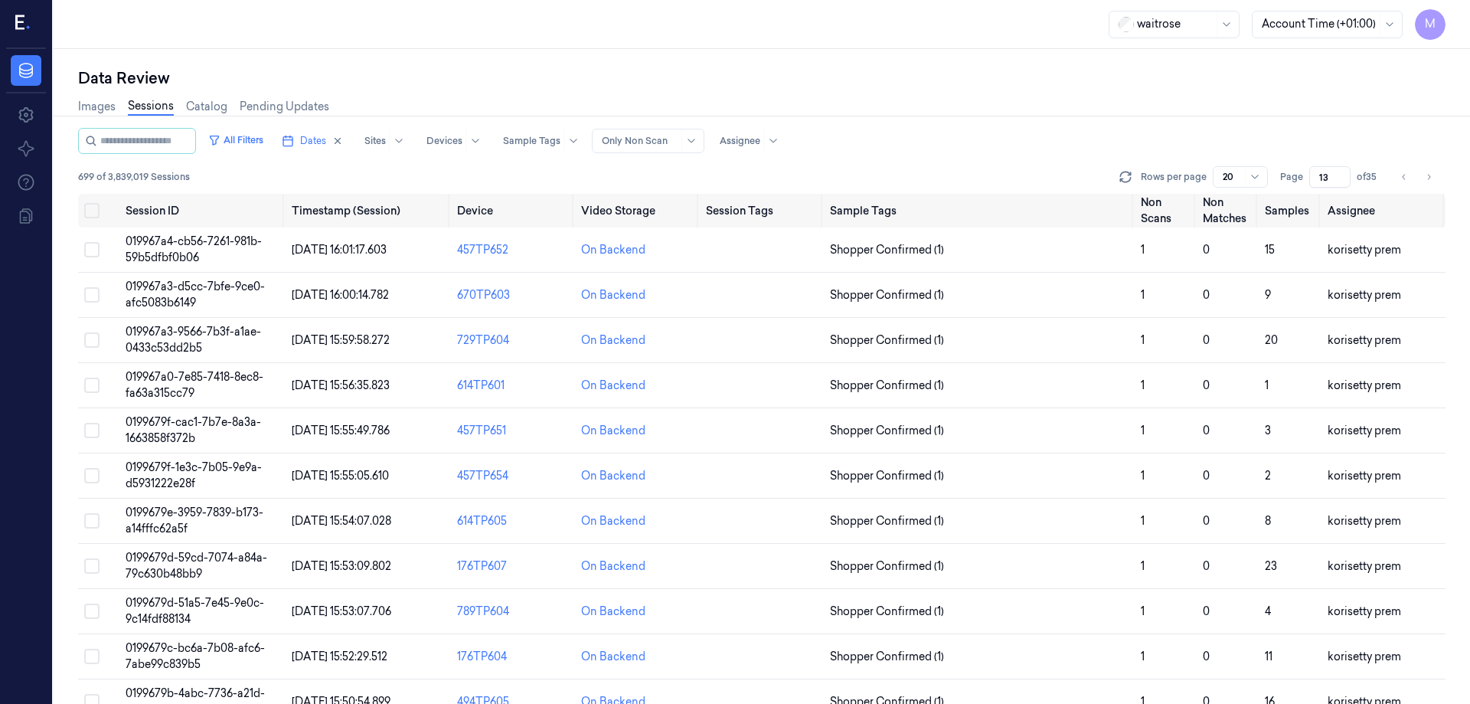
click at [1211, 119] on div "Images Sessions Catalog Pending Updates" at bounding box center [761, 108] width 1367 height 39
click at [1429, 181] on icon "Go to next page" at bounding box center [1428, 177] width 9 height 12
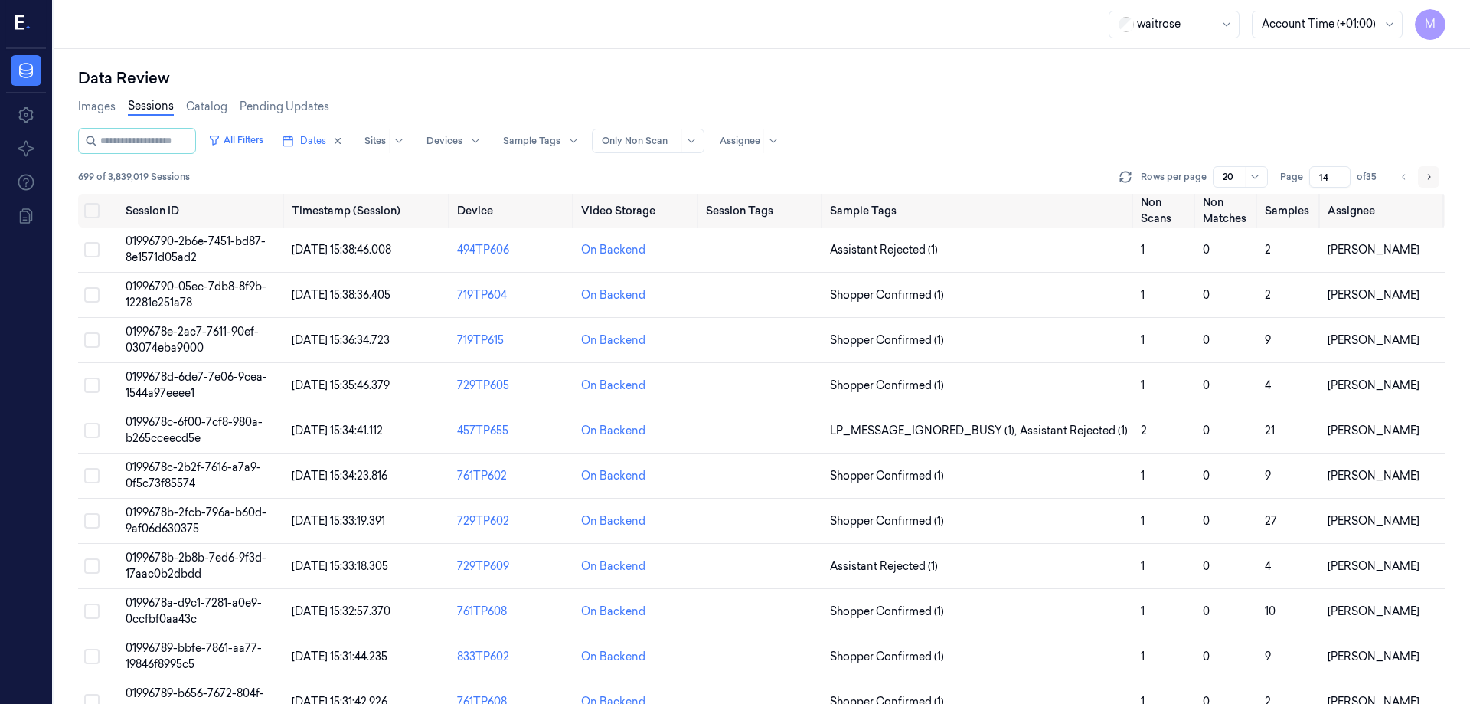
click at [1429, 181] on icon "Go to next page" at bounding box center [1428, 177] width 9 height 12
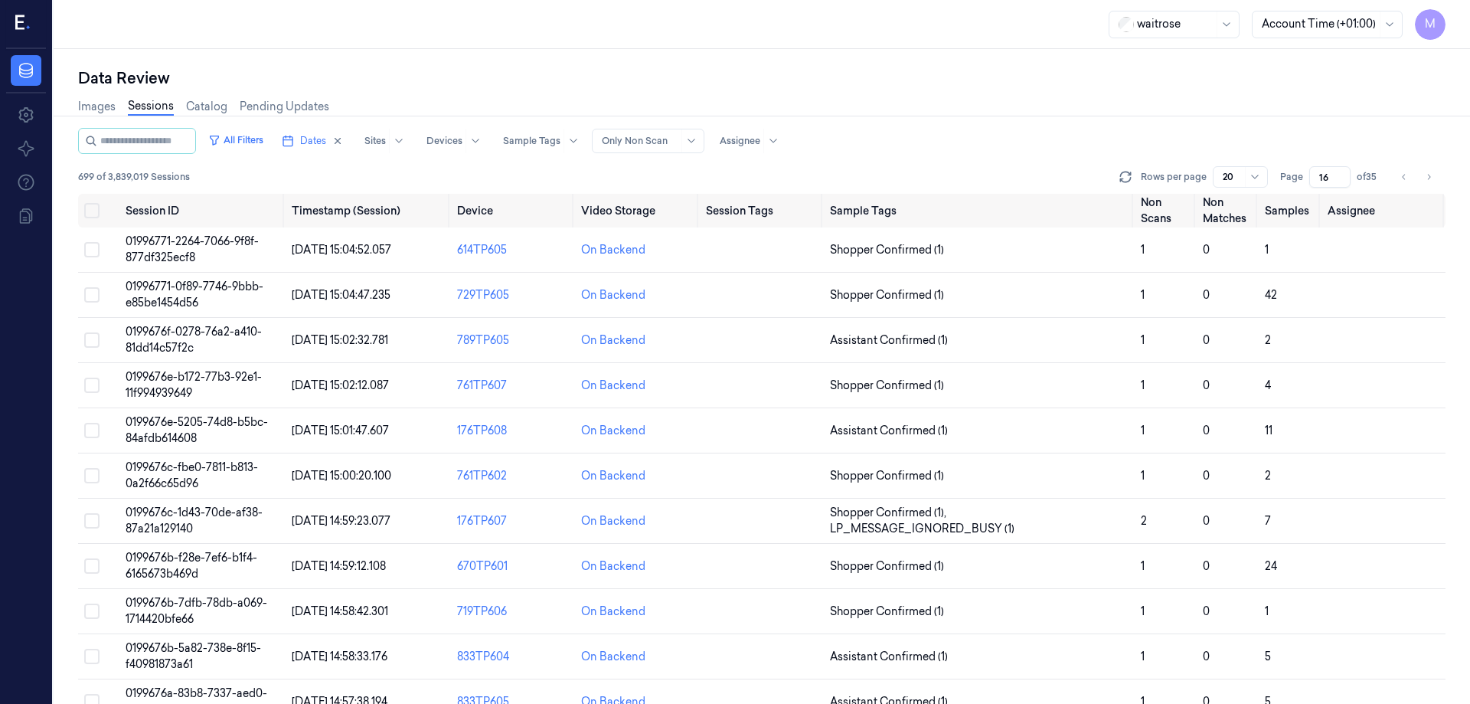
click at [1289, 93] on div "Images Sessions Catalog Pending Updates" at bounding box center [761, 108] width 1367 height 39
click at [1400, 175] on icon "Go to previous page" at bounding box center [1404, 177] width 9 height 12
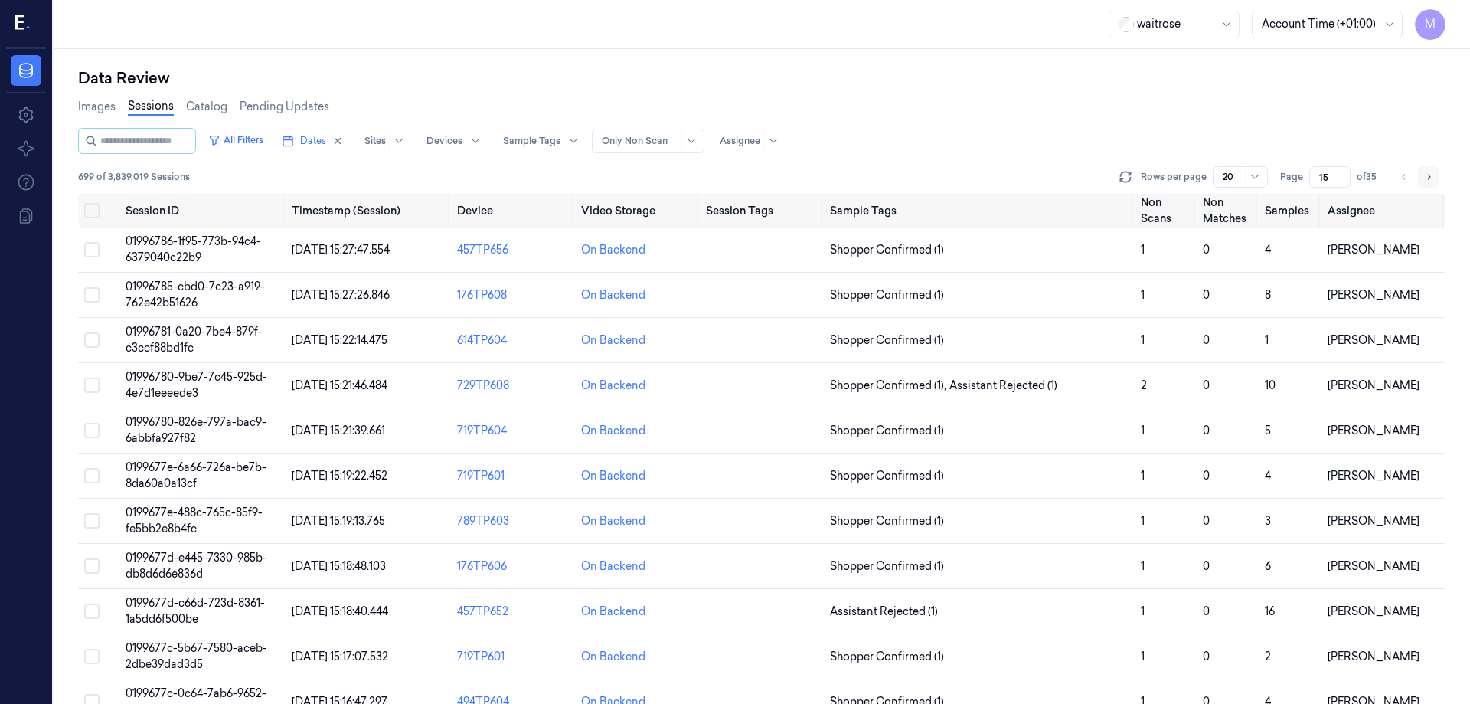
click at [1420, 178] on button "Go to next page" at bounding box center [1428, 176] width 21 height 21
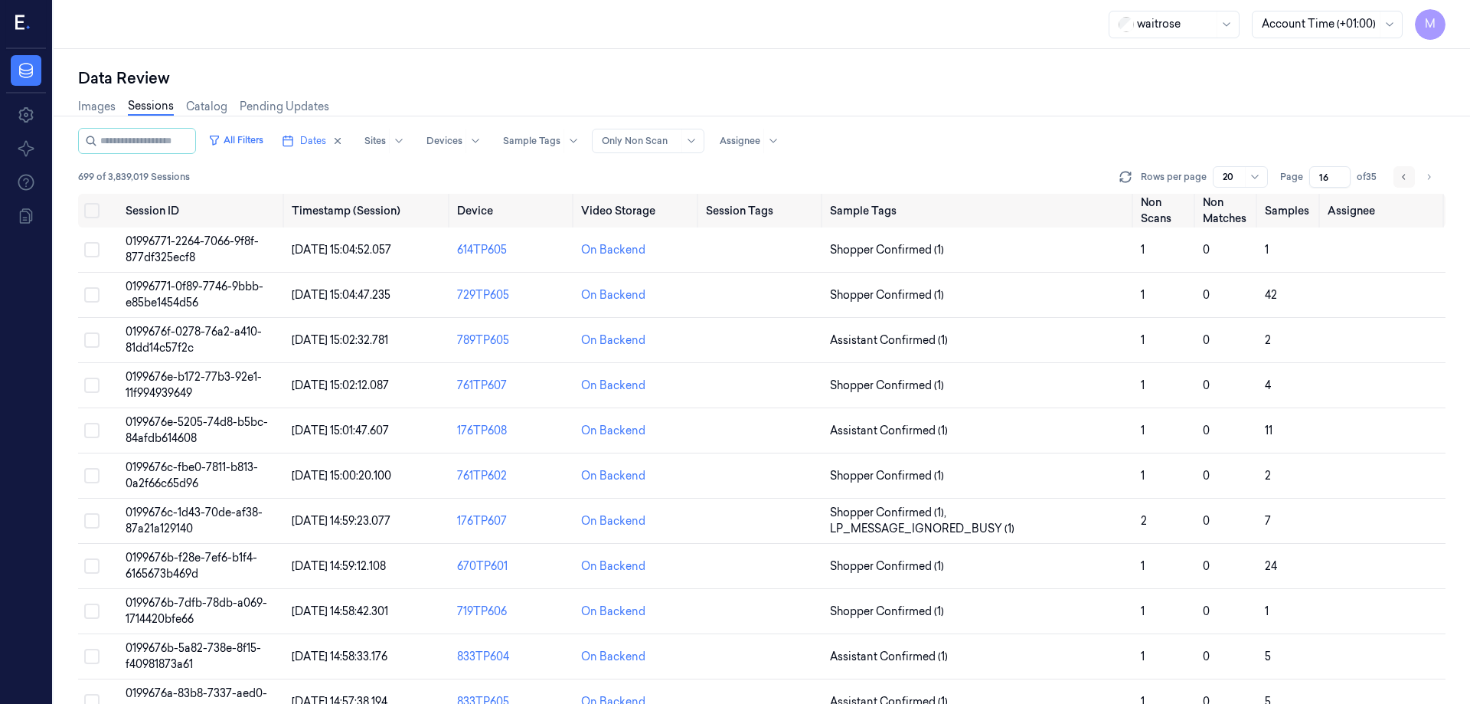
click at [1401, 179] on icon "Go to previous page" at bounding box center [1404, 177] width 9 height 12
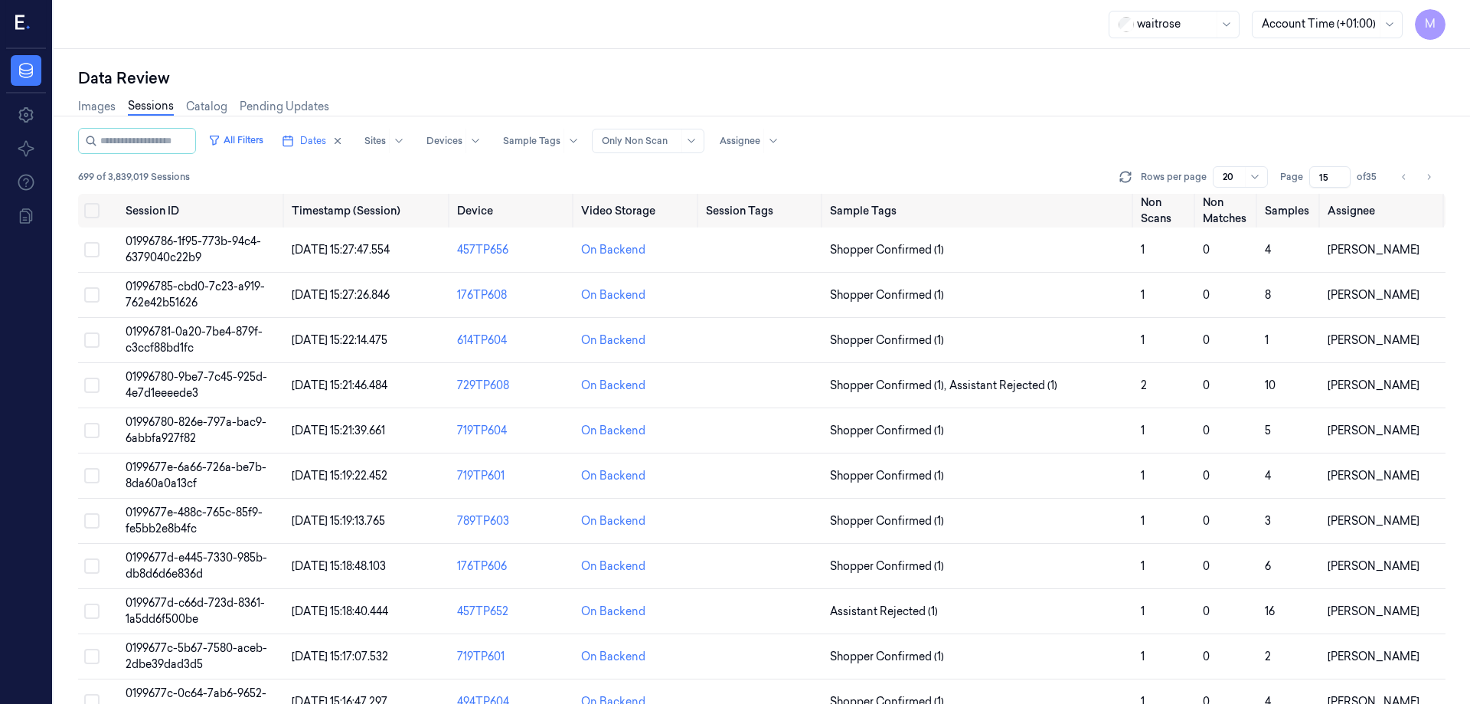
click at [1350, 128] on div "All Filters Dates Sites Devices Sample Tags Alert Type Only Non Scan Assignee" at bounding box center [761, 141] width 1367 height 26
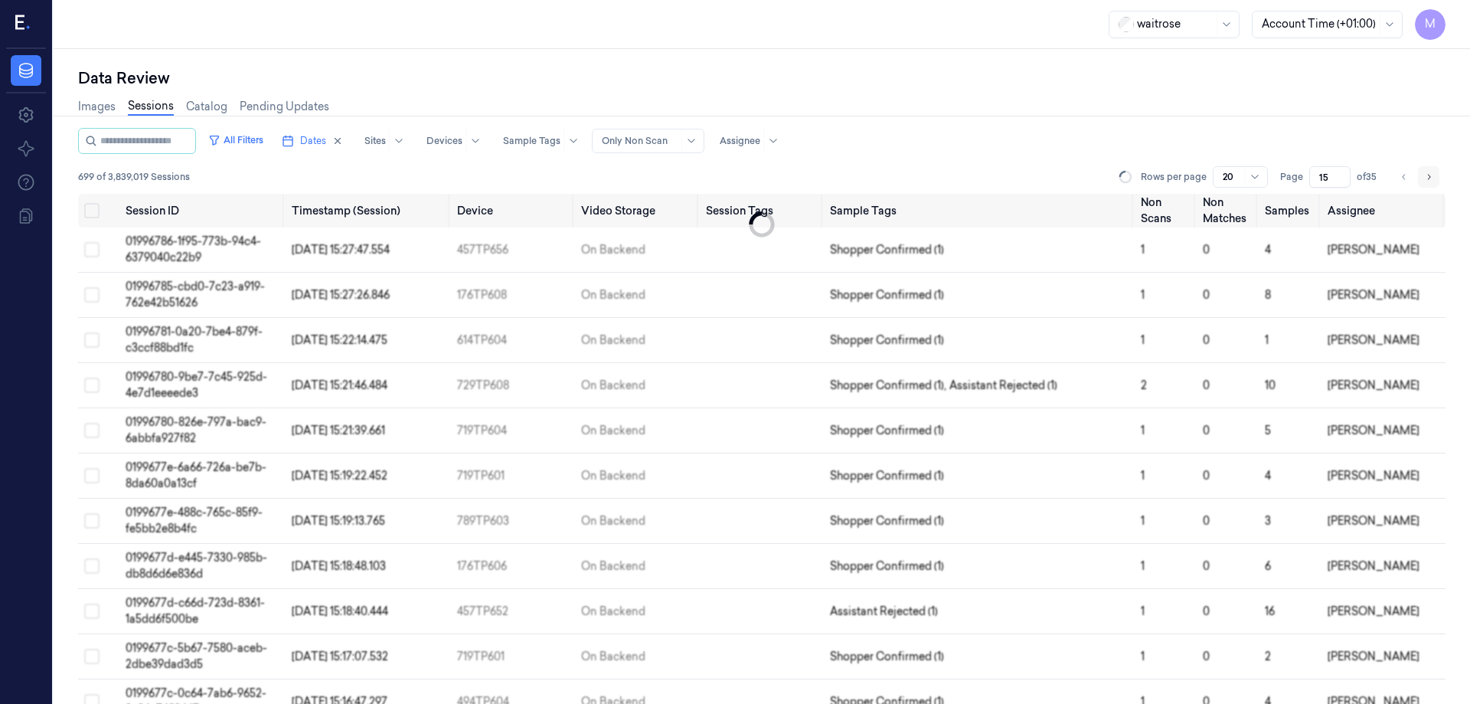
click at [1430, 177] on icon "Go to next page" at bounding box center [1428, 177] width 9 height 12
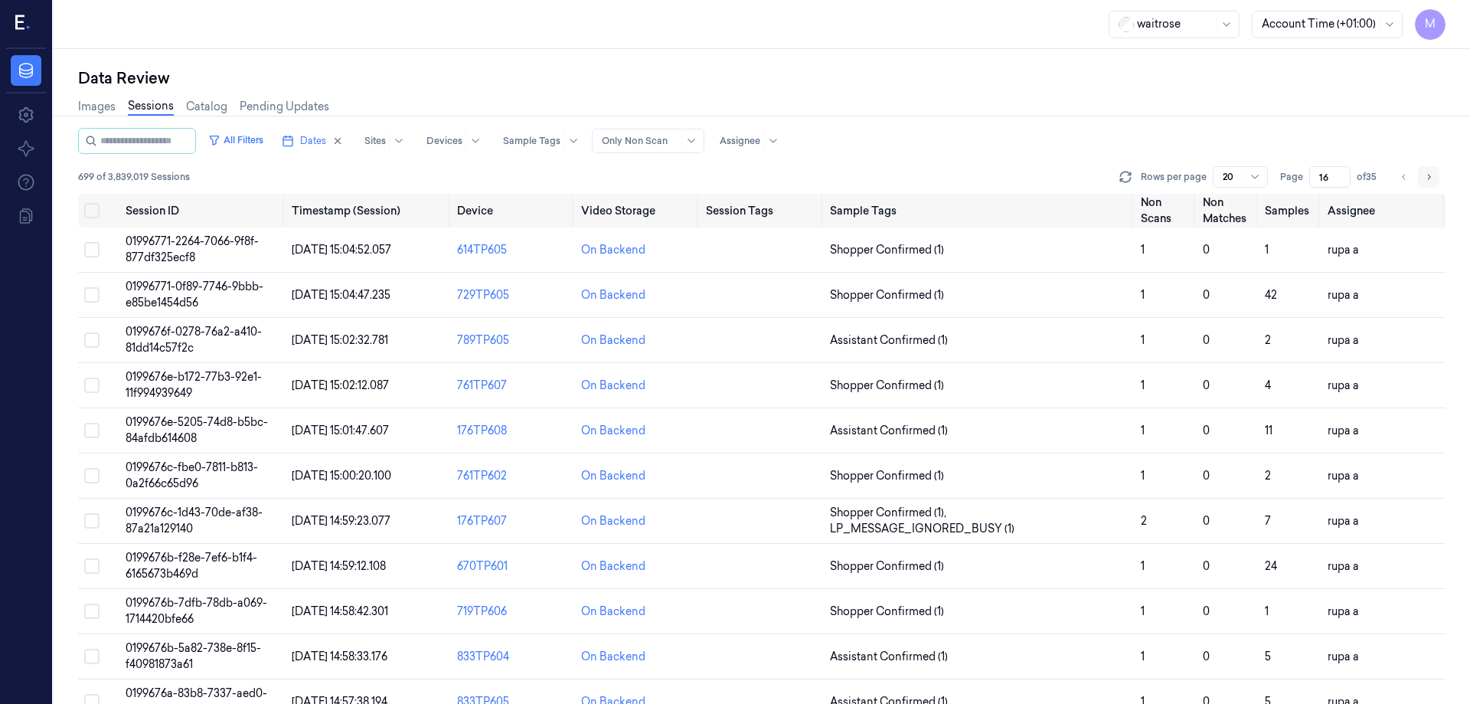
click at [1430, 177] on icon "Go to next page" at bounding box center [1429, 176] width 3 height 5
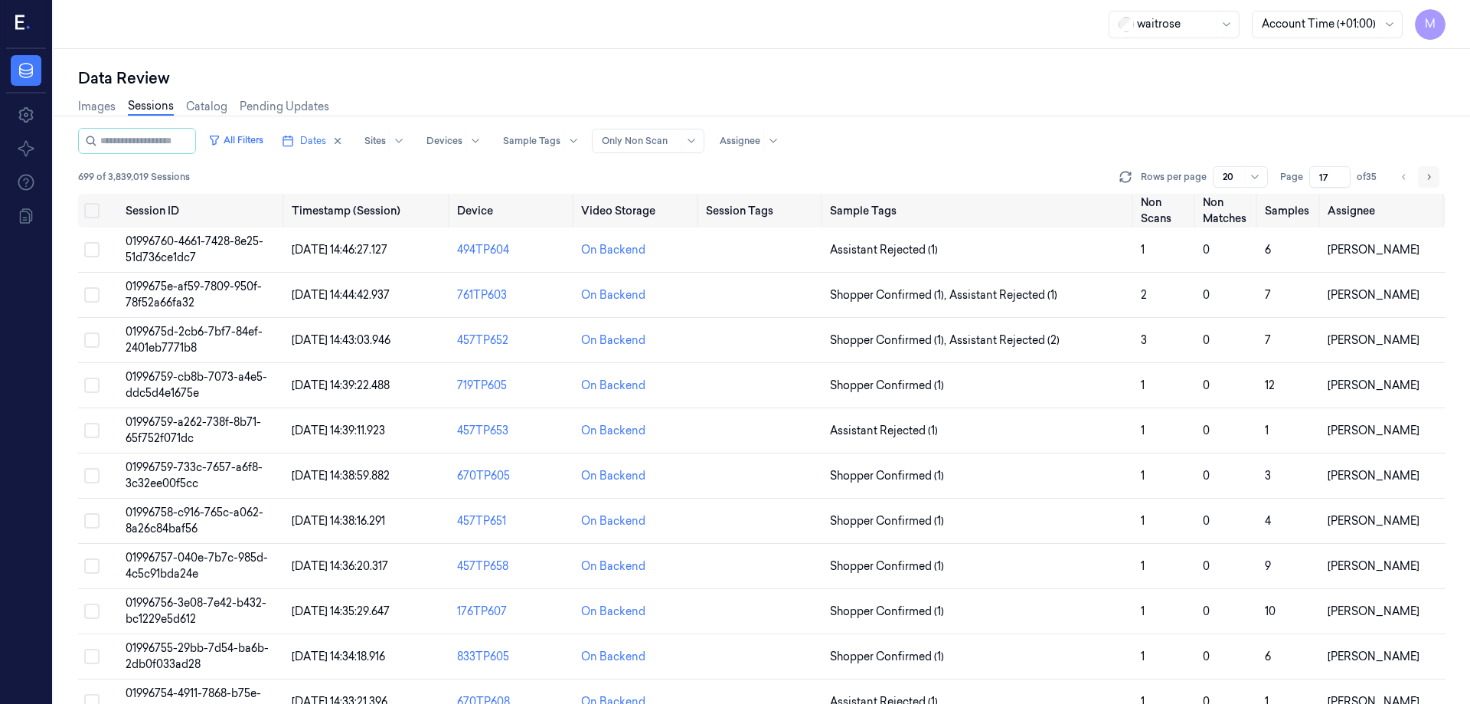
click at [1430, 177] on icon "Go to next page" at bounding box center [1429, 176] width 3 height 5
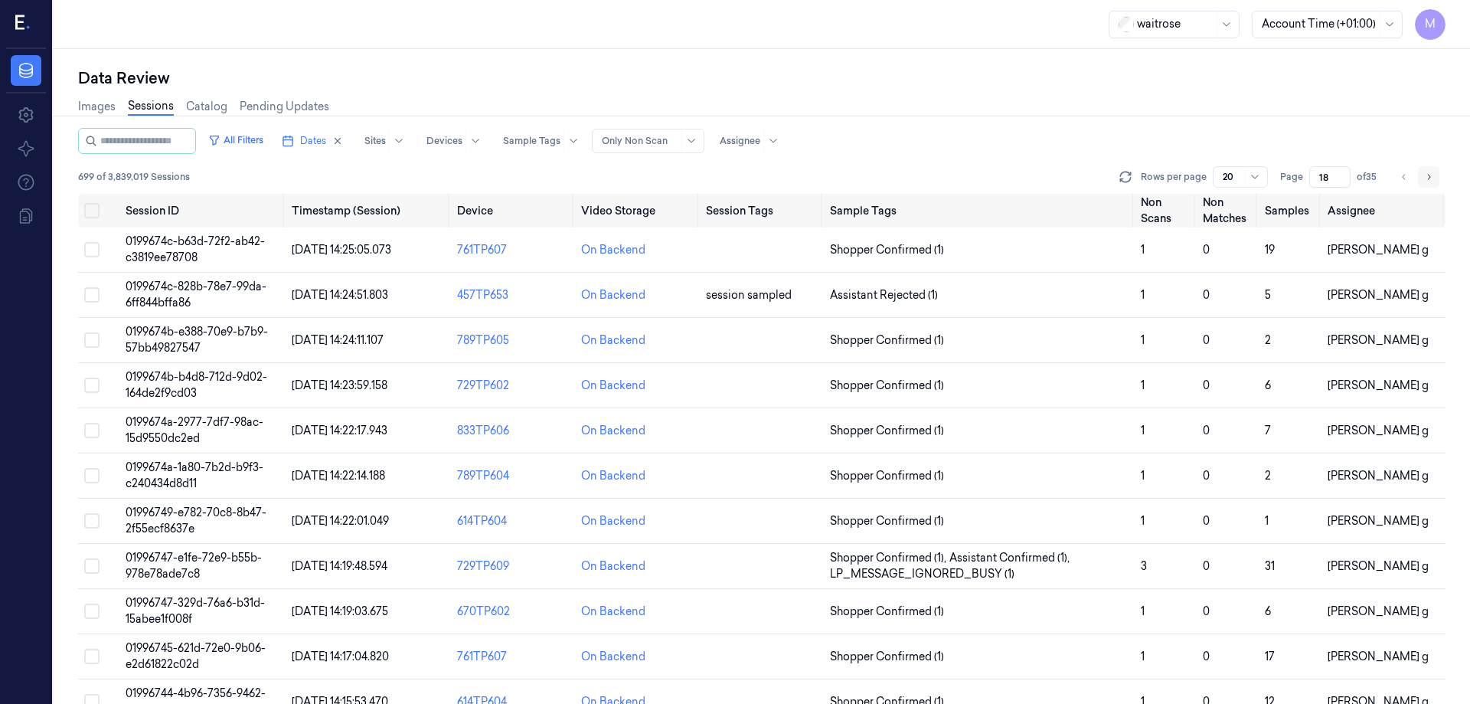
click at [1430, 177] on icon "Go to next page" at bounding box center [1429, 176] width 3 height 5
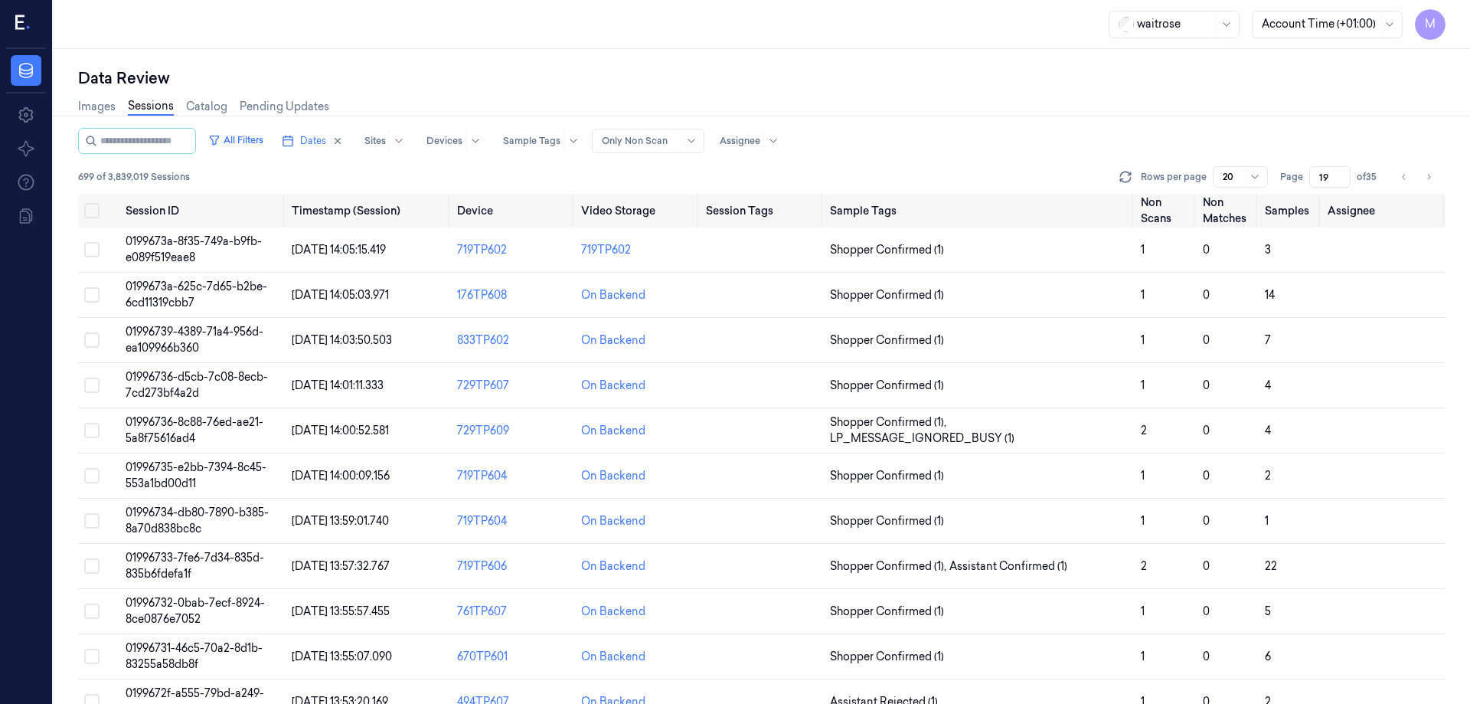
click at [930, 75] on div "Data Review" at bounding box center [761, 77] width 1367 height 21
click at [1402, 175] on icon "Go to previous page" at bounding box center [1404, 177] width 9 height 12
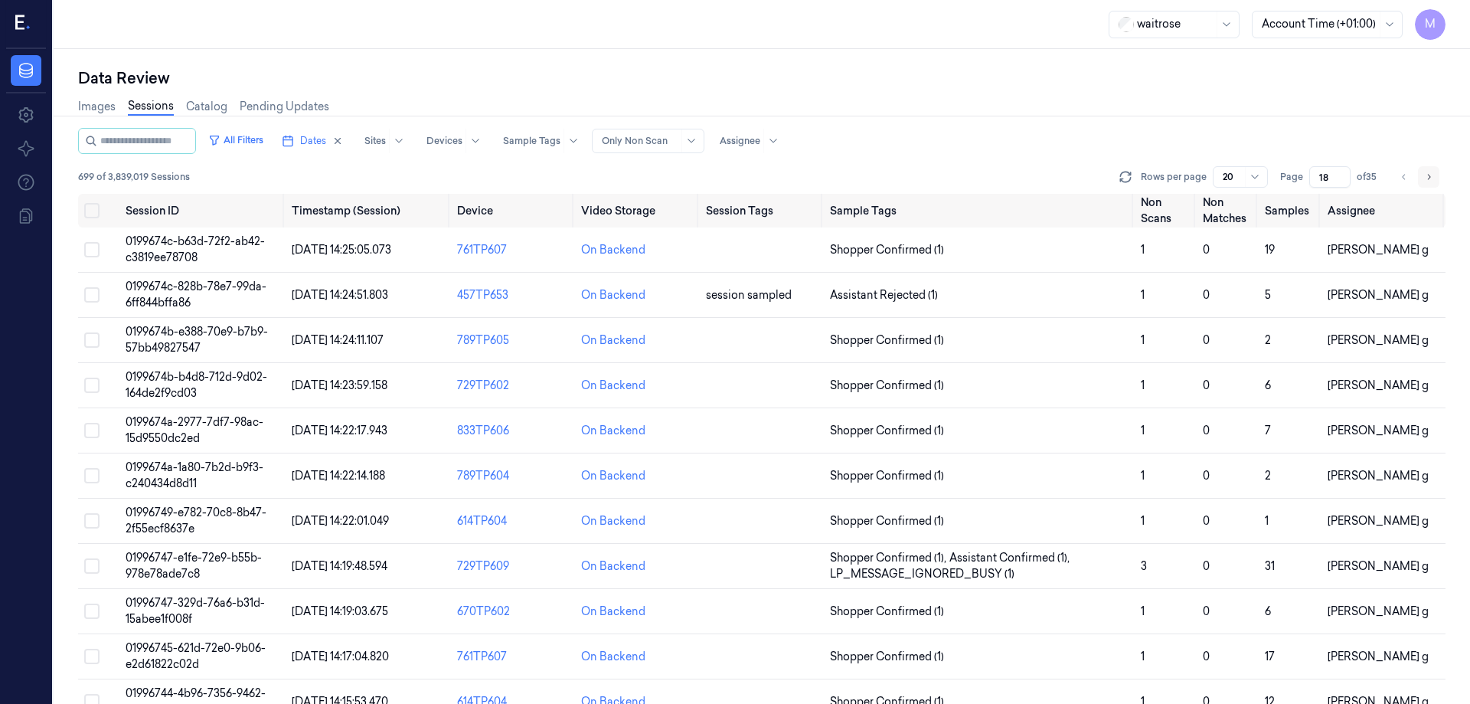
click at [1423, 180] on button "Go to next page" at bounding box center [1428, 176] width 21 height 21
type input "19"
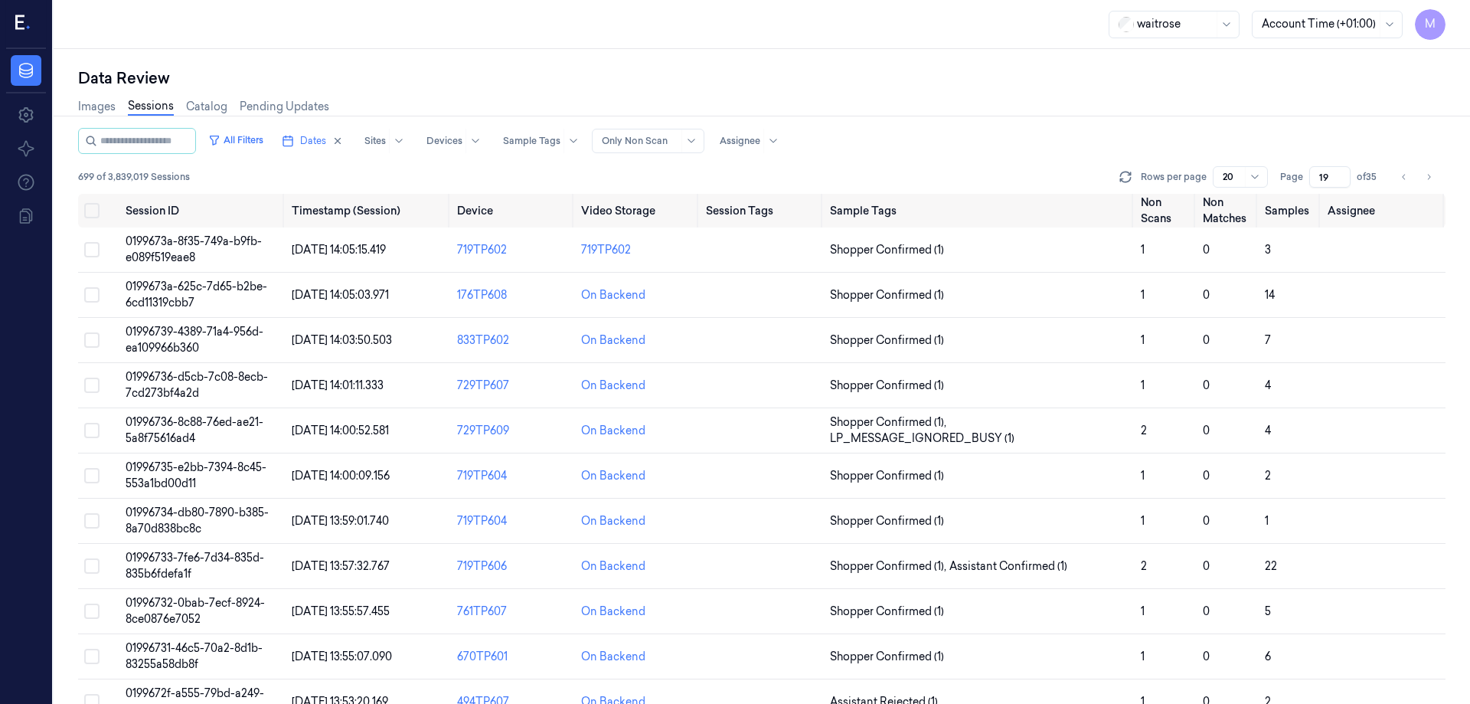
click at [1300, 119] on div "Images Sessions Catalog Pending Updates" at bounding box center [761, 108] width 1367 height 39
click at [89, 207] on button "Select all" at bounding box center [91, 210] width 15 height 15
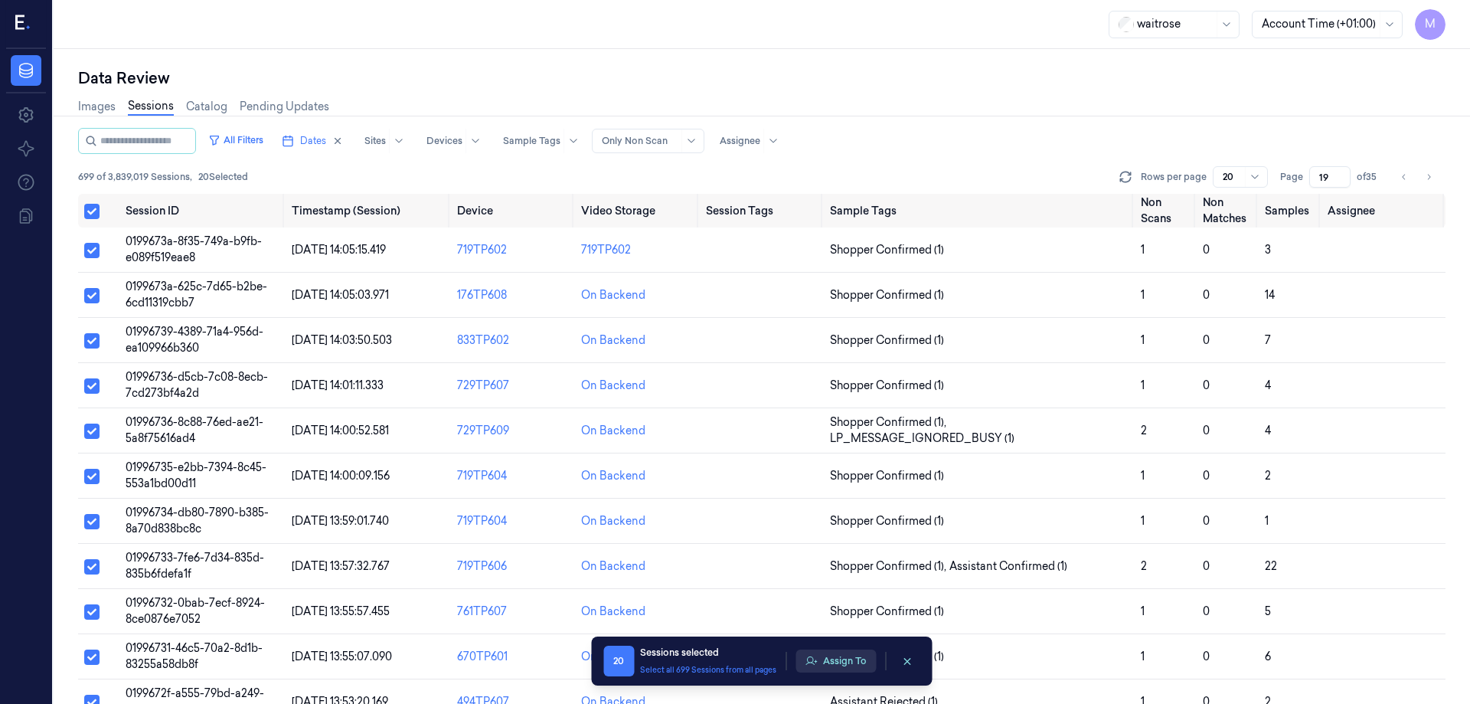
click at [860, 652] on button "Assign To" at bounding box center [836, 660] width 80 height 23
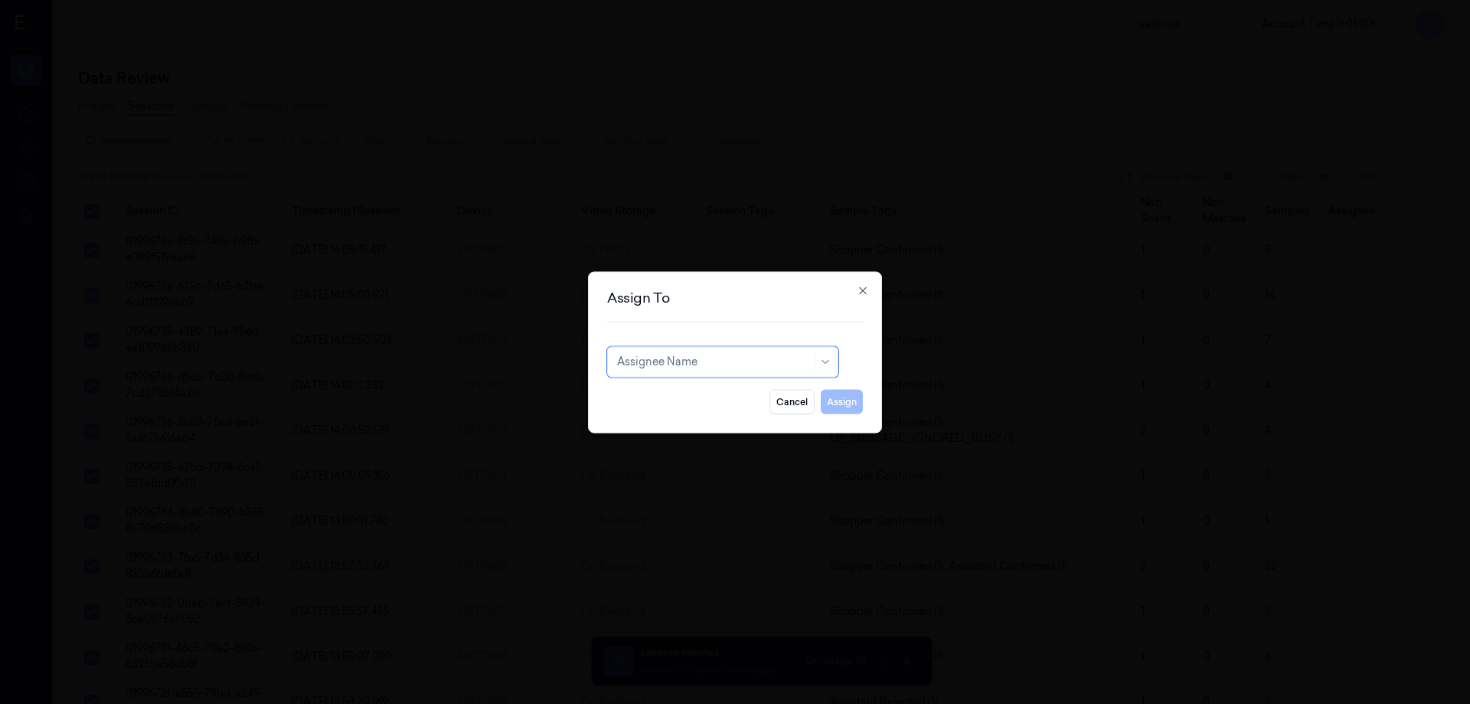
click at [743, 368] on div at bounding box center [714, 362] width 195 height 16
type input "ko"
click at [706, 400] on div "korisetty prem" at bounding box center [722, 396] width 211 height 16
click at [851, 402] on button "Assign" at bounding box center [842, 401] width 42 height 25
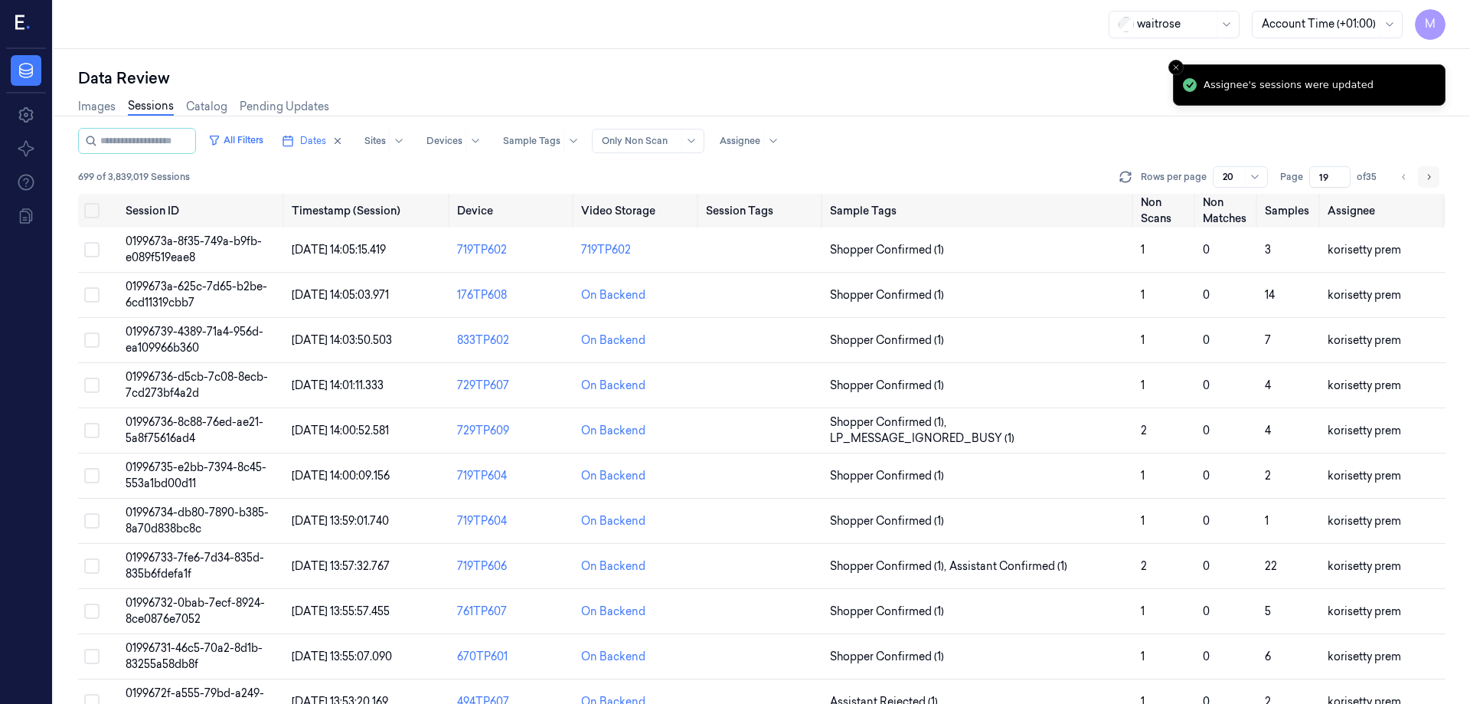
click at [1429, 182] on icon "Go to next page" at bounding box center [1428, 177] width 9 height 12
type input "20"
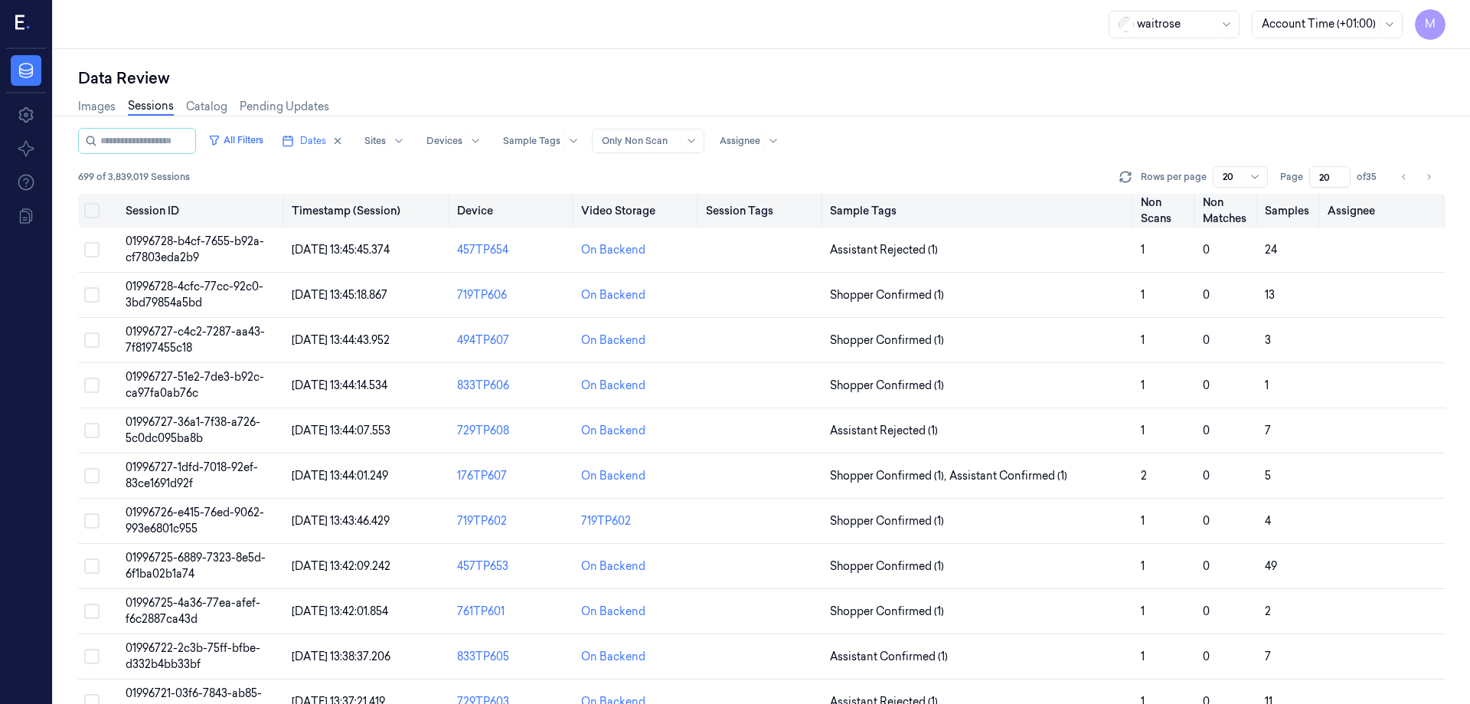
click at [89, 210] on button "Select all" at bounding box center [91, 210] width 15 height 15
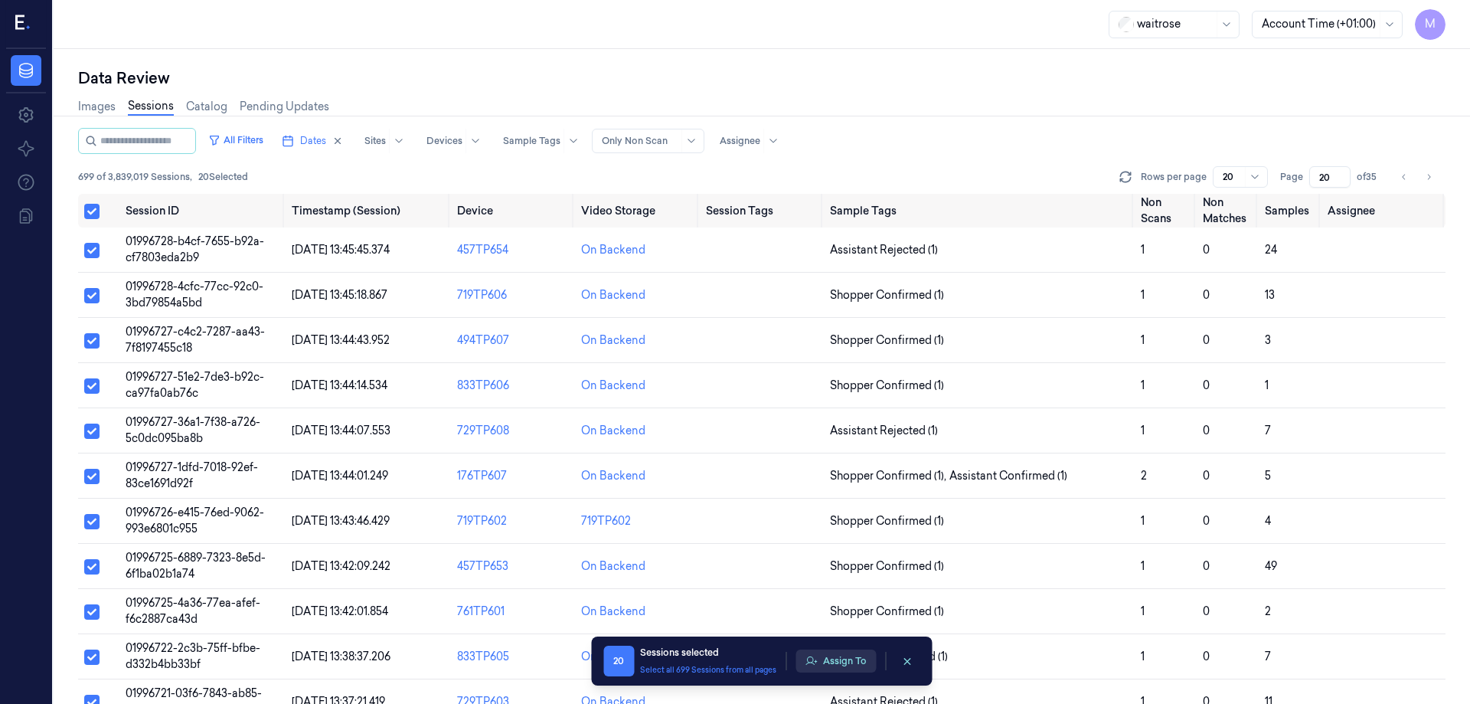
click at [863, 665] on button "Assign To" at bounding box center [836, 660] width 80 height 23
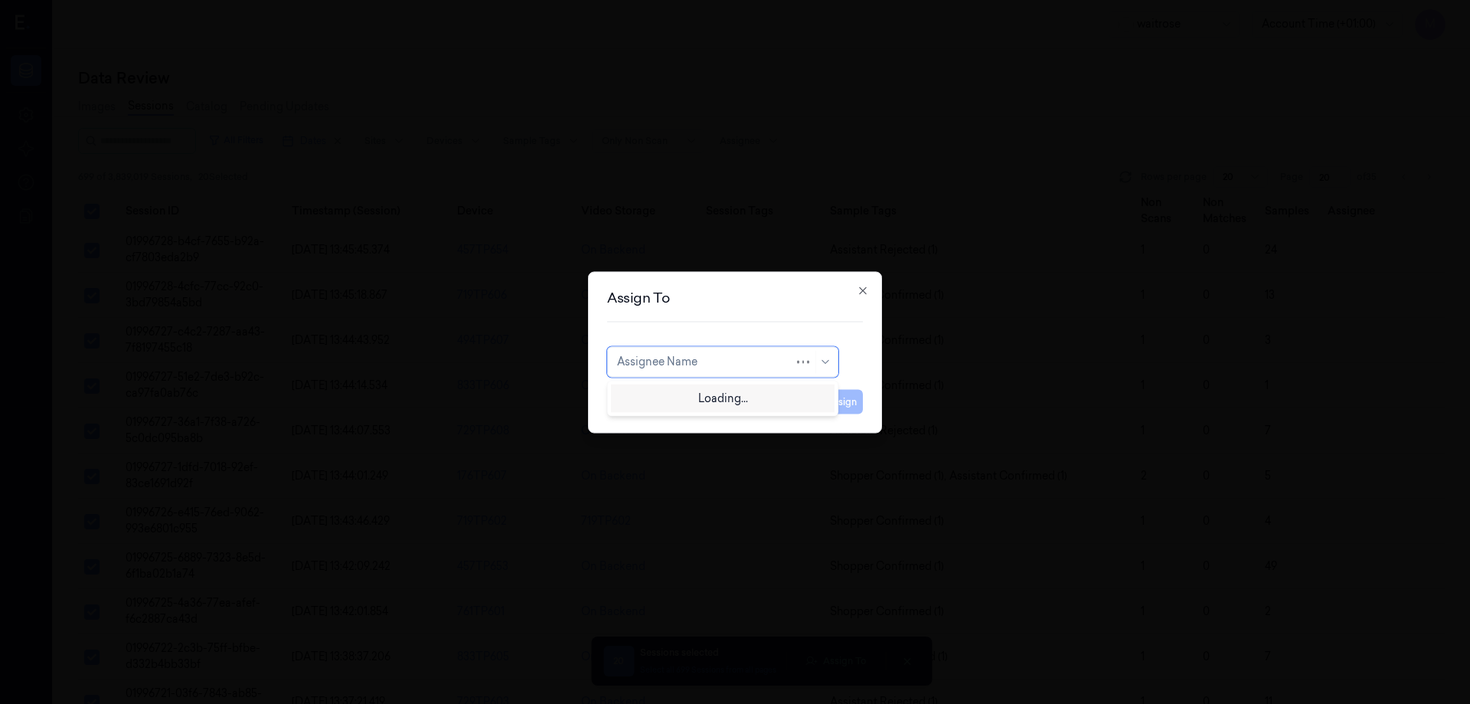
click at [717, 369] on div at bounding box center [705, 362] width 177 height 16
type input "var"
click at [698, 398] on div "Varsha Poojary" at bounding box center [722, 396] width 211 height 16
click at [826, 403] on button "Assign" at bounding box center [842, 401] width 42 height 25
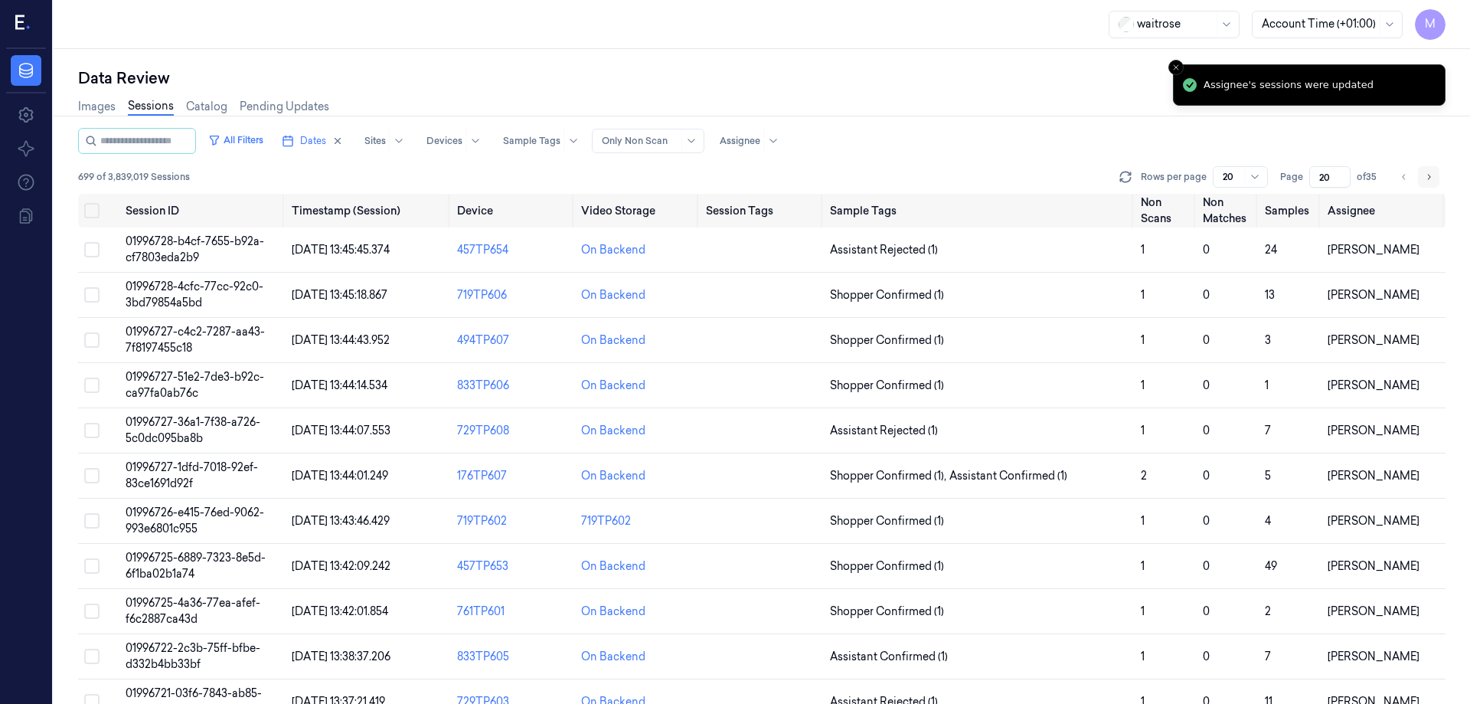
click at [1427, 176] on icon "Go to next page" at bounding box center [1428, 177] width 9 height 12
type input "21"
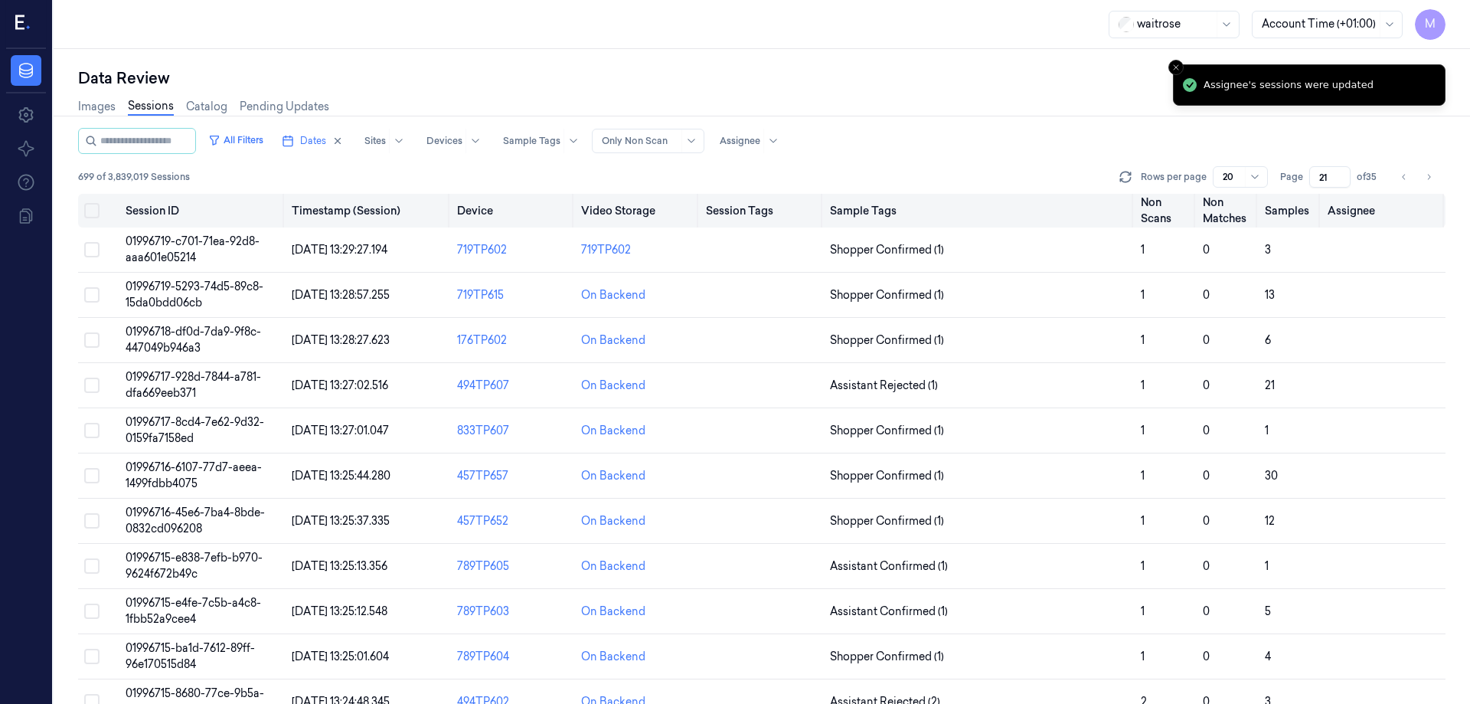
click at [93, 207] on button "Select all" at bounding box center [91, 210] width 15 height 15
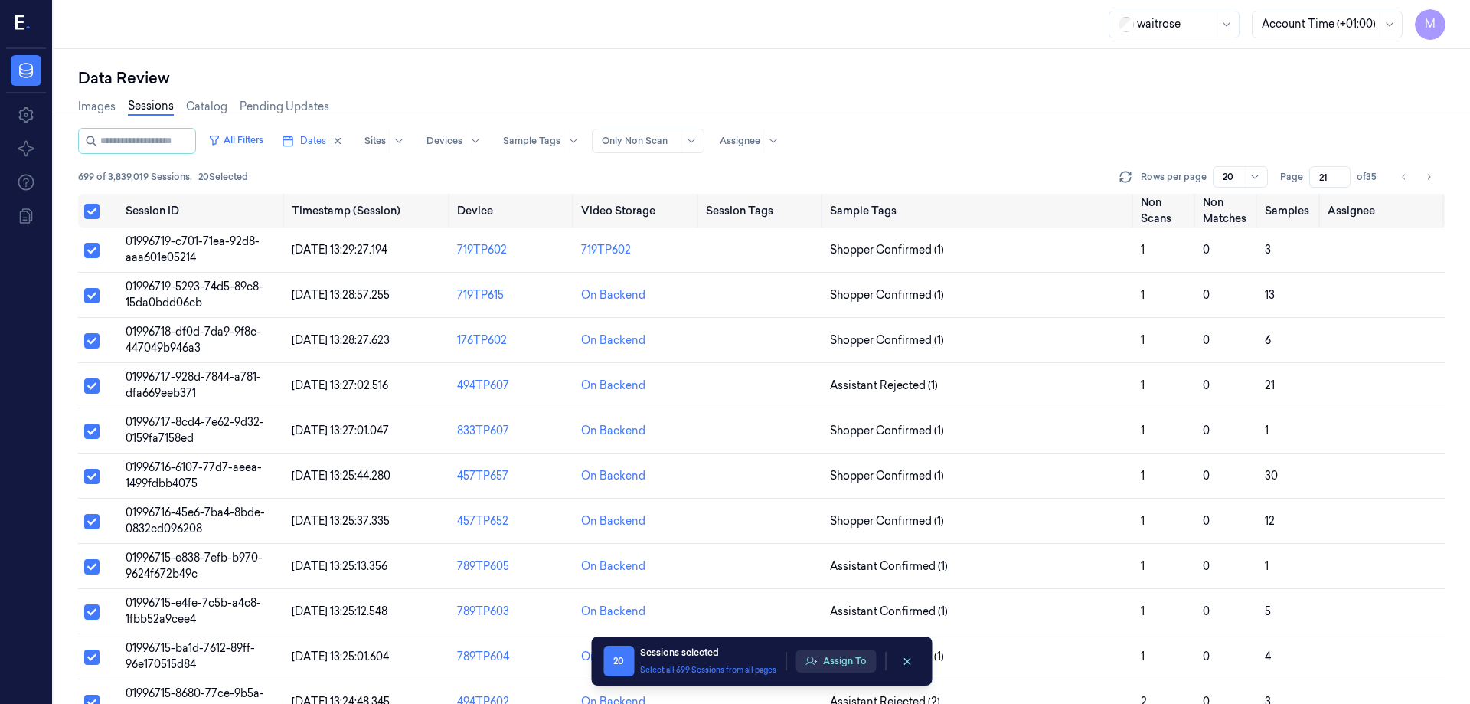
click at [827, 655] on button "Assign To" at bounding box center [836, 660] width 80 height 23
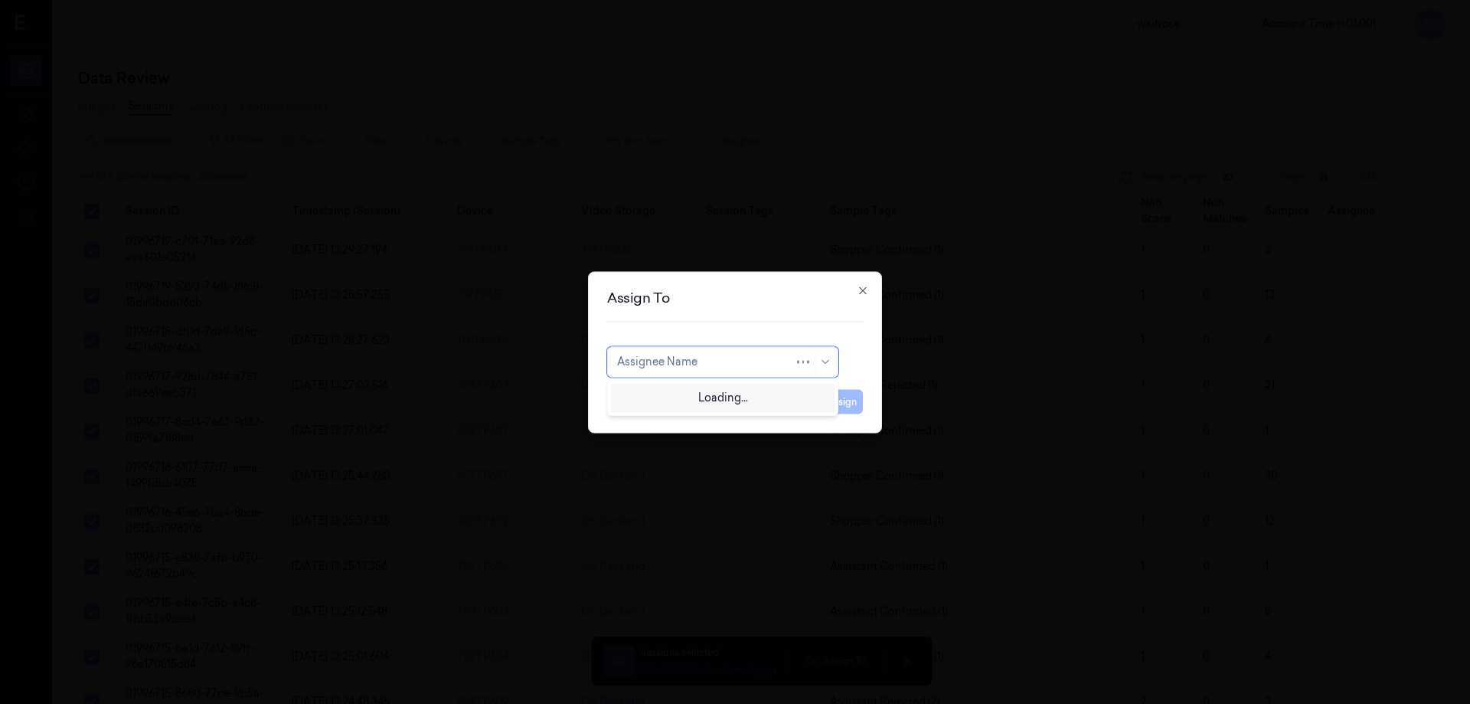
click at [709, 365] on div at bounding box center [705, 362] width 177 height 16
type input "mo"
click at [679, 392] on div "mohan kune" at bounding box center [663, 396] width 92 height 16
click at [835, 403] on button "Assign" at bounding box center [842, 401] width 42 height 25
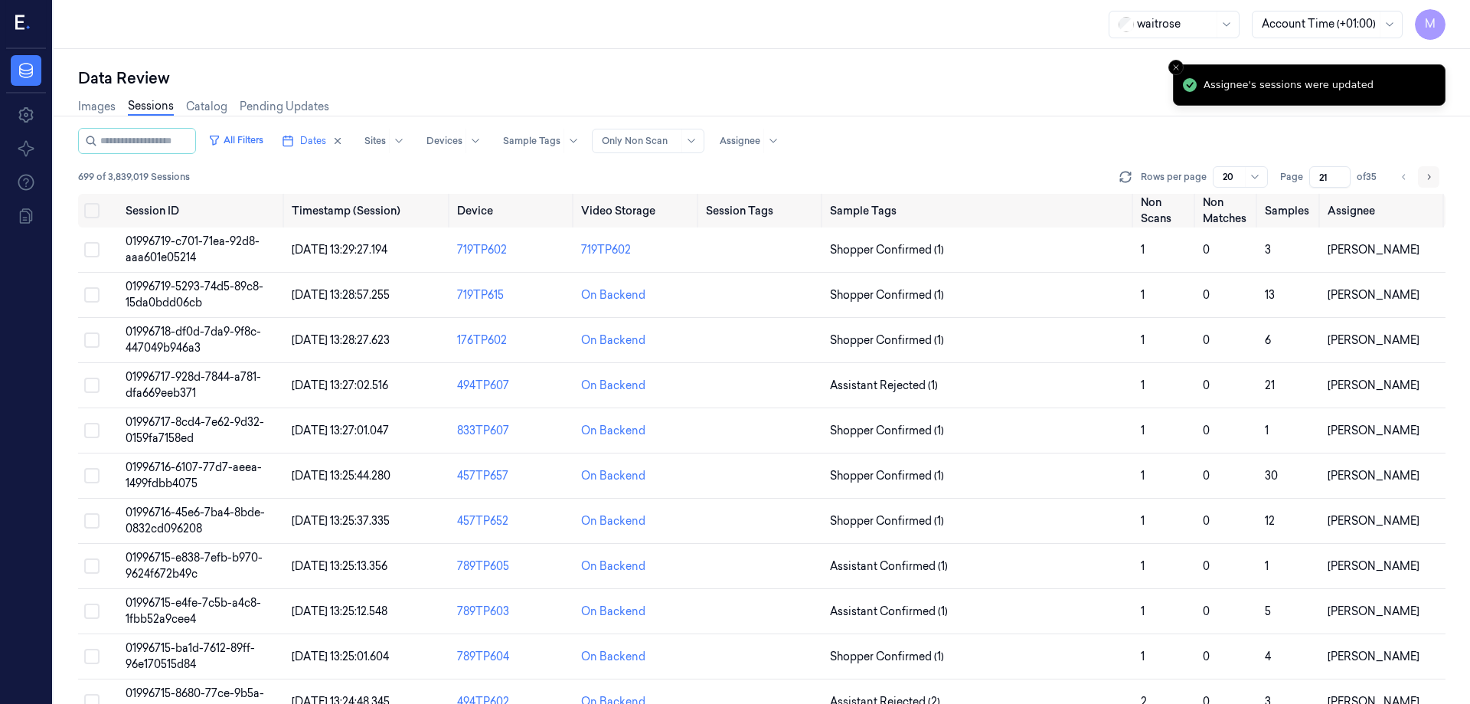
click at [1423, 178] on button "Go to next page" at bounding box center [1428, 176] width 21 height 21
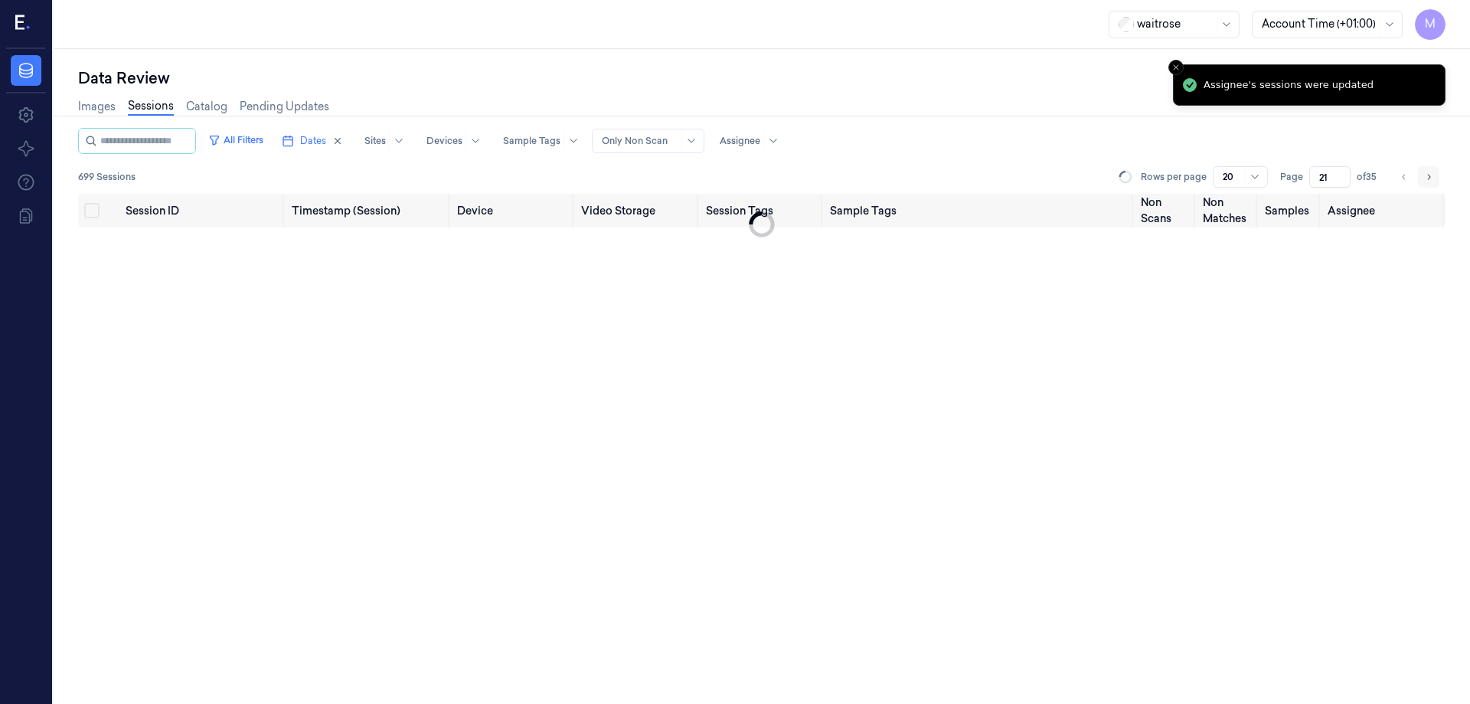
type input "22"
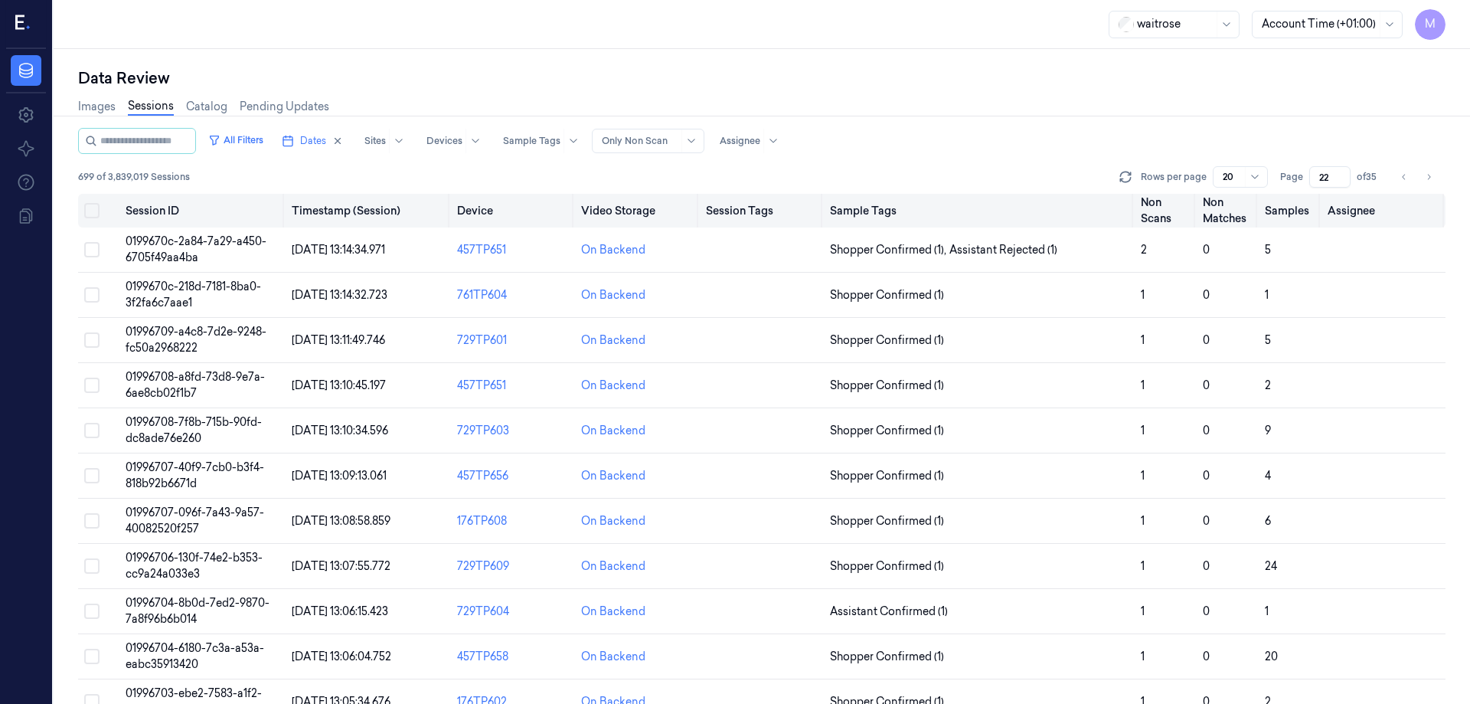
click at [92, 210] on button "Select all" at bounding box center [91, 210] width 15 height 15
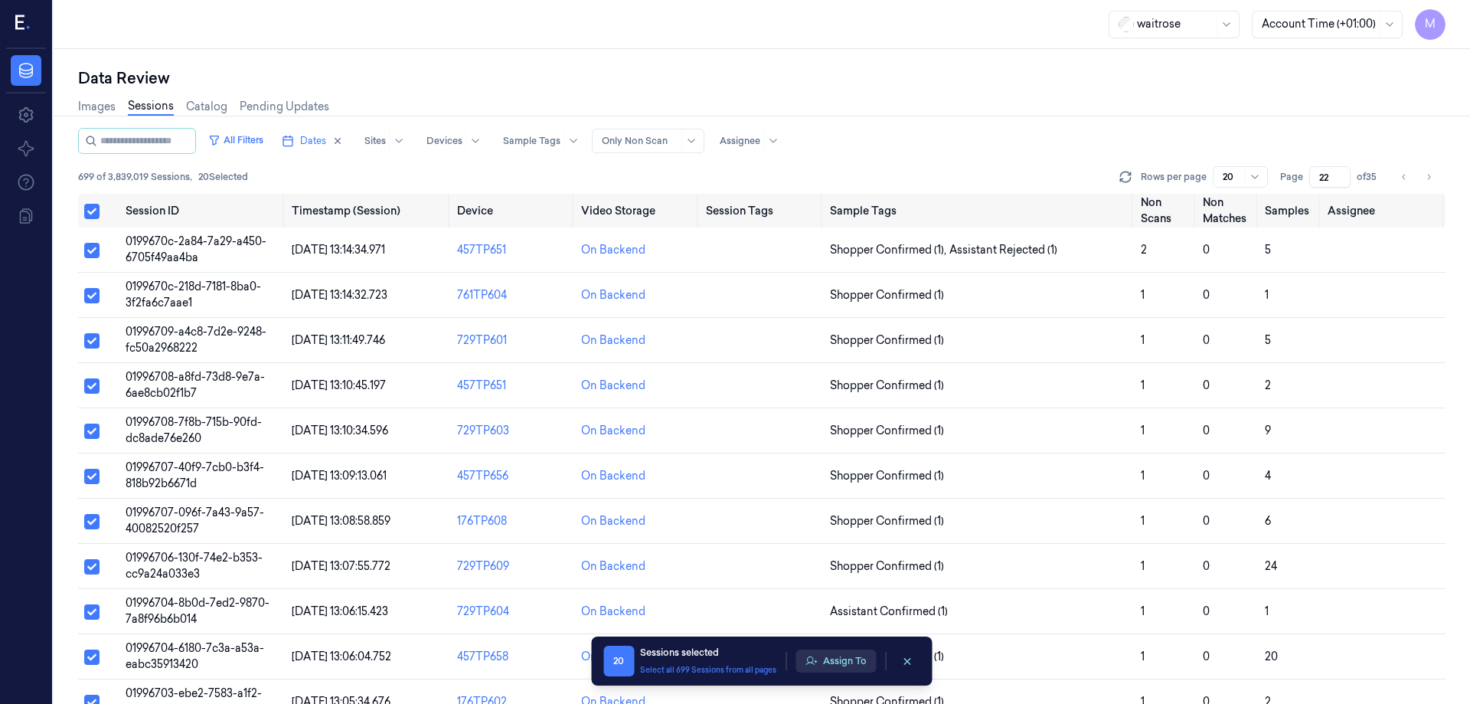
click at [841, 662] on button "Assign To" at bounding box center [836, 660] width 80 height 23
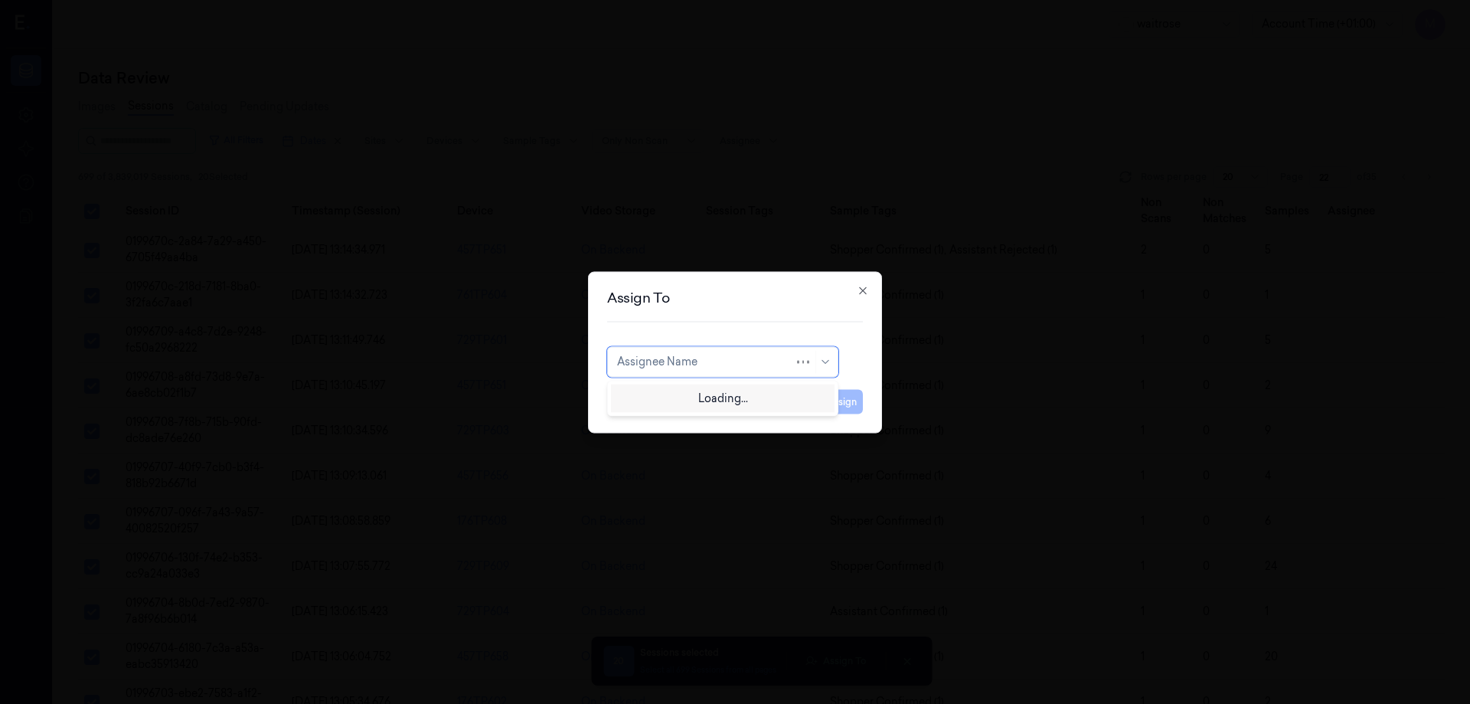
click at [661, 352] on div "Assignee Name" at bounding box center [705, 361] width 177 height 21
type input "rup"
click at [655, 394] on div "rupa a" at bounding box center [722, 396] width 211 height 16
click at [834, 395] on button "Assign" at bounding box center [842, 401] width 42 height 25
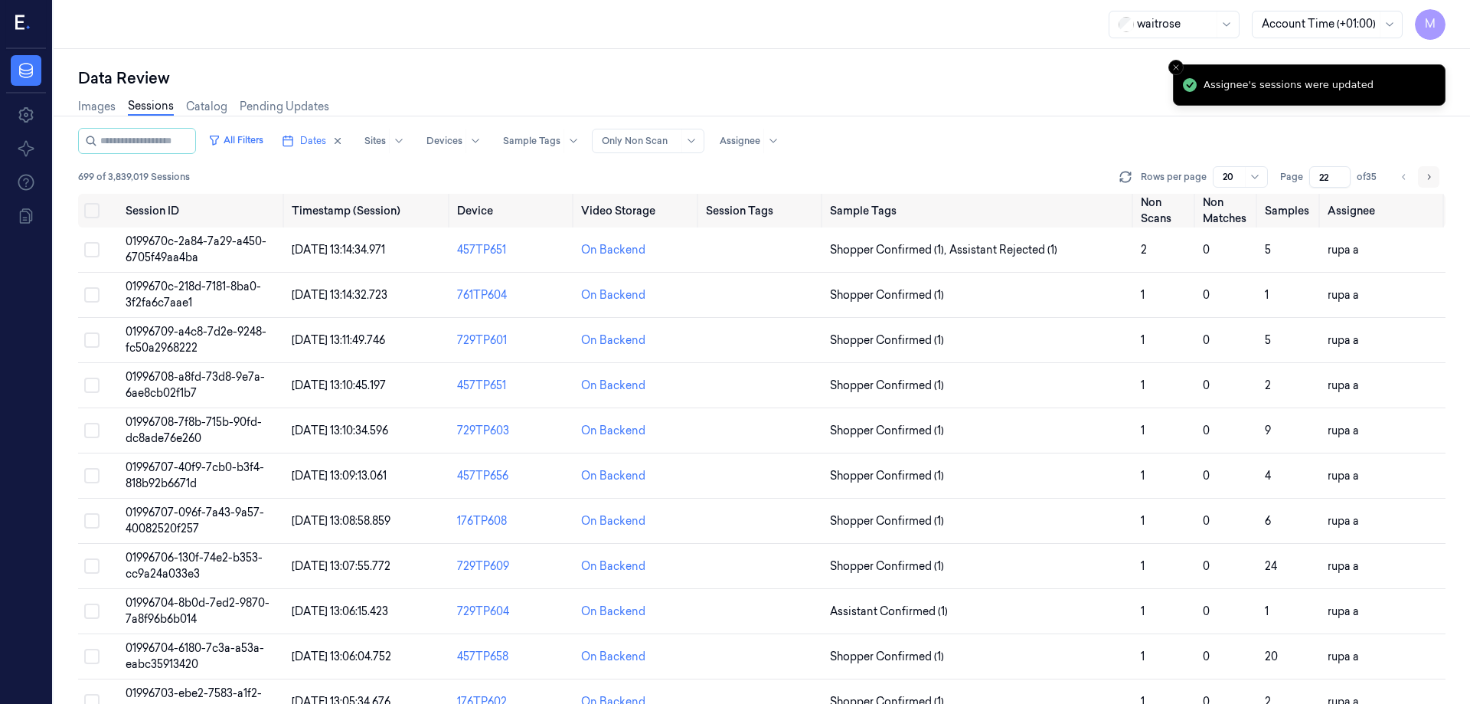
click at [1425, 187] on button "Go to next page" at bounding box center [1428, 176] width 21 height 21
type input "23"
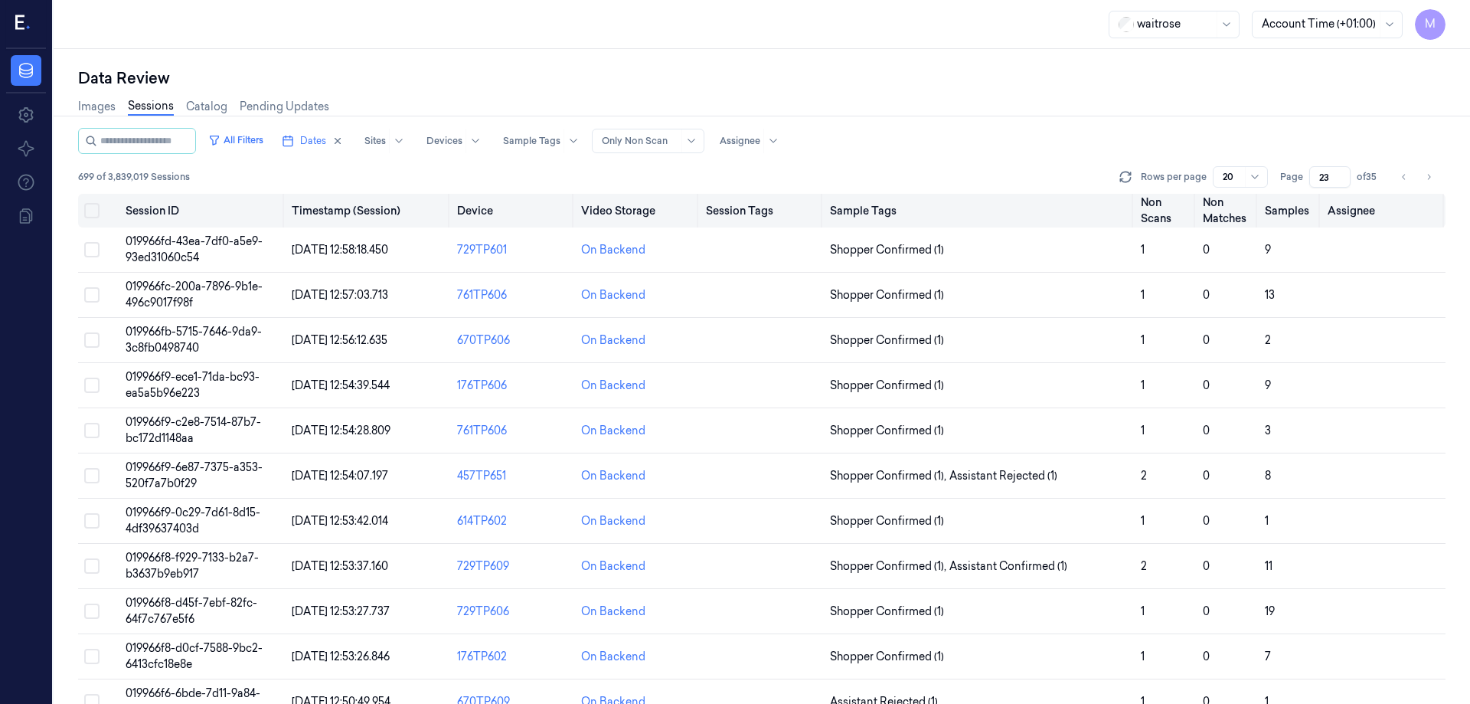
click at [91, 205] on button "Select all" at bounding box center [91, 210] width 15 height 15
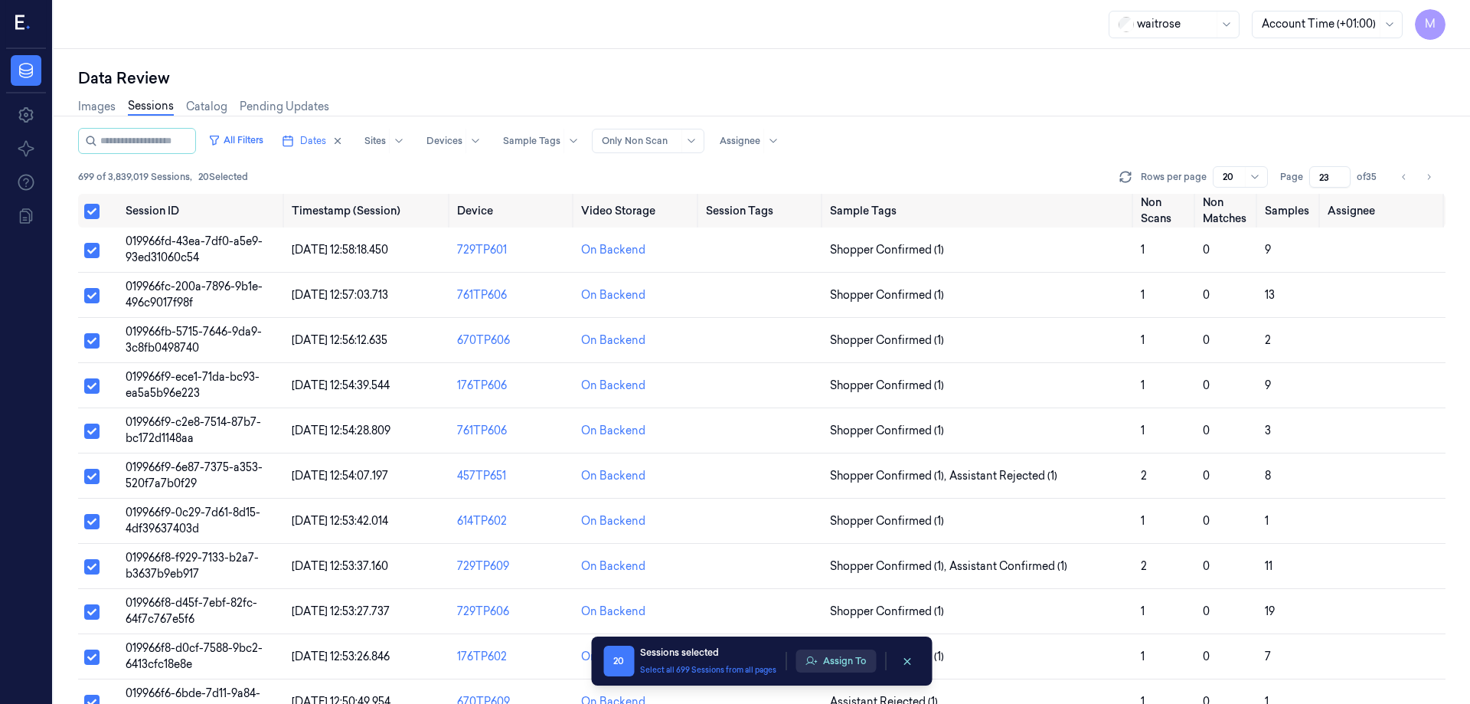
click at [851, 665] on button "Assign To" at bounding box center [836, 660] width 80 height 23
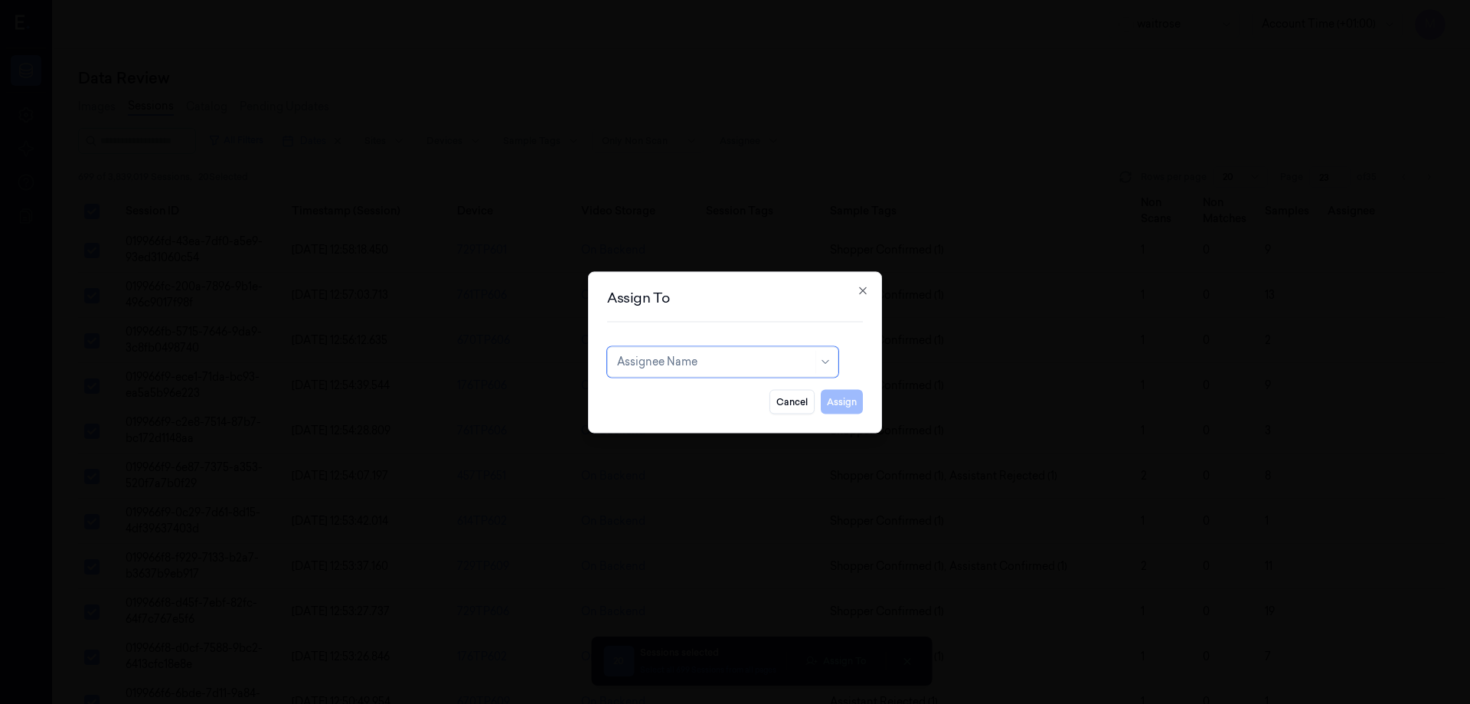
click at [722, 367] on div at bounding box center [714, 362] width 195 height 16
type input "ro"
click at [668, 397] on div "Rohith Acharya" at bounding box center [663, 396] width 92 height 16
click at [841, 404] on button "Assign" at bounding box center [842, 401] width 42 height 25
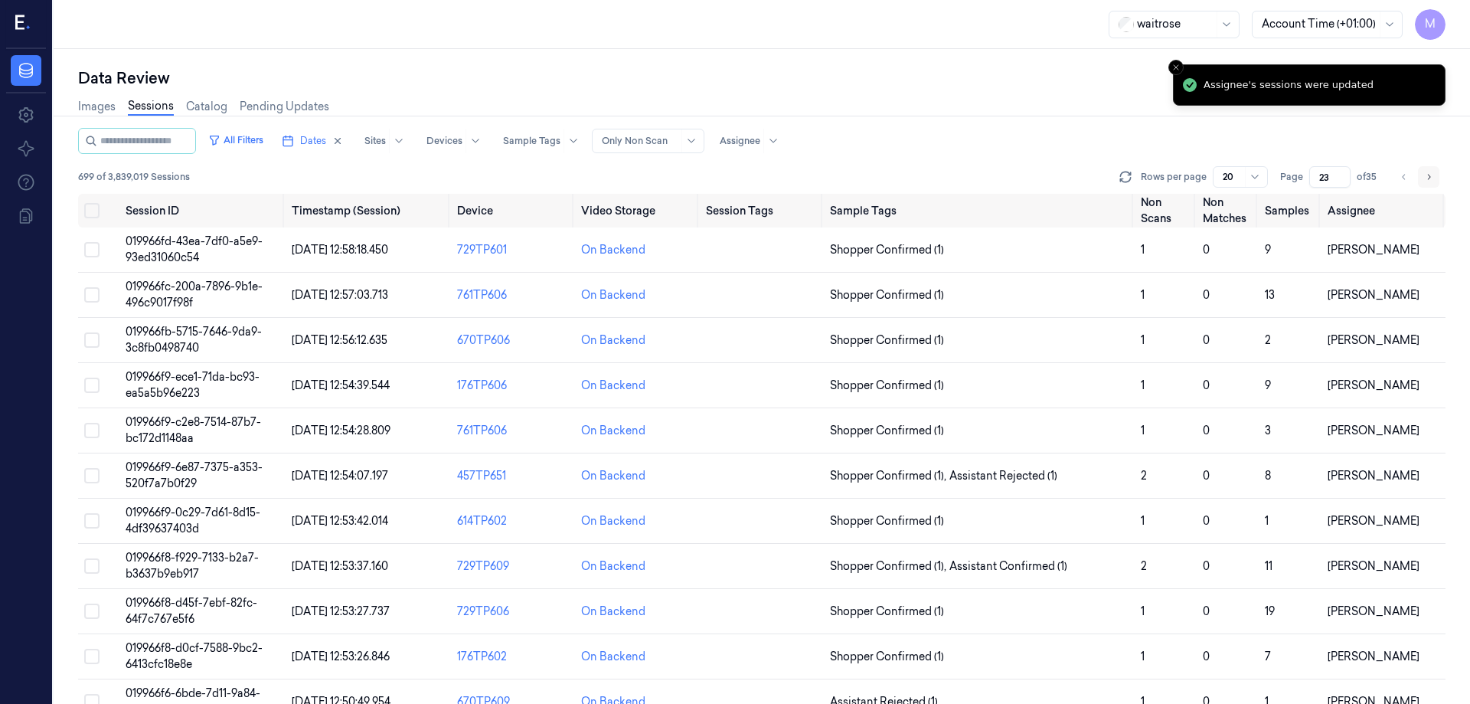
click at [1424, 175] on icon "Go to next page" at bounding box center [1428, 177] width 9 height 12
type input "24"
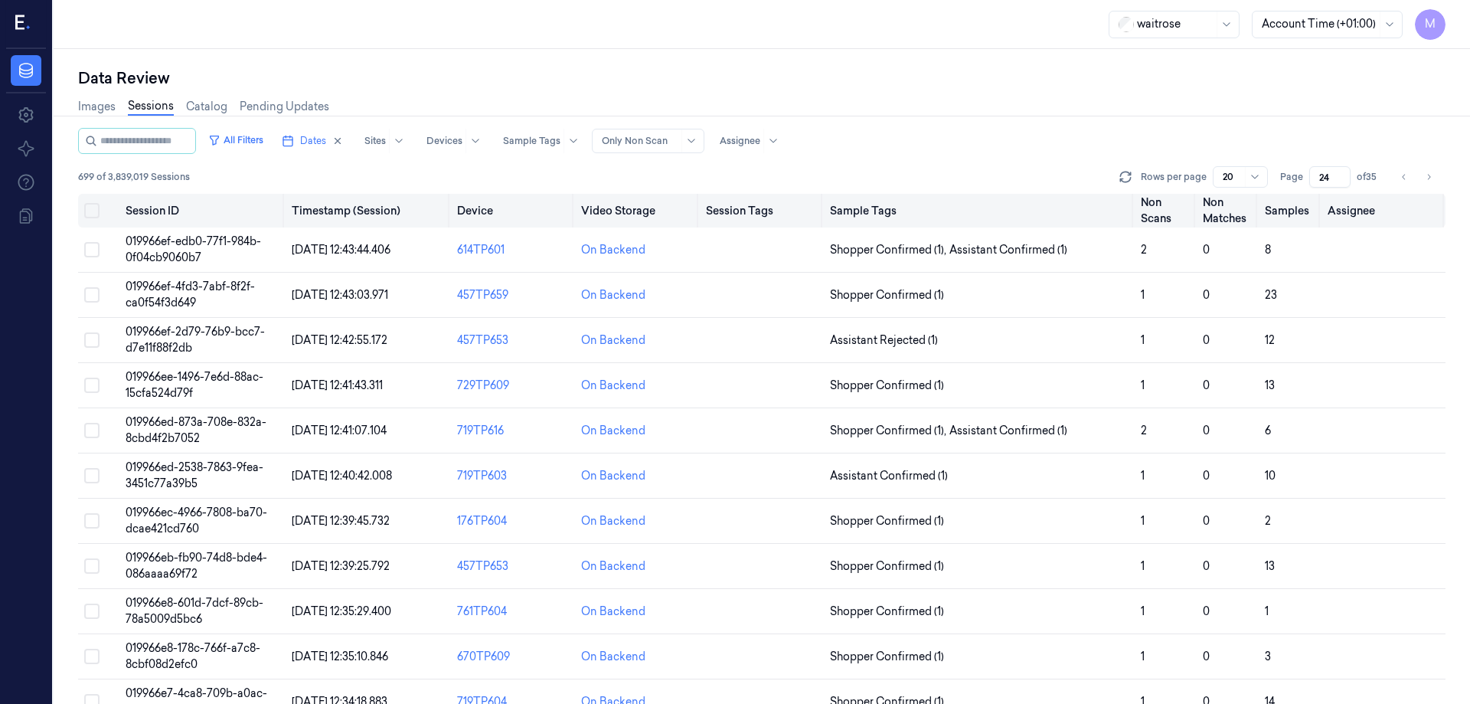
click at [97, 214] on button "Select all" at bounding box center [91, 210] width 15 height 15
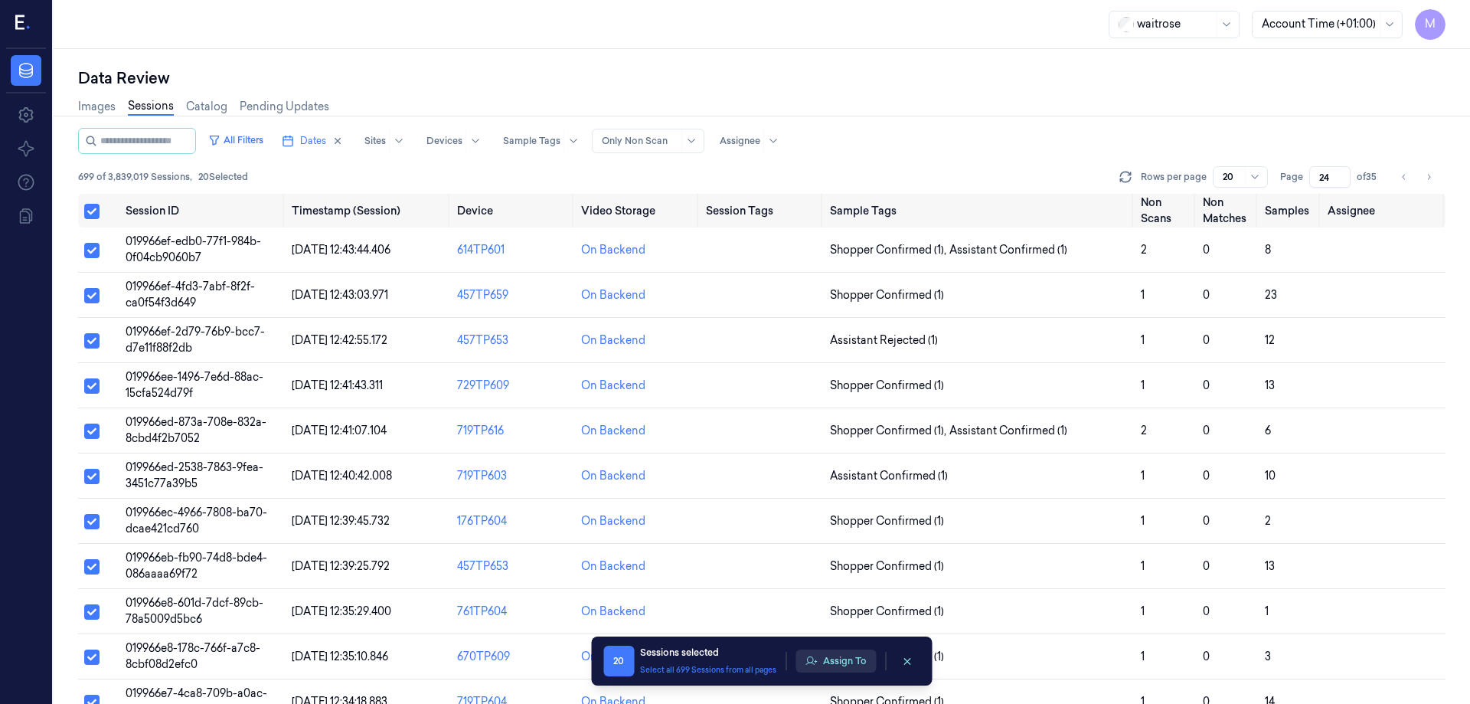
click at [838, 659] on button "Assign To" at bounding box center [836, 660] width 80 height 23
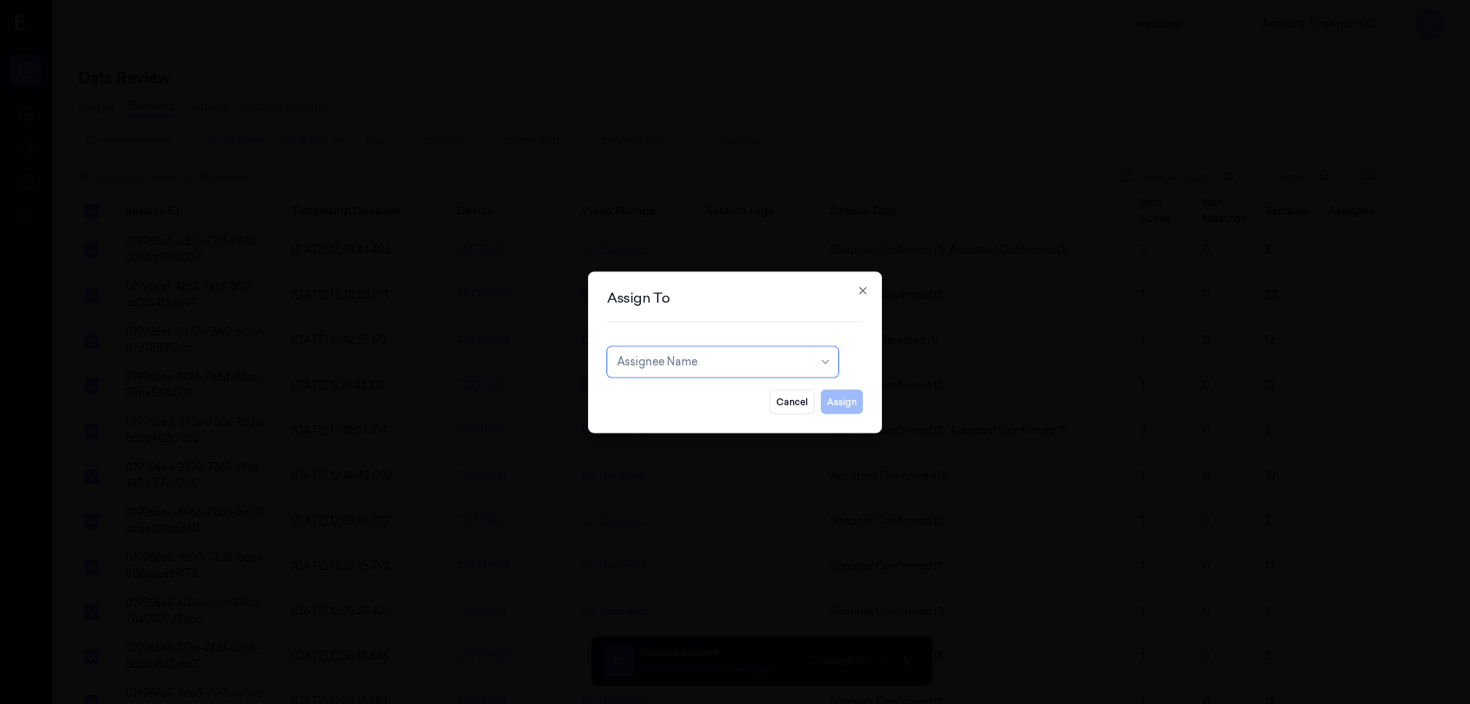
click at [721, 354] on div at bounding box center [714, 362] width 195 height 16
type input "var"
click at [664, 430] on div "varsha g" at bounding box center [723, 421] width 224 height 25
click at [841, 404] on button "Assign" at bounding box center [842, 401] width 42 height 25
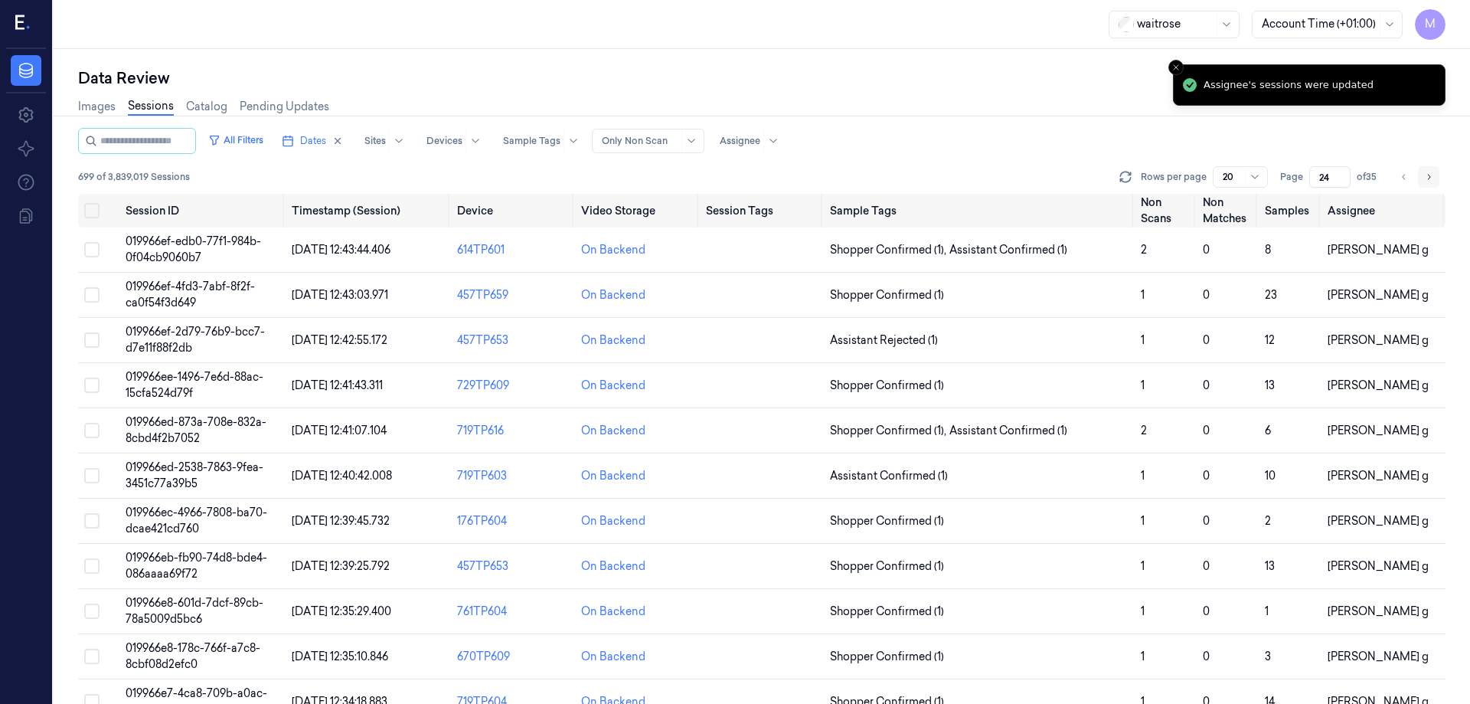
click at [1423, 183] on button "Go to next page" at bounding box center [1428, 176] width 21 height 21
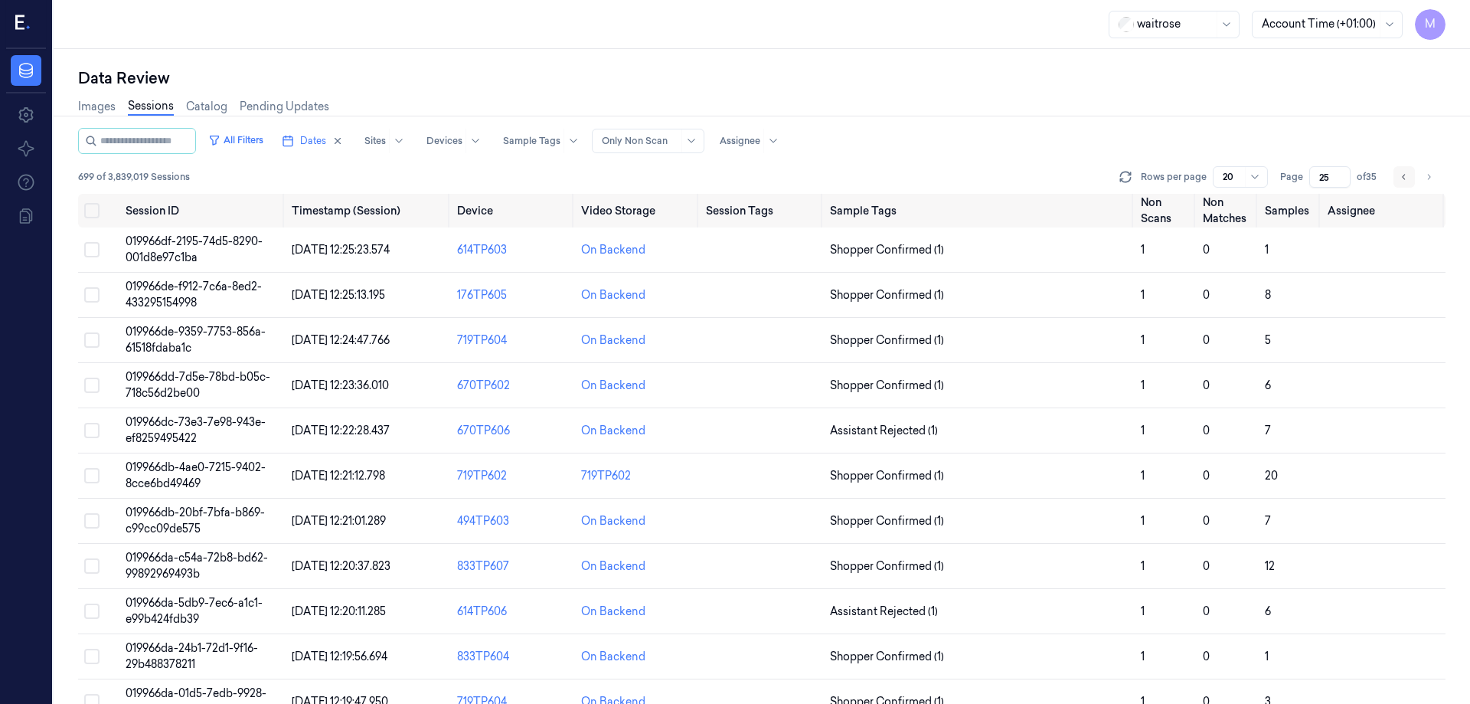
click at [1401, 182] on icon "Go to previous page" at bounding box center [1404, 177] width 9 height 12
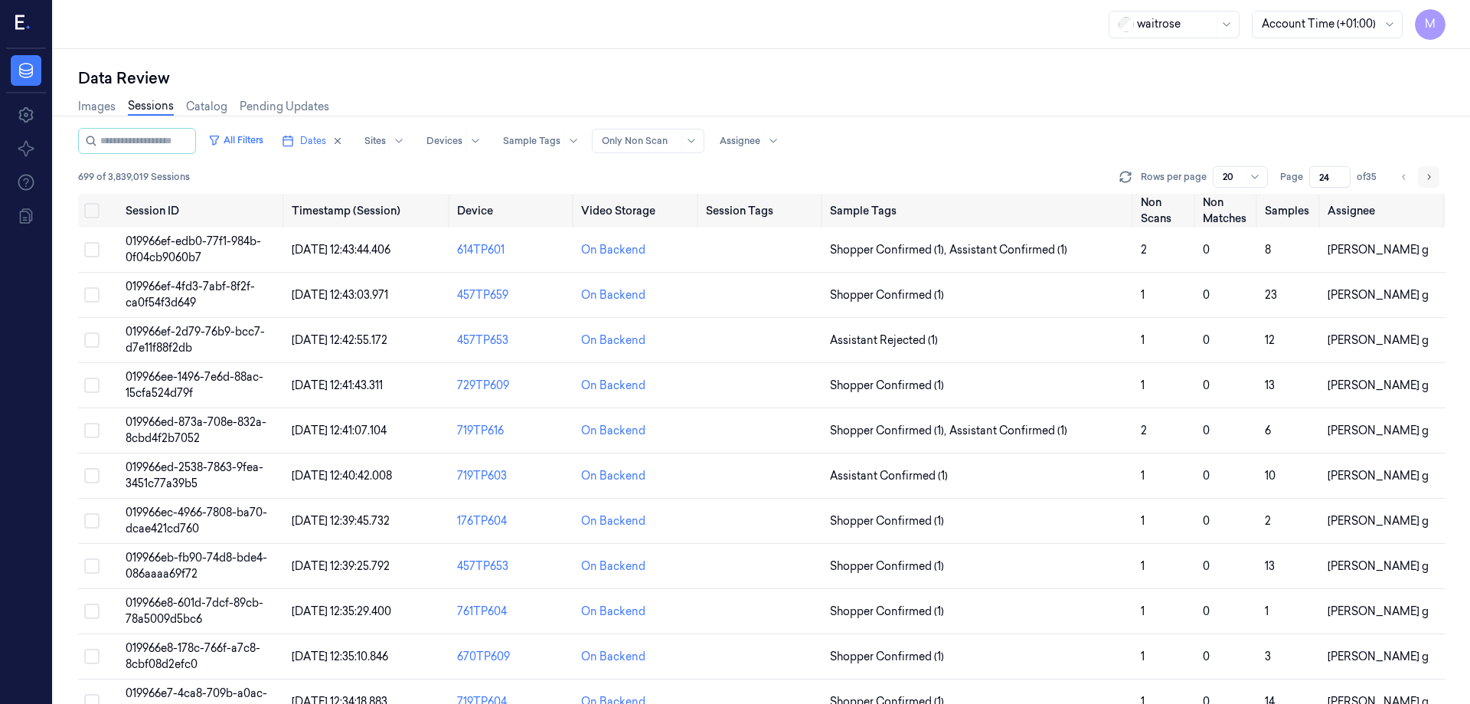
click at [1425, 177] on icon "Go to next page" at bounding box center [1428, 177] width 9 height 12
type input "25"
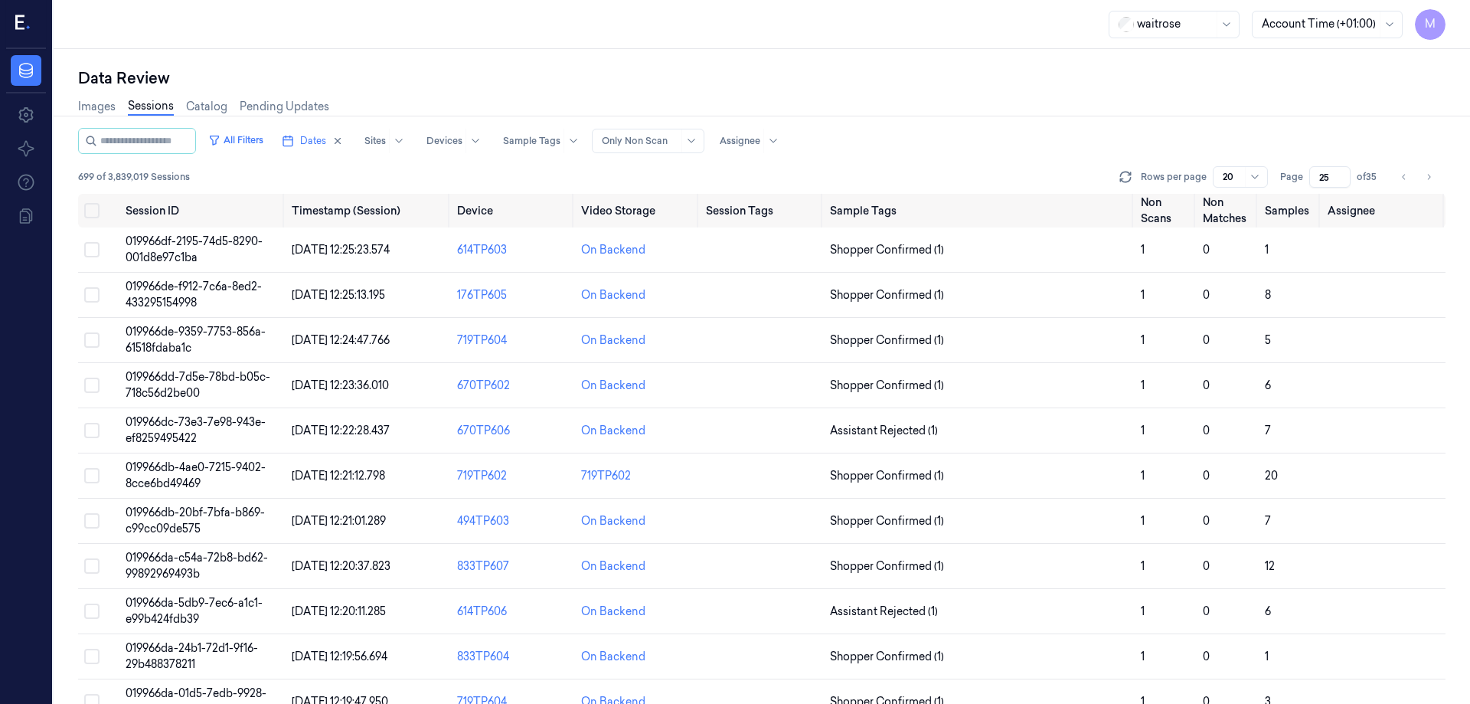
click at [1316, 116] on div at bounding box center [761, 116] width 1429 height 1
